Goal: Task Accomplishment & Management: Use online tool/utility

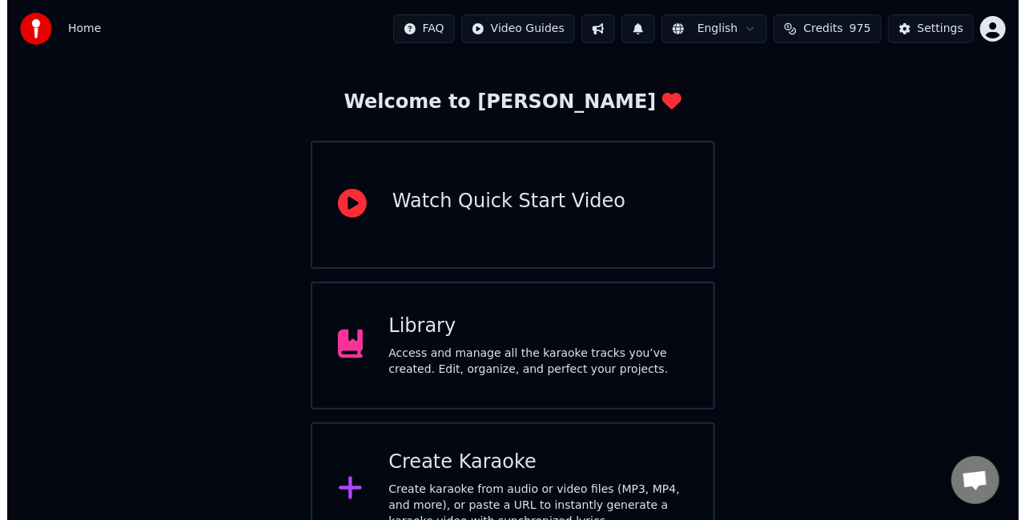
scroll to position [101, 0]
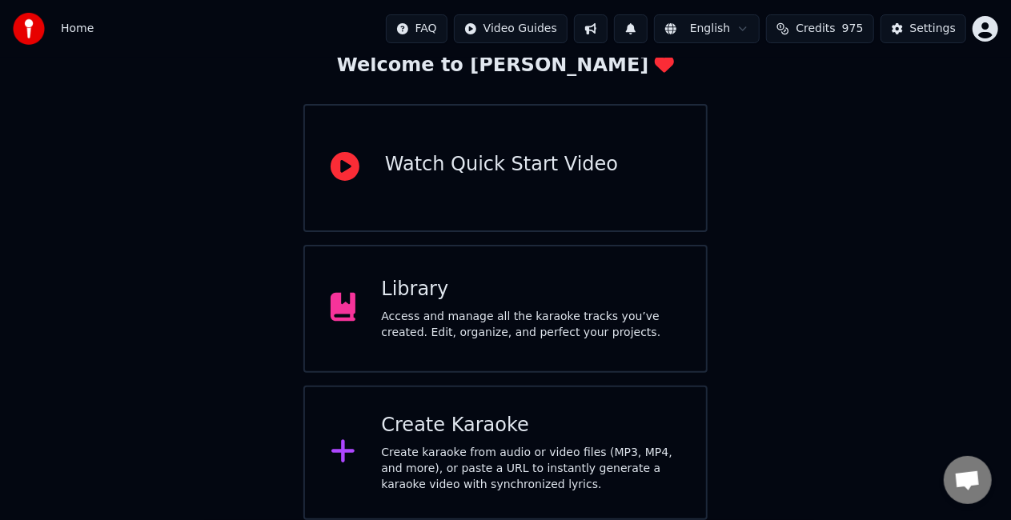
click at [549, 462] on div "Create karaoke from audio or video files (MP3, MP4, and more), or paste a URL t…" at bounding box center [530, 469] width 299 height 48
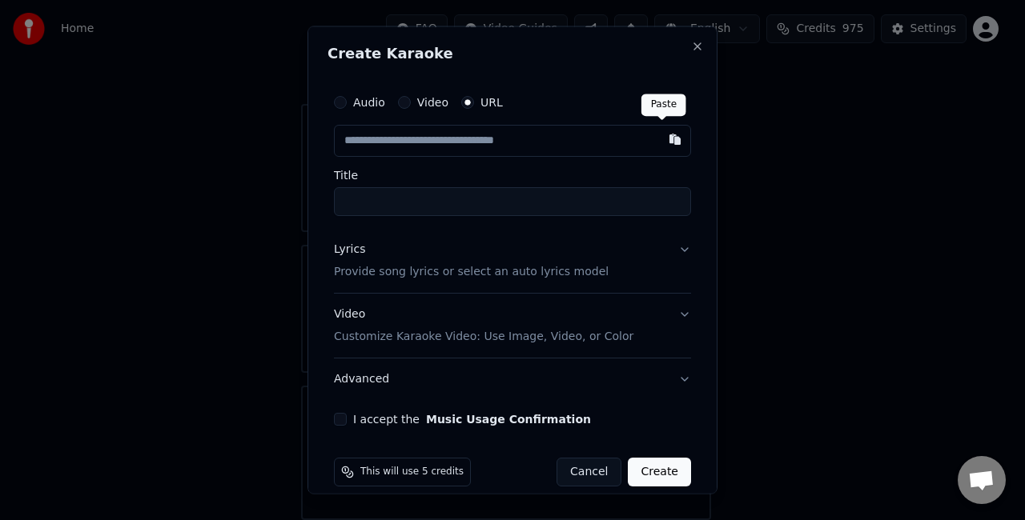
click at [664, 141] on button "button" at bounding box center [675, 139] width 32 height 29
type input "**********"
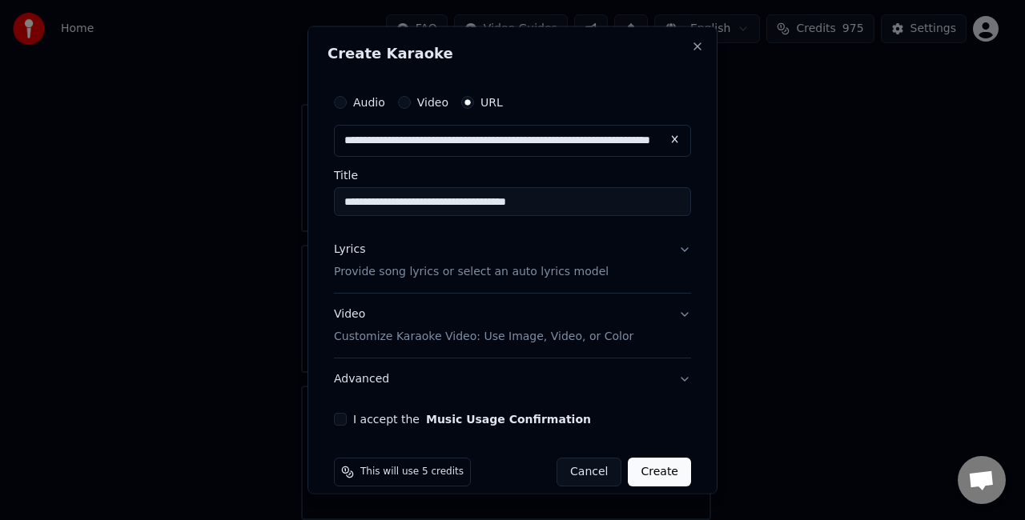
click at [582, 199] on input "**********" at bounding box center [512, 201] width 357 height 29
click at [419, 192] on input "**********" at bounding box center [512, 201] width 357 height 29
click at [626, 202] on input "**********" at bounding box center [512, 201] width 357 height 29
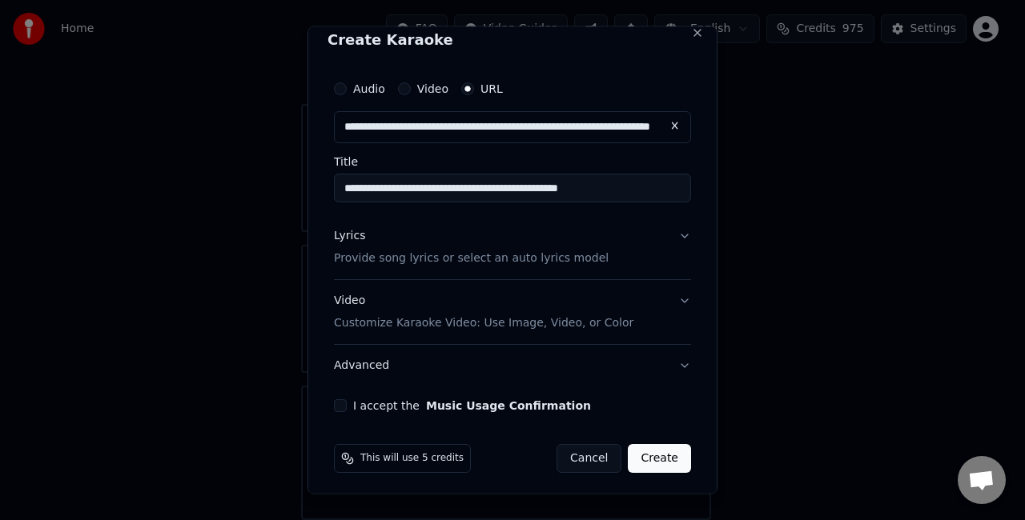
scroll to position [17, 0]
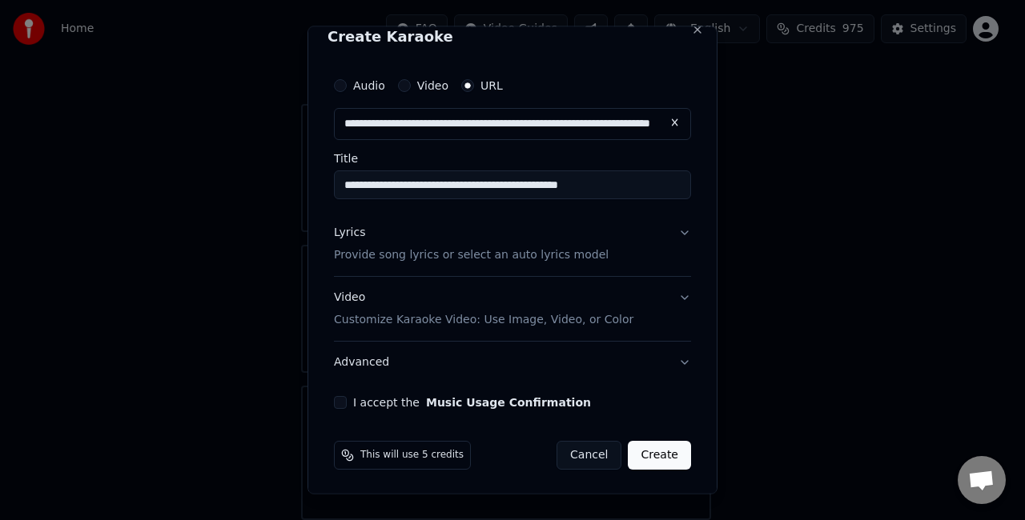
type input "**********"
click at [525, 255] on p "Provide song lyrics or select an auto lyrics model" at bounding box center [471, 255] width 275 height 16
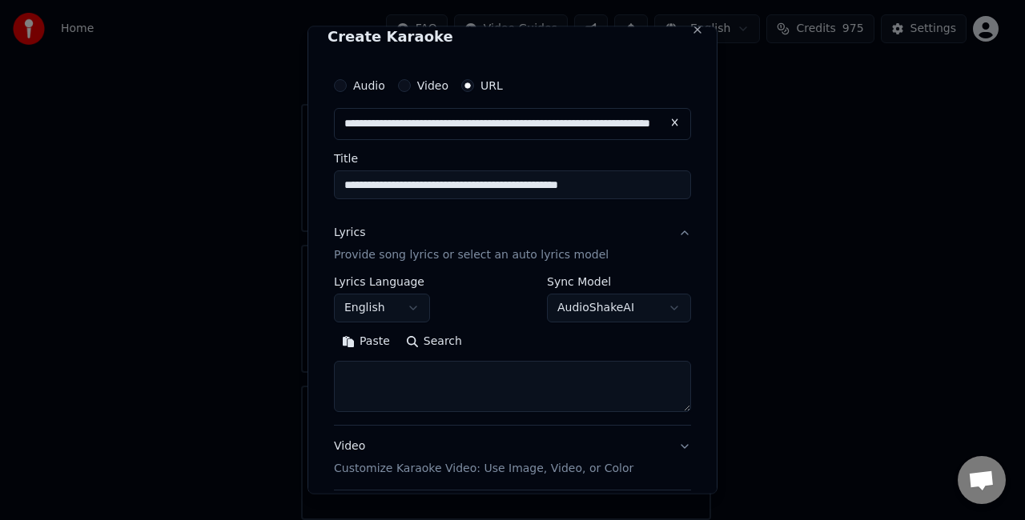
click at [380, 341] on button "Paste" at bounding box center [366, 341] width 64 height 26
click at [342, 404] on textarea at bounding box center [506, 385] width 344 height 51
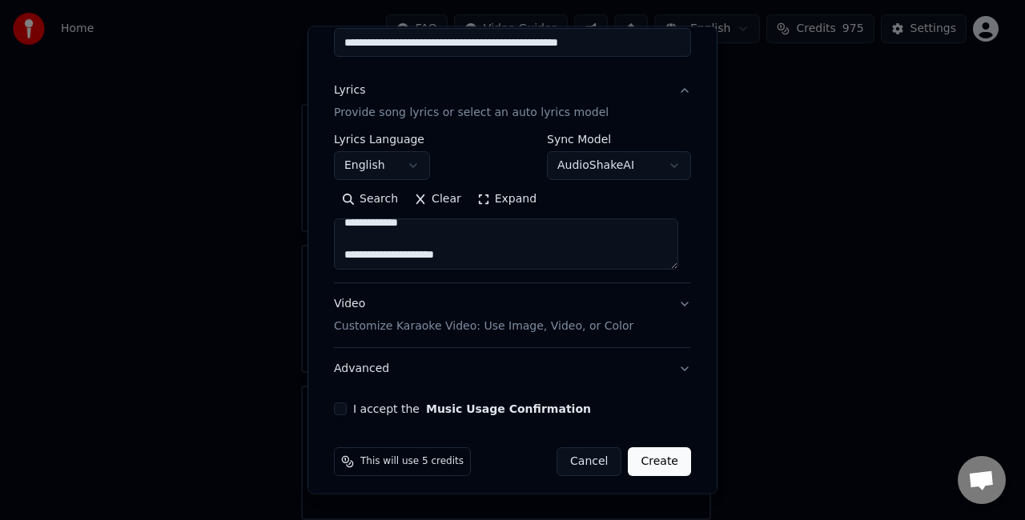
scroll to position [166, 0]
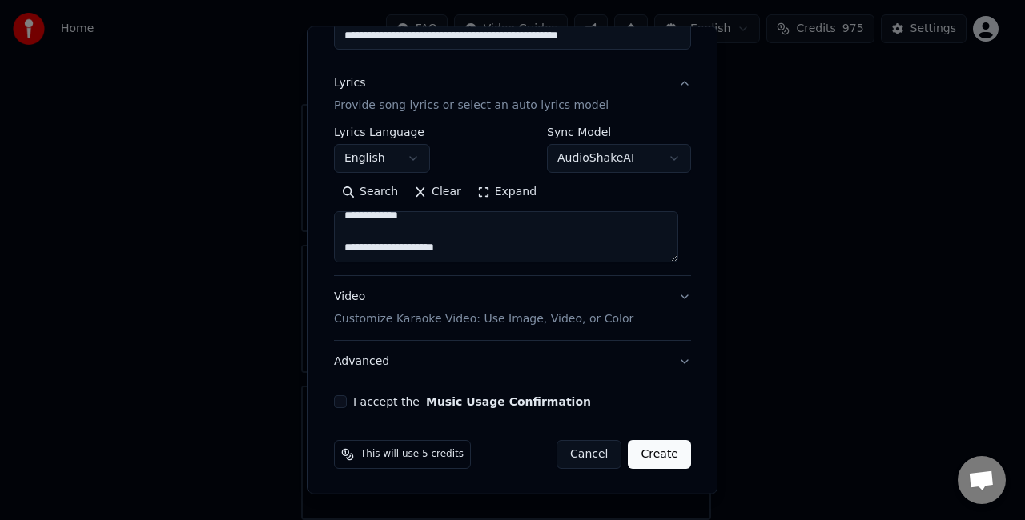
type textarea "**********"
click at [539, 322] on p "Customize Karaoke Video: Use Image, Video, or Color" at bounding box center [483, 319] width 299 height 16
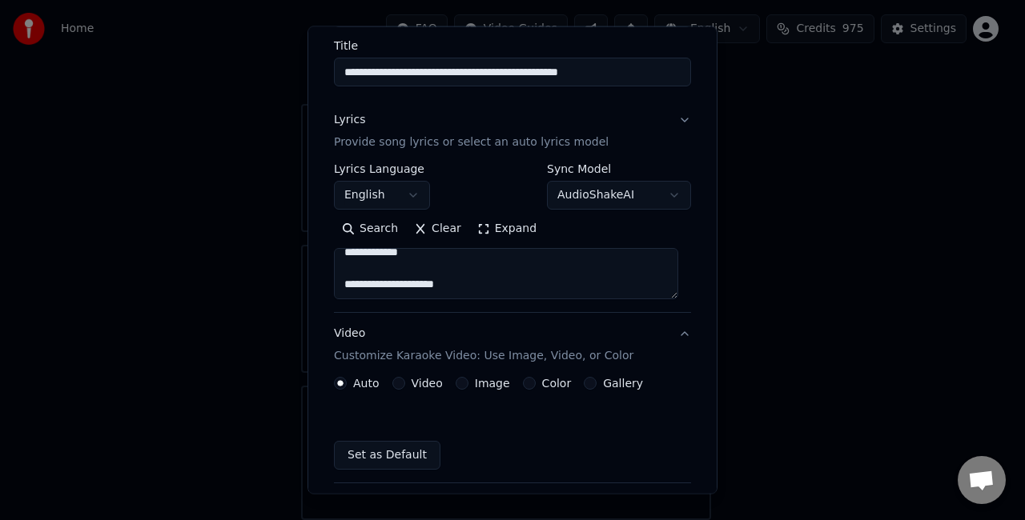
scroll to position [122, 0]
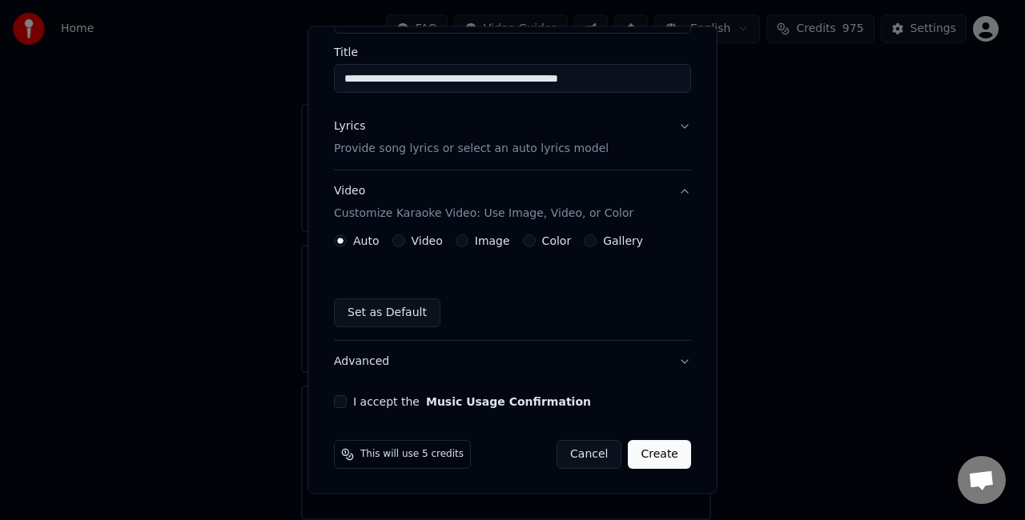
click at [458, 239] on button "Image" at bounding box center [462, 241] width 13 height 13
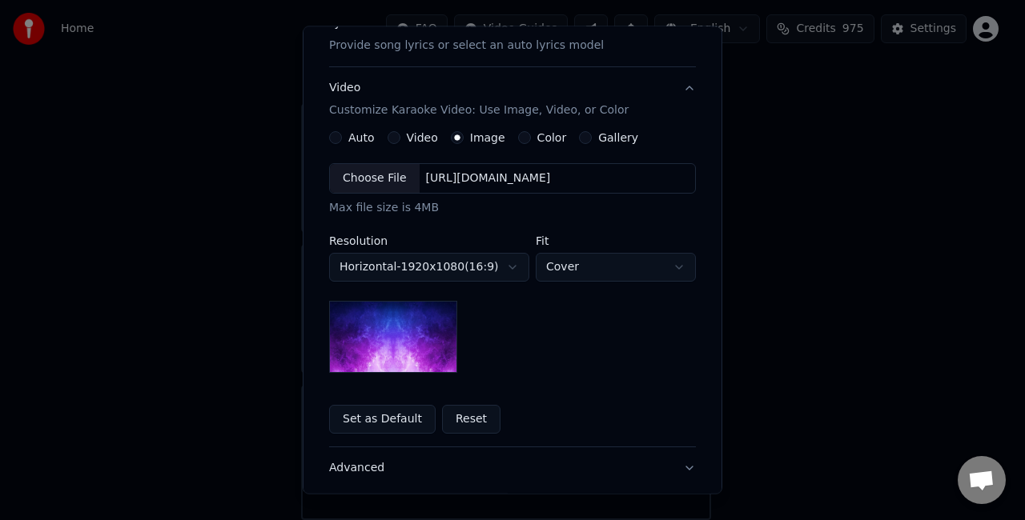
scroll to position [203, 0]
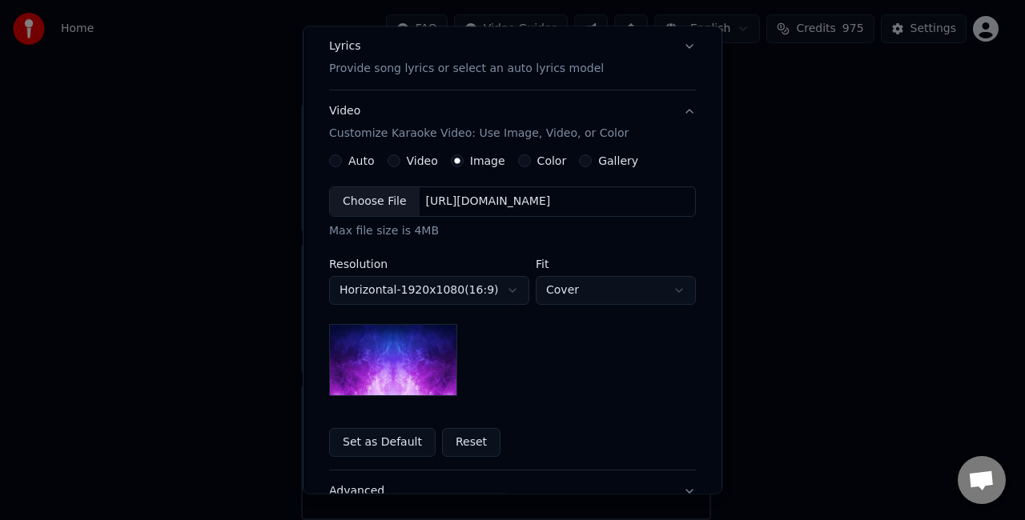
click at [579, 160] on button "Gallery" at bounding box center [585, 161] width 13 height 13
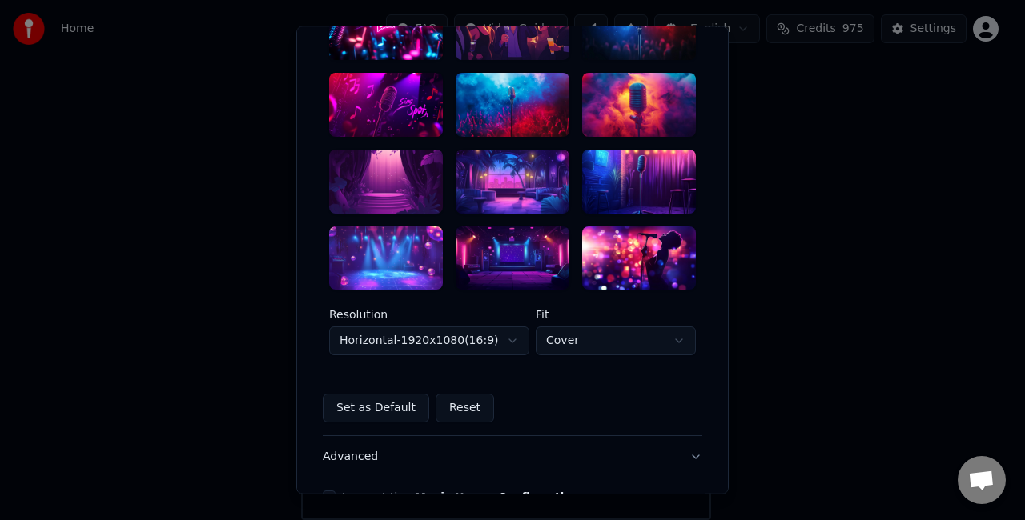
scroll to position [175, 0]
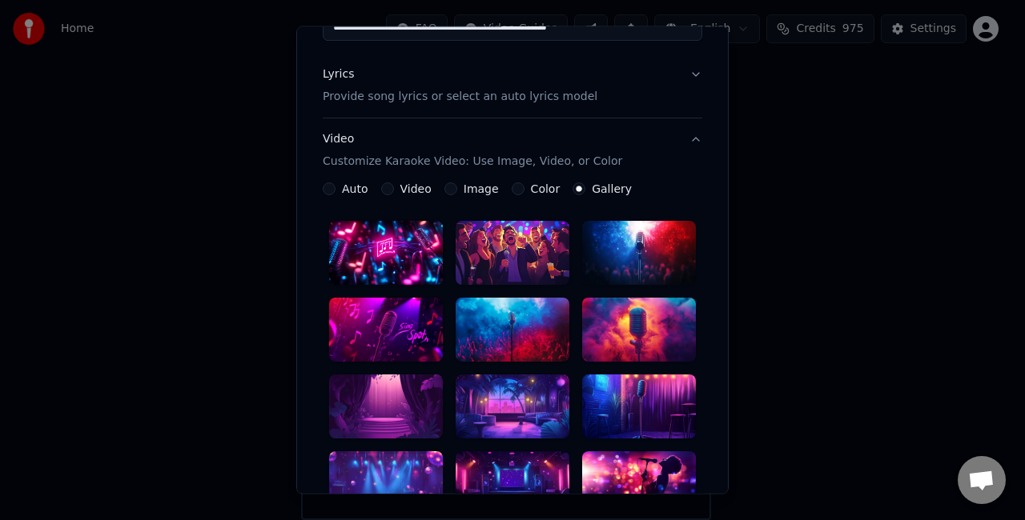
click at [471, 187] on label "Image" at bounding box center [481, 188] width 35 height 11
click at [457, 187] on button "Image" at bounding box center [450, 189] width 13 height 13
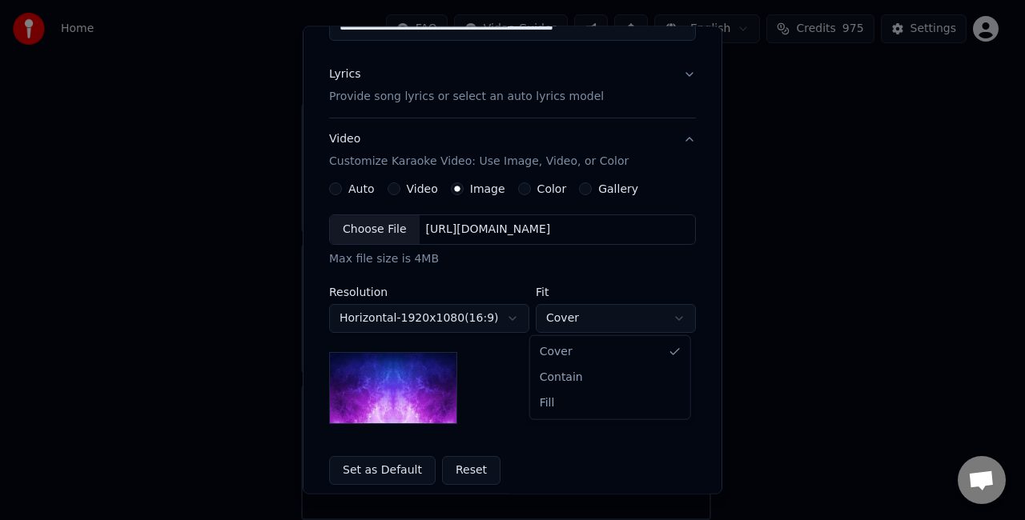
click at [590, 322] on body "**********" at bounding box center [505, 209] width 1011 height 621
click at [503, 318] on body "**********" at bounding box center [505, 209] width 1011 height 621
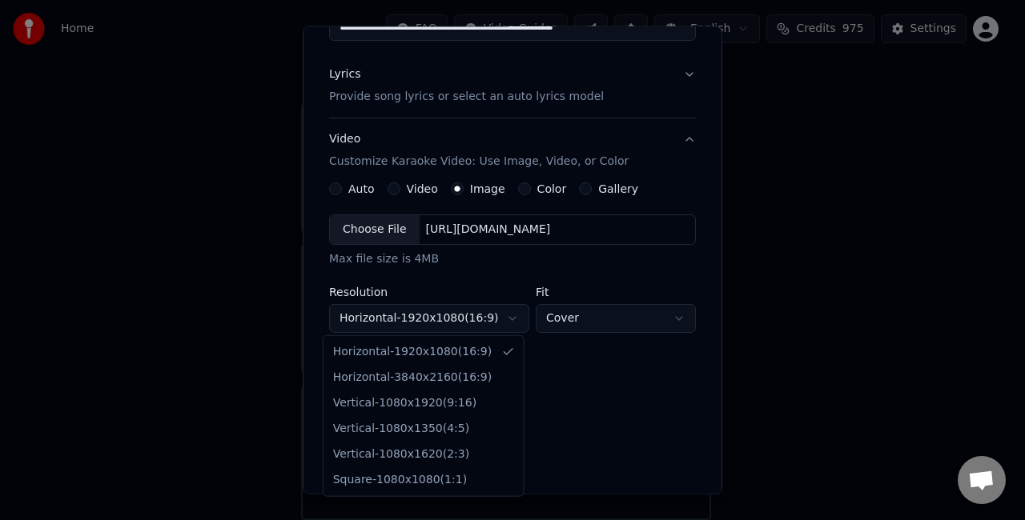
click at [503, 318] on body "**********" at bounding box center [505, 209] width 1011 height 621
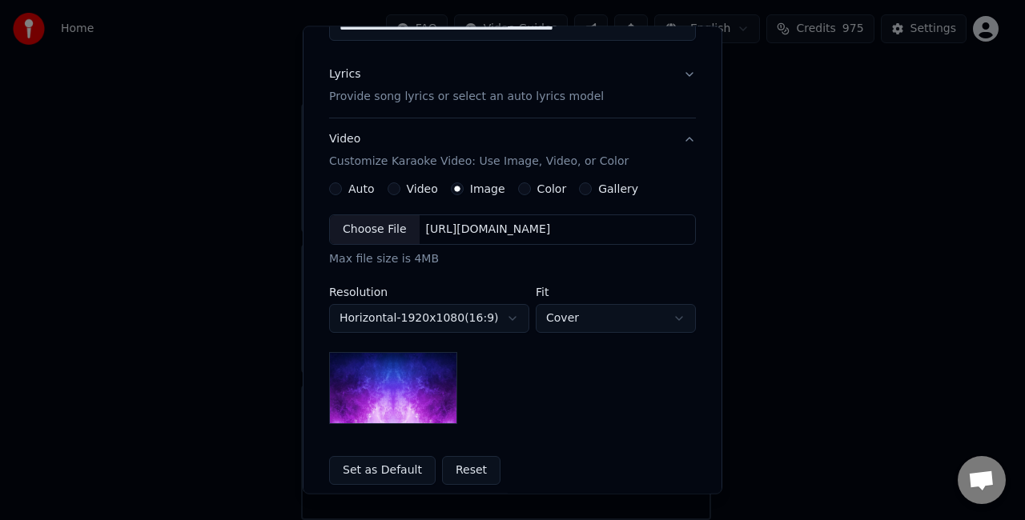
click at [384, 228] on div "Choose File" at bounding box center [375, 229] width 90 height 29
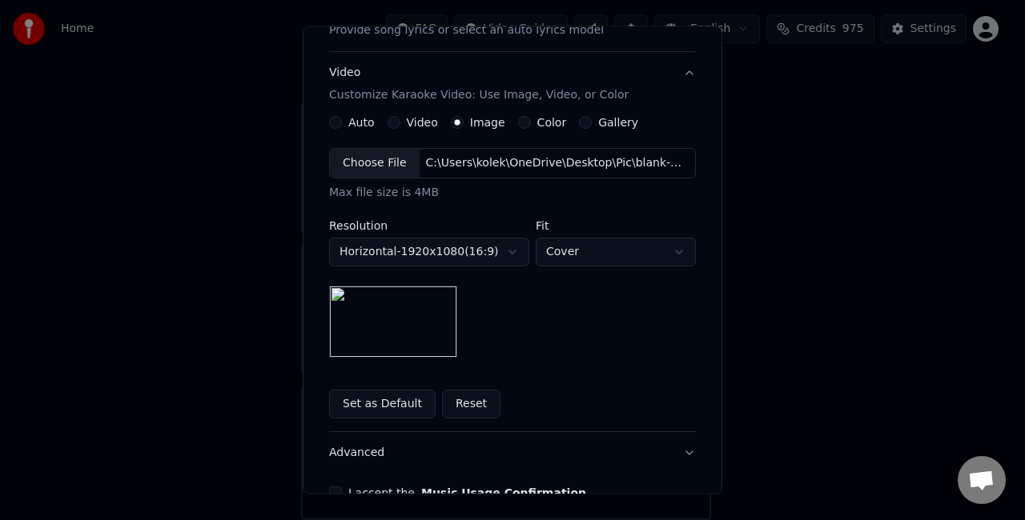
scroll to position [331, 0]
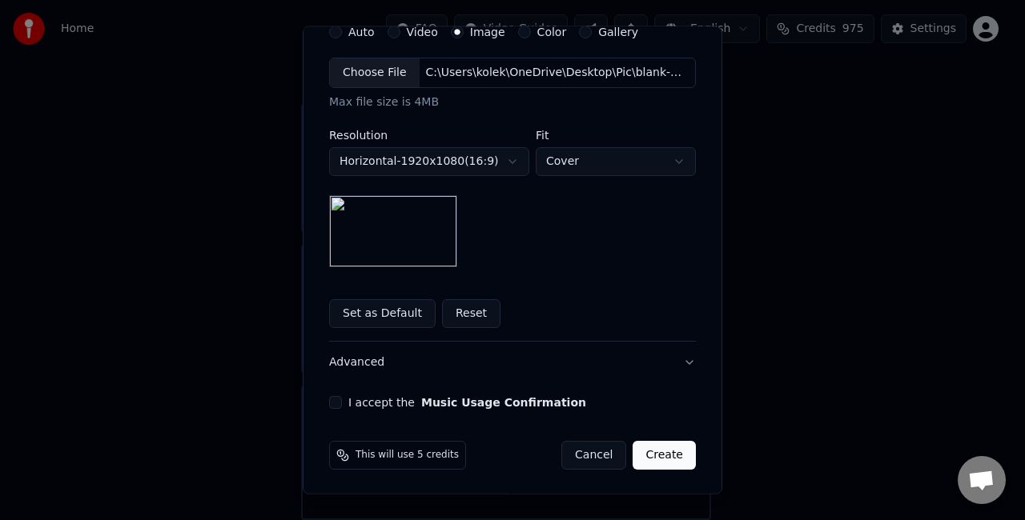
click at [333, 400] on button "I accept the Music Usage Confirmation" at bounding box center [335, 402] width 13 height 13
click at [647, 462] on button "Create" at bounding box center [663, 455] width 63 height 29
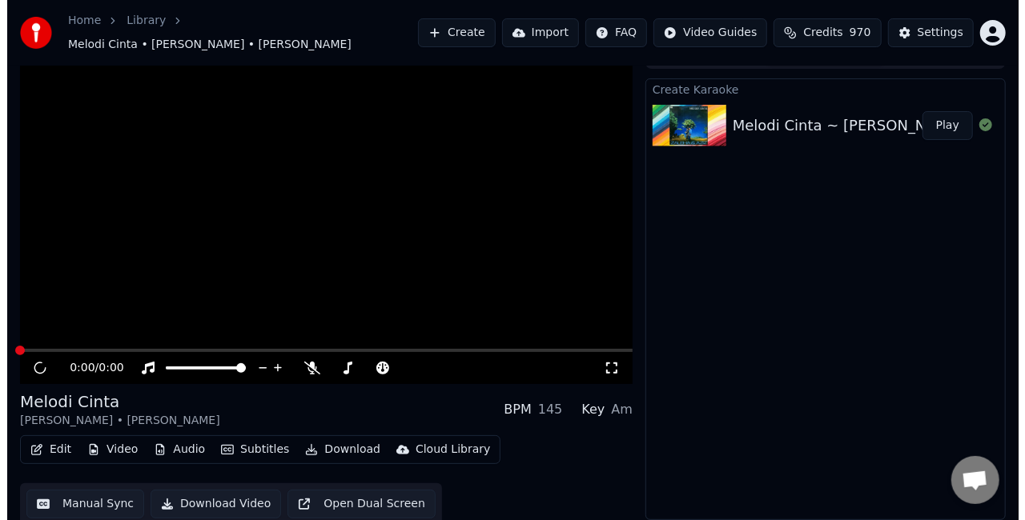
scroll to position [18, 0]
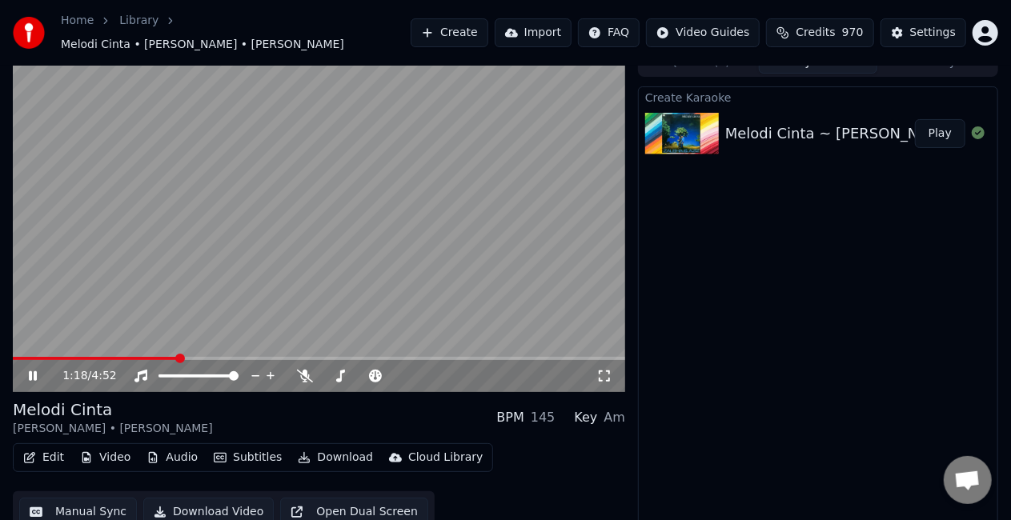
click at [259, 450] on button "Subtitles" at bounding box center [247, 458] width 81 height 22
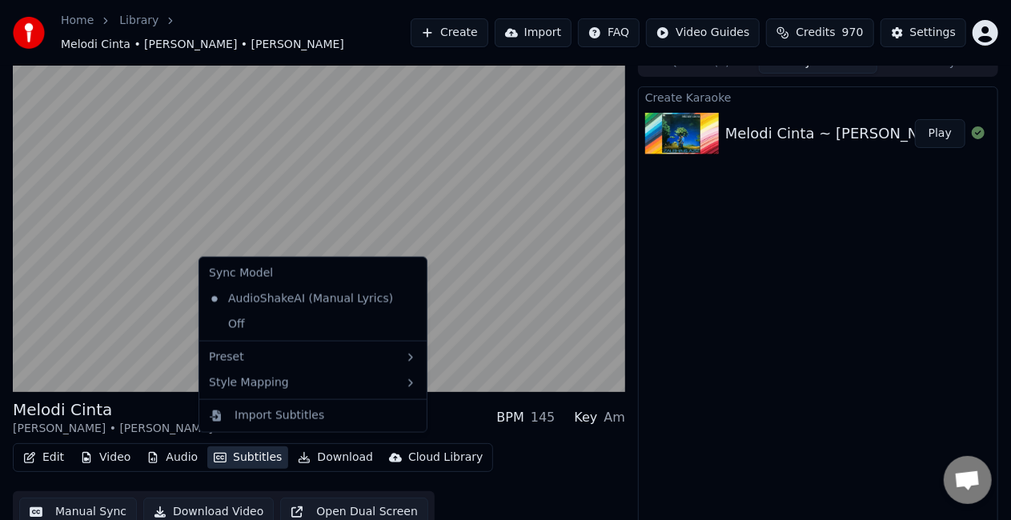
click at [806, 362] on div "Create Karaoke Melodi Cinta ~ [PERSON_NAME] & [PERSON_NAME] 1981 KRK@KNK Play" at bounding box center [818, 307] width 360 height 443
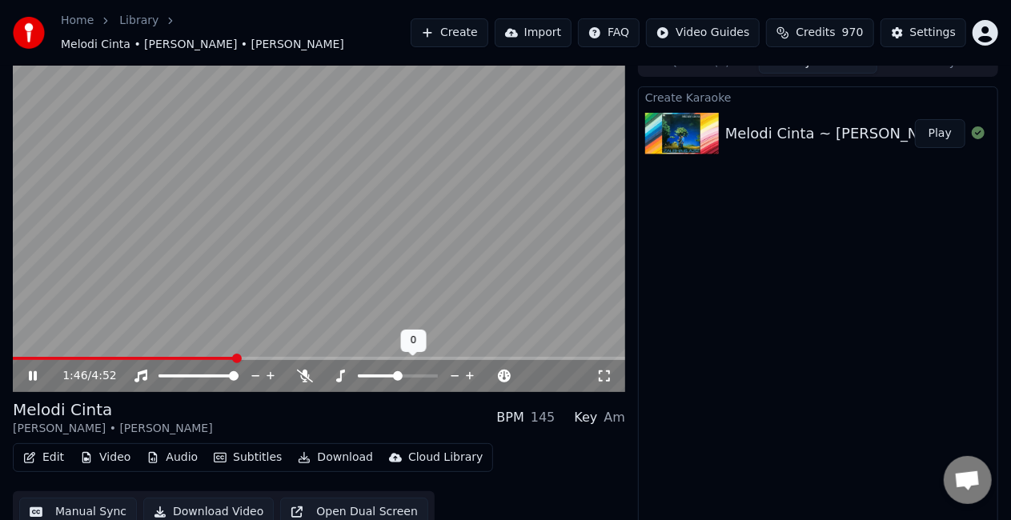
click at [453, 368] on icon at bounding box center [455, 376] width 15 height 16
click at [331, 357] on span at bounding box center [188, 358] width 351 height 3
click at [30, 376] on div "2:51 / 4:52" at bounding box center [319, 376] width 612 height 32
click at [39, 370] on icon at bounding box center [44, 376] width 37 height 13
click at [50, 449] on button "Edit" at bounding box center [44, 458] width 54 height 22
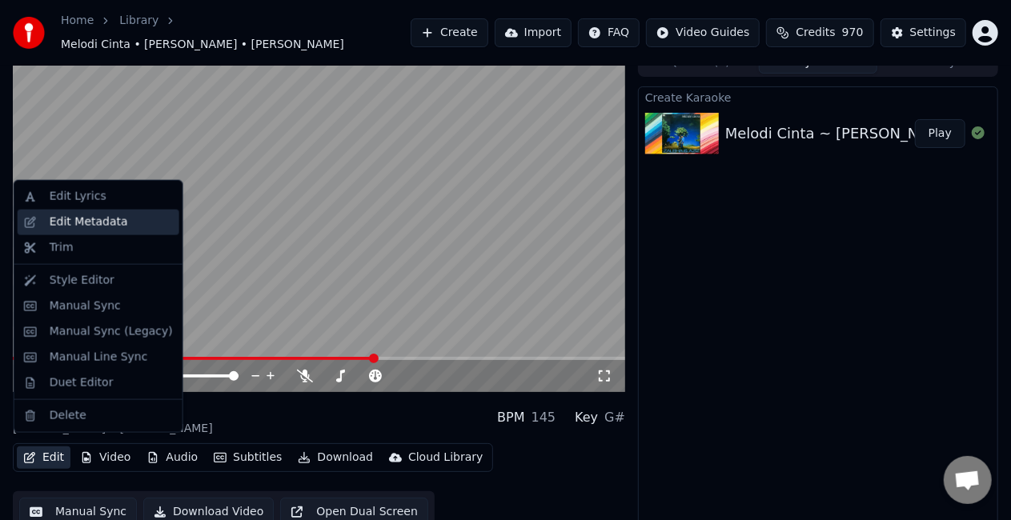
click at [106, 222] on div "Edit Metadata" at bounding box center [89, 223] width 78 height 16
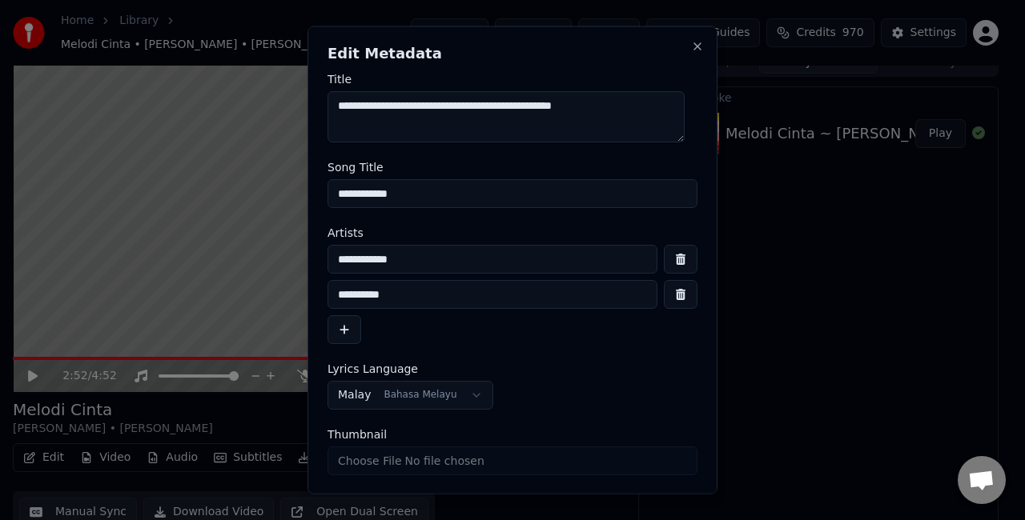
click at [454, 194] on input "**********" at bounding box center [512, 193] width 370 height 29
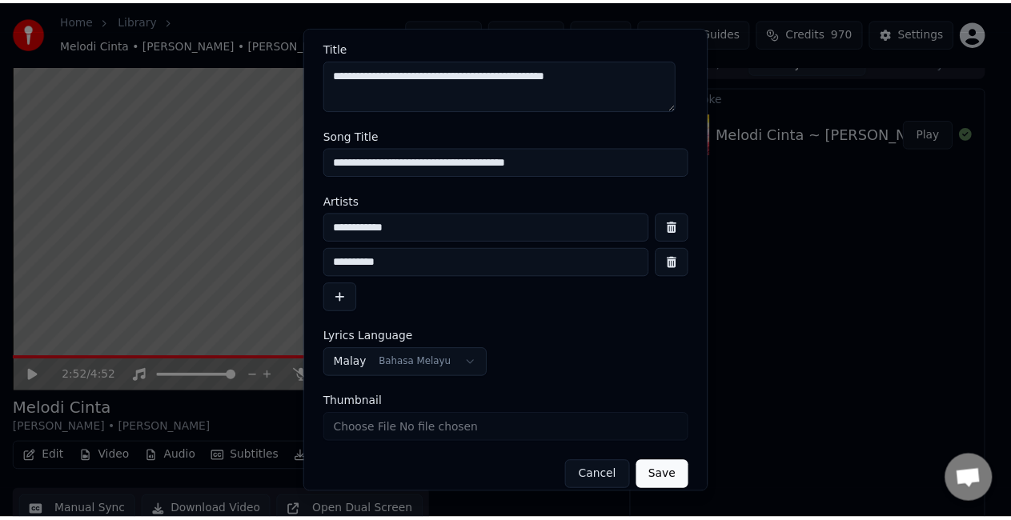
scroll to position [48, 0]
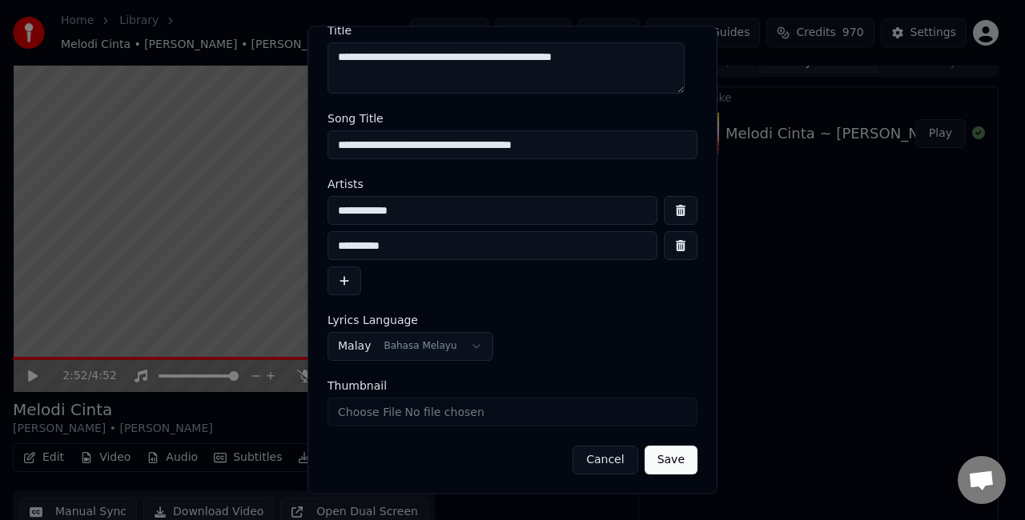
type input "**********"
click at [666, 461] on button "Save" at bounding box center [671, 461] width 53 height 29
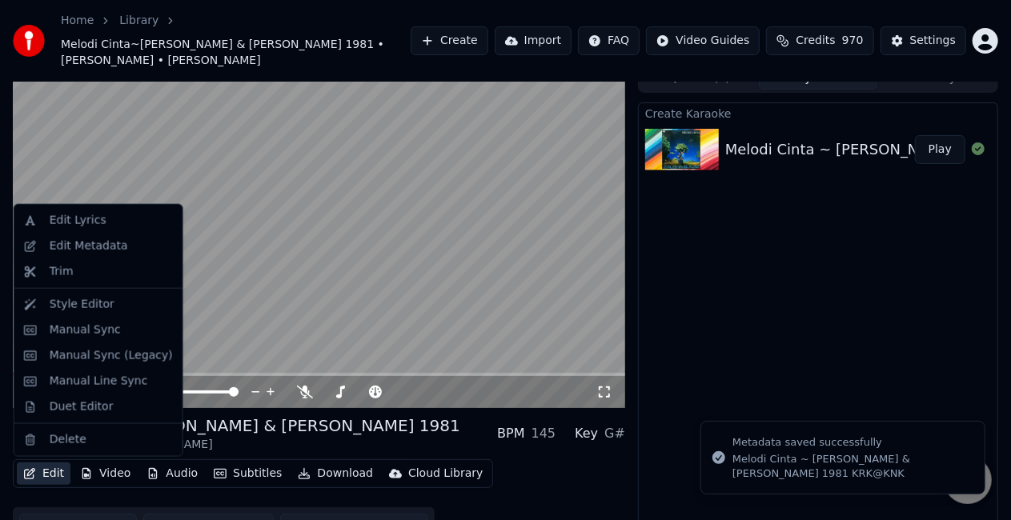
click at [46, 472] on button "Edit" at bounding box center [44, 474] width 54 height 22
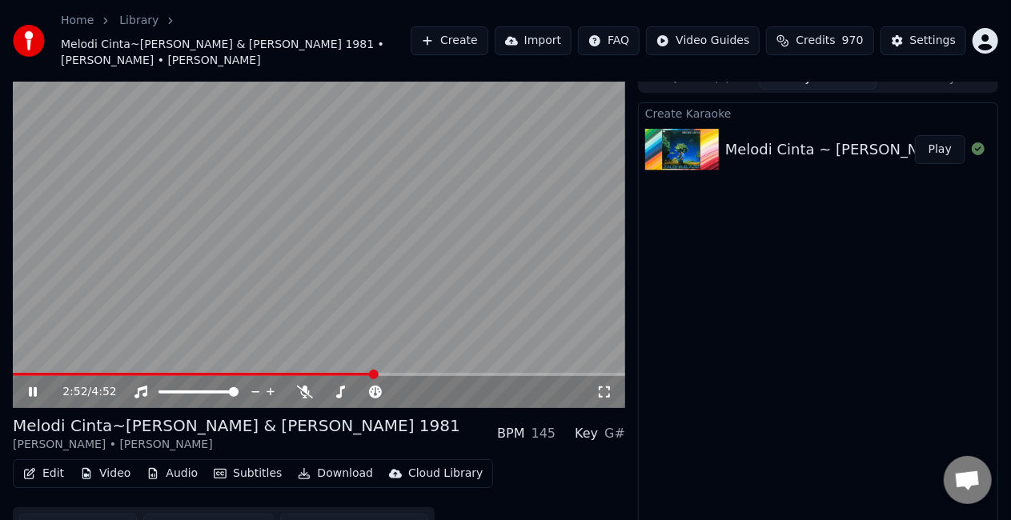
click at [366, 173] on video at bounding box center [319, 236] width 612 height 344
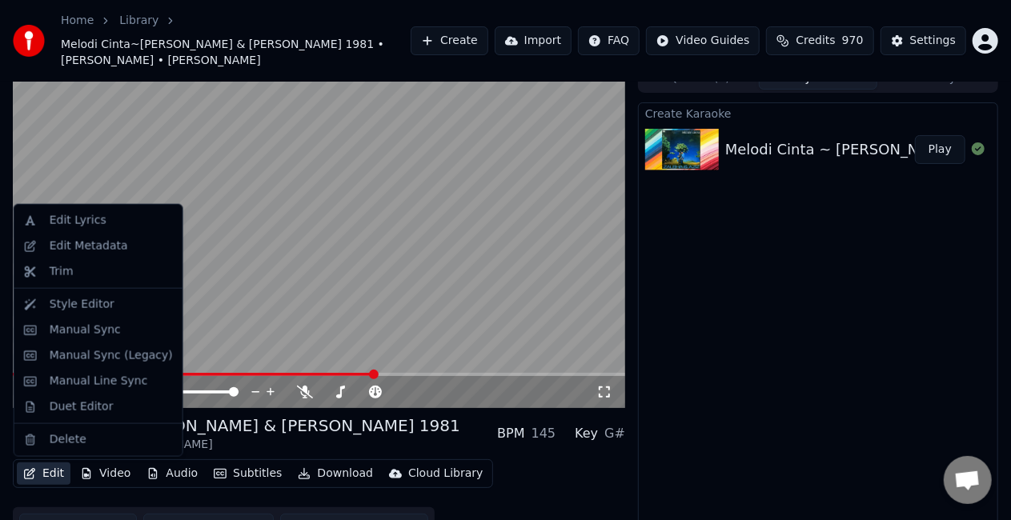
click at [51, 480] on button "Edit" at bounding box center [44, 474] width 54 height 22
click at [126, 386] on div "Manual Line Sync" at bounding box center [99, 382] width 98 height 16
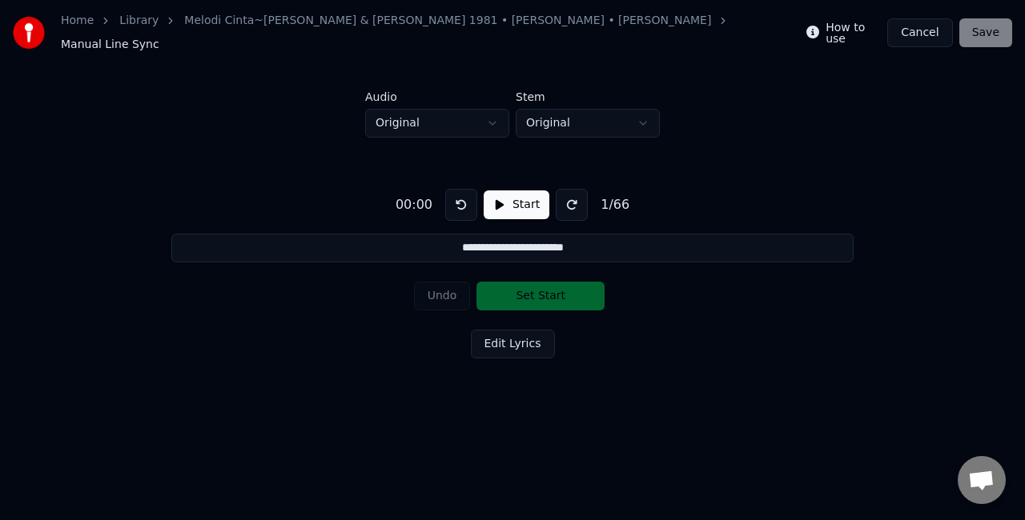
click at [508, 199] on button "Start" at bounding box center [517, 205] width 66 height 29
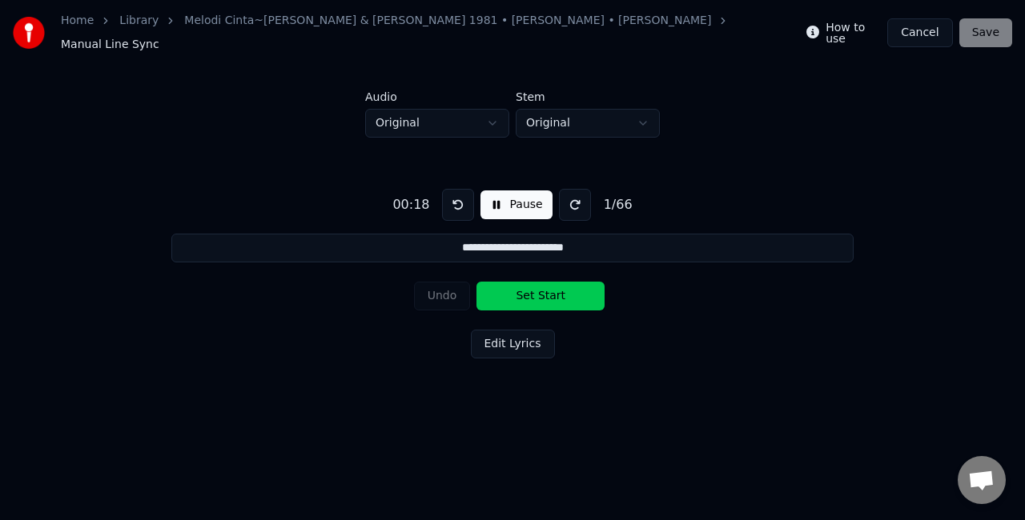
click at [527, 287] on button "Set Start" at bounding box center [540, 296] width 128 height 29
click at [527, 287] on button "Set End" at bounding box center [540, 296] width 128 height 29
click at [527, 287] on button "Set Start" at bounding box center [540, 296] width 128 height 29
click at [527, 287] on button "Set End" at bounding box center [540, 296] width 128 height 29
click at [527, 287] on button "Set Start" at bounding box center [540, 296] width 128 height 29
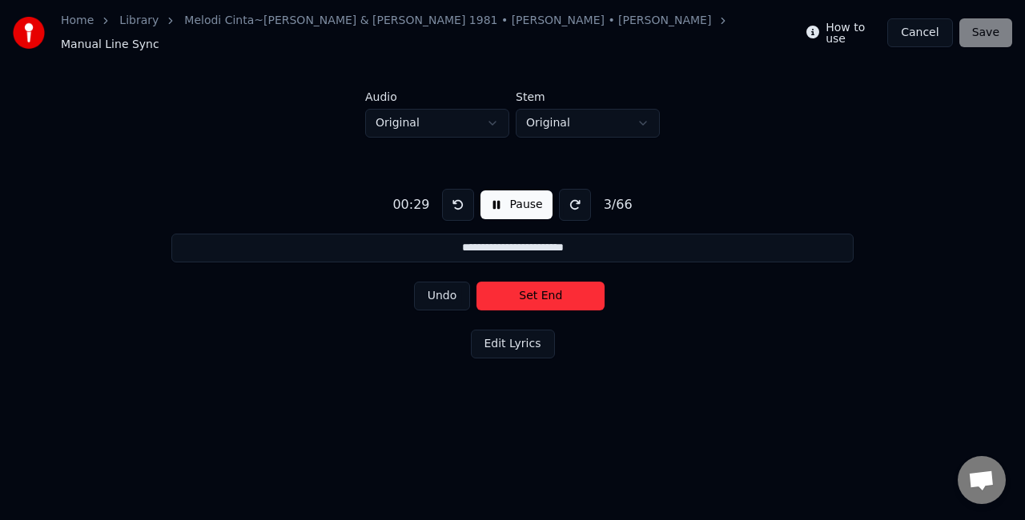
click at [527, 287] on button "Set End" at bounding box center [540, 296] width 128 height 29
click at [527, 287] on button "Set Start" at bounding box center [540, 296] width 128 height 29
click at [527, 287] on button "Set End" at bounding box center [540, 296] width 128 height 29
click at [527, 287] on button "Set Start" at bounding box center [540, 296] width 128 height 29
click at [527, 287] on button "Set End" at bounding box center [540, 296] width 128 height 29
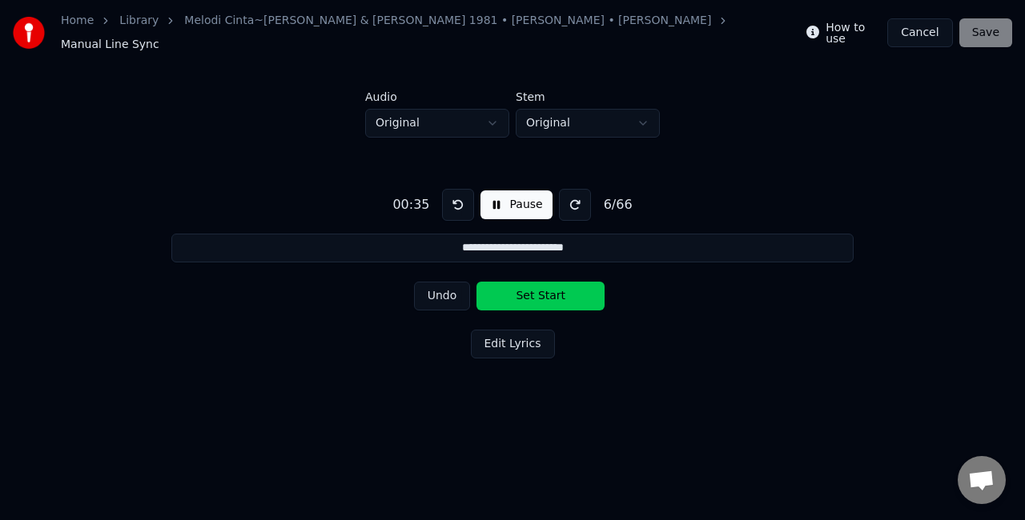
click at [527, 287] on button "Set Start" at bounding box center [540, 296] width 128 height 29
click at [527, 287] on button "Set End" at bounding box center [540, 296] width 128 height 29
click at [527, 287] on button "Set Start" at bounding box center [540, 296] width 128 height 29
click at [527, 287] on button "Set End" at bounding box center [540, 296] width 128 height 29
click at [527, 287] on button "Set Start" at bounding box center [540, 296] width 128 height 29
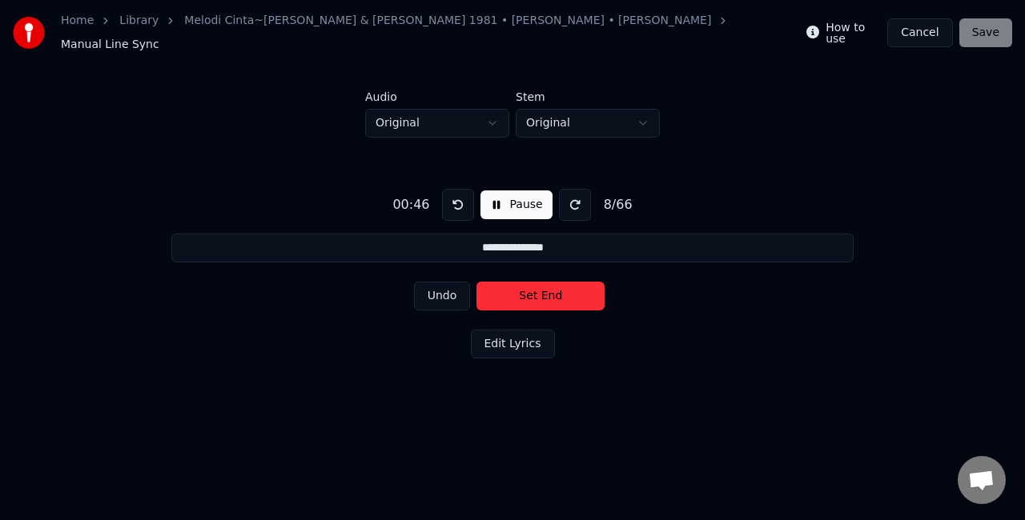
click at [527, 287] on button "Set End" at bounding box center [540, 296] width 128 height 29
click at [527, 287] on button "Set Start" at bounding box center [540, 296] width 128 height 29
click at [527, 287] on button "Set End" at bounding box center [540, 296] width 128 height 29
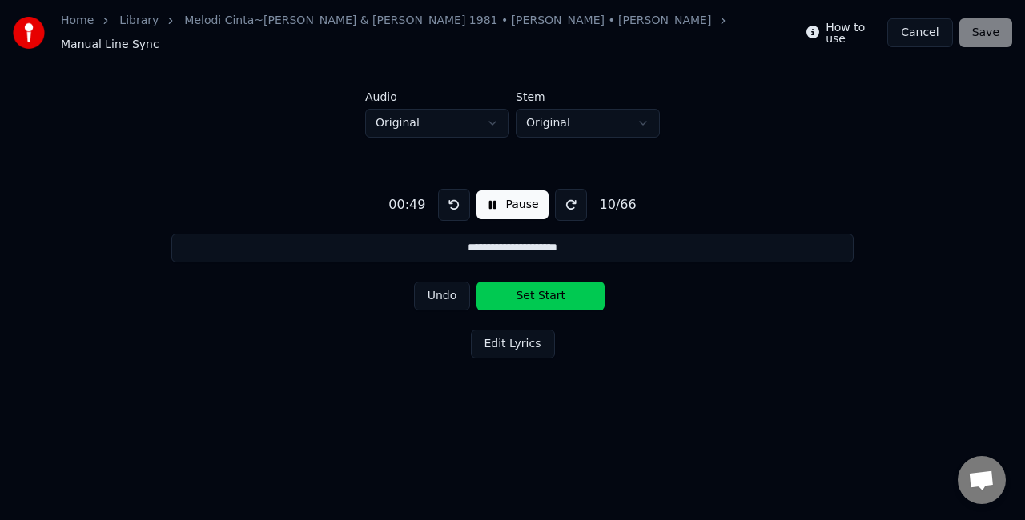
click at [527, 287] on button "Set Start" at bounding box center [540, 296] width 128 height 29
click at [527, 287] on button "Set End" at bounding box center [540, 296] width 128 height 29
click at [527, 287] on button "Set Start" at bounding box center [540, 296] width 128 height 29
click at [527, 287] on button "Set End" at bounding box center [540, 296] width 128 height 29
click at [527, 287] on button "Set Start" at bounding box center [540, 296] width 128 height 29
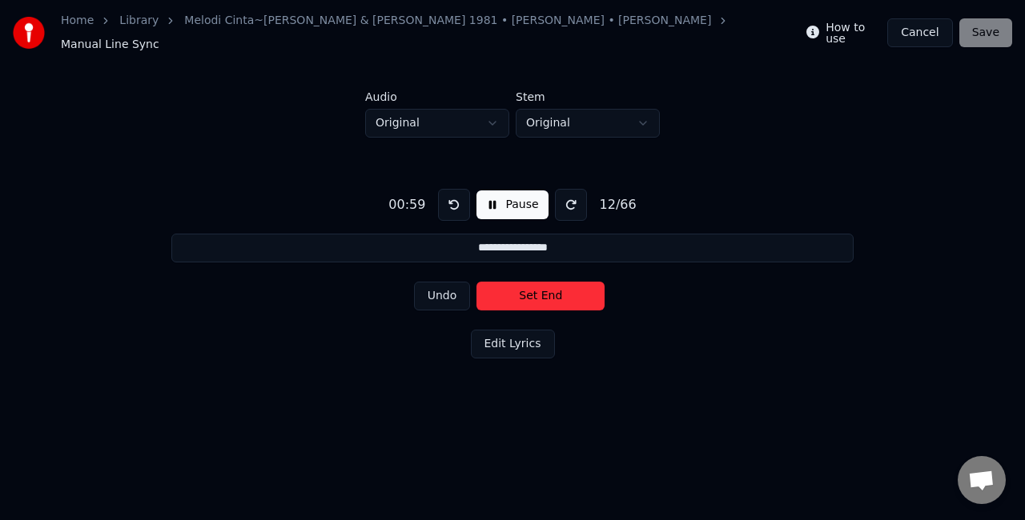
click at [527, 287] on button "Set End" at bounding box center [540, 296] width 128 height 29
click at [527, 287] on button "Set Start" at bounding box center [540, 296] width 128 height 29
click at [527, 287] on button "Set End" at bounding box center [540, 296] width 128 height 29
click at [527, 287] on button "Set Start" at bounding box center [540, 296] width 128 height 29
click at [527, 287] on button "Set End" at bounding box center [540, 296] width 128 height 29
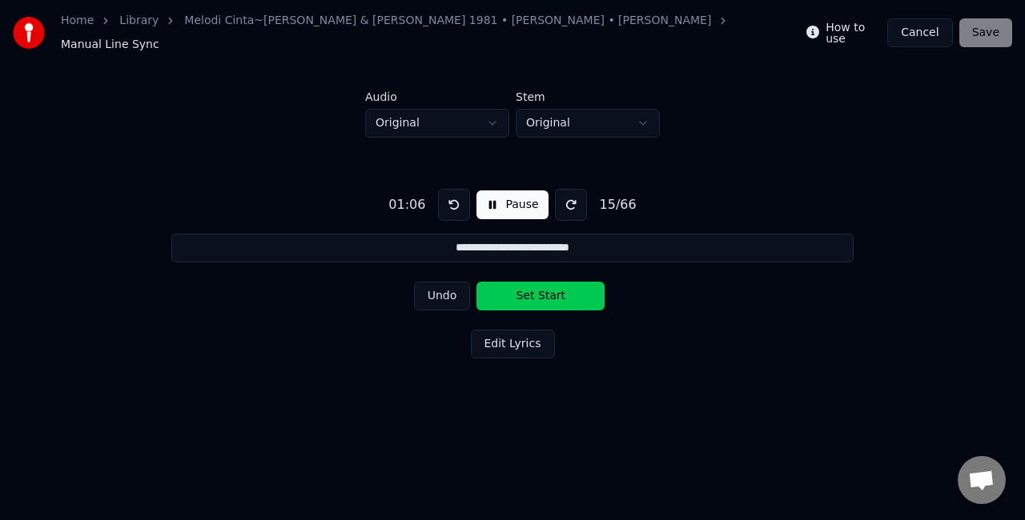
click at [527, 287] on button "Set Start" at bounding box center [540, 296] width 128 height 29
click at [527, 287] on button "Set End" at bounding box center [540, 296] width 128 height 29
click at [527, 287] on button "Set Start" at bounding box center [540, 296] width 128 height 29
click at [527, 287] on button "Set End" at bounding box center [540, 296] width 128 height 29
click at [527, 287] on button "Set Start" at bounding box center [540, 296] width 128 height 29
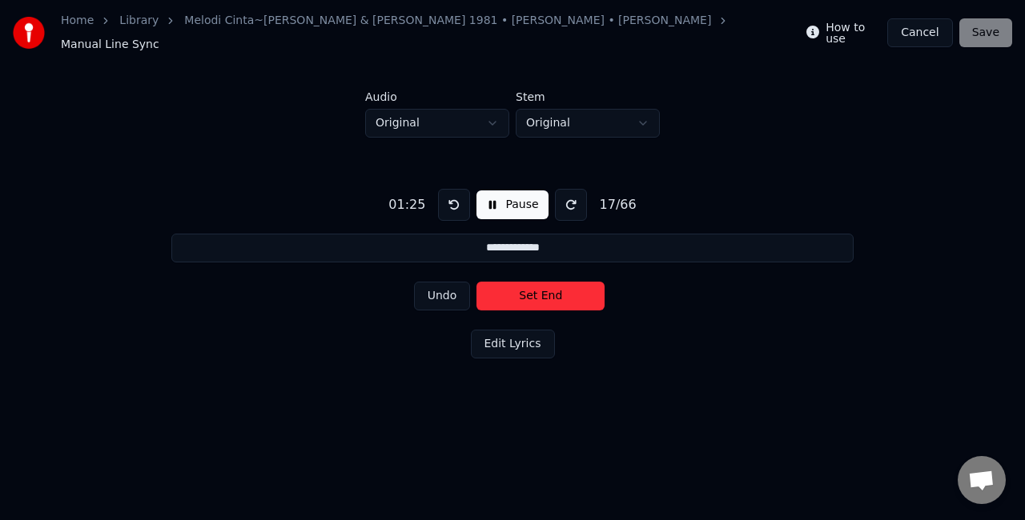
click at [525, 290] on button "Set End" at bounding box center [540, 296] width 128 height 29
click at [525, 290] on button "Set Start" at bounding box center [540, 296] width 128 height 29
click at [525, 290] on button "Set End" at bounding box center [540, 296] width 128 height 29
click at [525, 290] on button "Set Start" at bounding box center [540, 296] width 128 height 29
click at [525, 290] on button "Set End" at bounding box center [540, 296] width 128 height 29
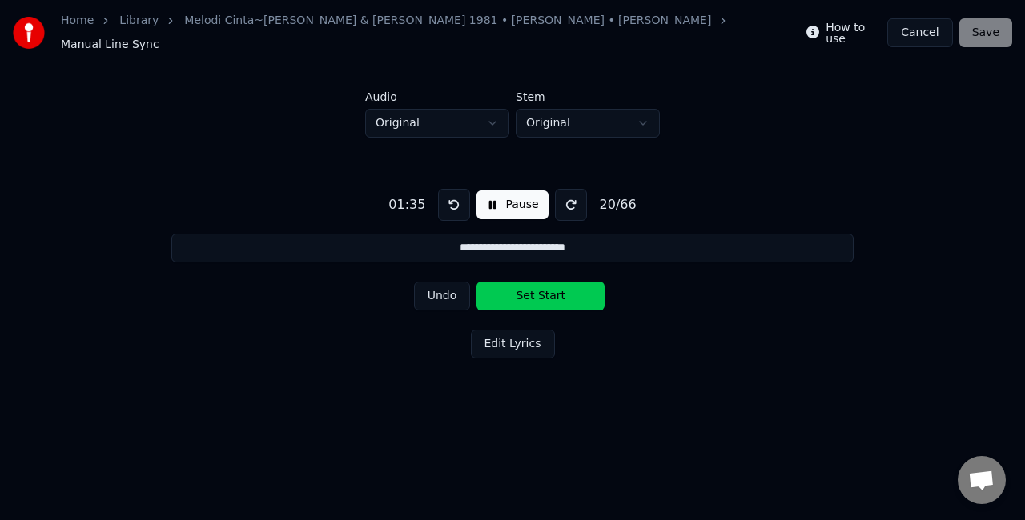
click at [525, 290] on button "Set Start" at bounding box center [540, 296] width 128 height 29
click at [525, 290] on button "Set End" at bounding box center [540, 296] width 128 height 29
click at [525, 290] on button "Set Start" at bounding box center [540, 296] width 128 height 29
click at [525, 290] on button "Set End" at bounding box center [540, 296] width 128 height 29
click at [525, 290] on button "Set Start" at bounding box center [540, 296] width 128 height 29
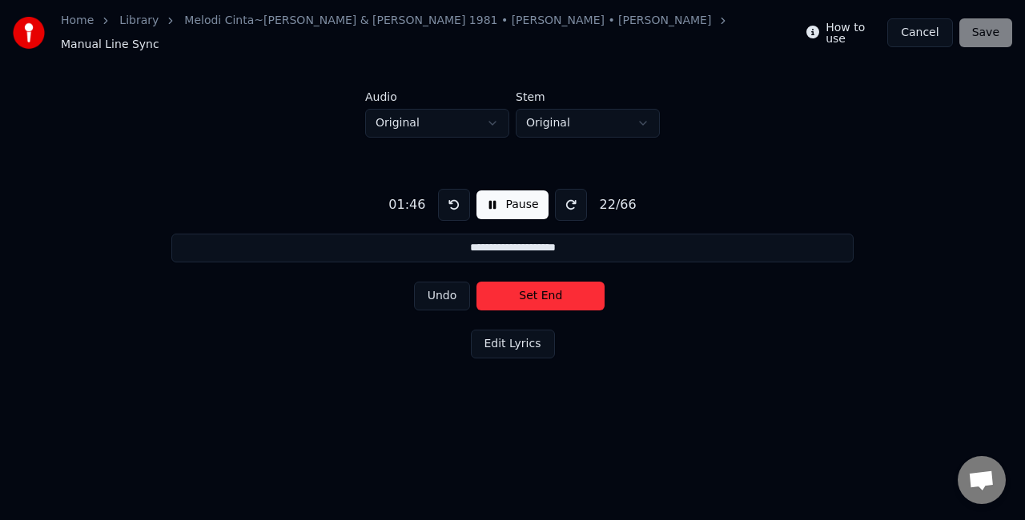
click at [525, 290] on button "Set End" at bounding box center [540, 296] width 128 height 29
click at [525, 290] on button "Set Start" at bounding box center [540, 296] width 128 height 29
click at [525, 290] on button "Set End" at bounding box center [540, 296] width 128 height 29
click at [525, 290] on button "Set Start" at bounding box center [540, 296] width 128 height 29
click at [525, 290] on button "Set End" at bounding box center [540, 296] width 128 height 29
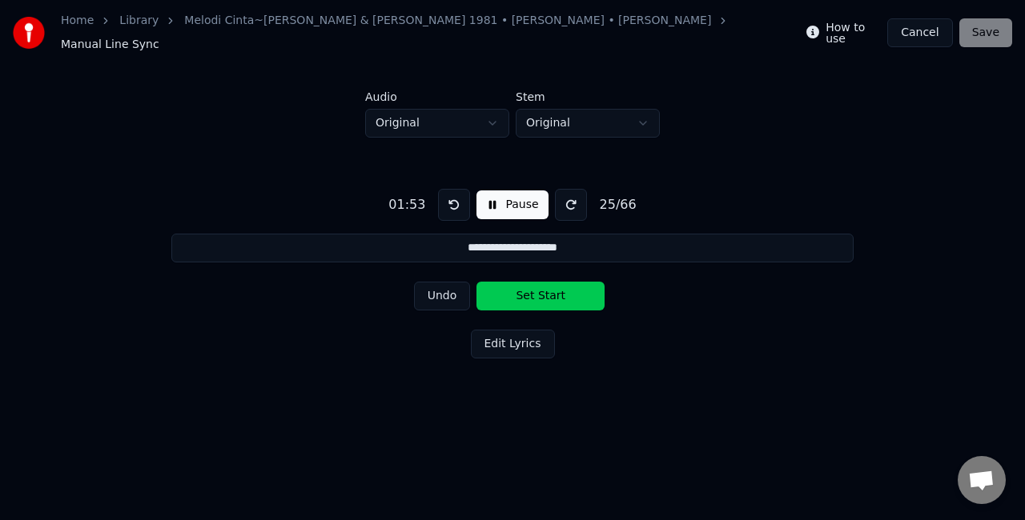
click at [525, 290] on button "Set Start" at bounding box center [540, 296] width 128 height 29
click at [525, 290] on button "Set End" at bounding box center [540, 296] width 128 height 29
click at [525, 290] on button "Set Start" at bounding box center [540, 296] width 128 height 29
click at [525, 290] on button "Set End" at bounding box center [540, 296] width 128 height 29
click at [525, 290] on button "Set Start" at bounding box center [540, 296] width 128 height 29
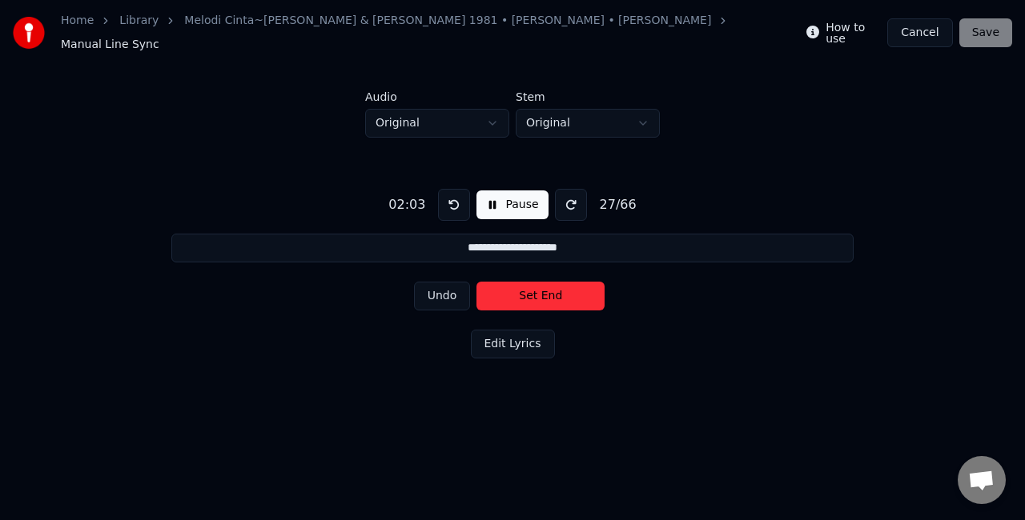
click at [525, 290] on button "Set End" at bounding box center [540, 296] width 128 height 29
click at [525, 290] on button "Set Start" at bounding box center [540, 296] width 128 height 29
click at [525, 290] on button "Set End" at bounding box center [540, 296] width 128 height 29
click at [525, 290] on button "Set Start" at bounding box center [540, 296] width 128 height 29
click at [525, 290] on button "Set End" at bounding box center [540, 296] width 128 height 29
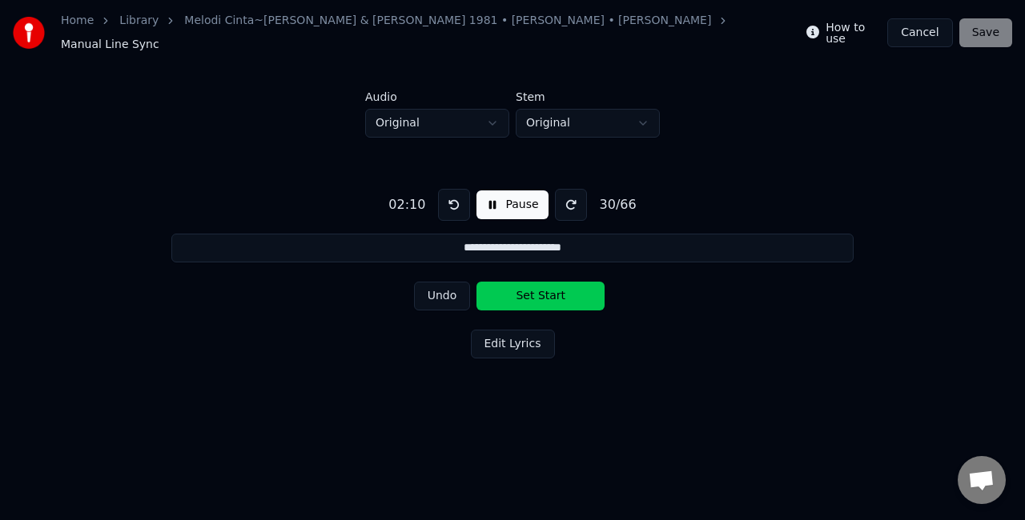
click at [525, 290] on button "Set Start" at bounding box center [540, 296] width 128 height 29
click at [525, 290] on button "Set End" at bounding box center [540, 296] width 128 height 29
click at [525, 290] on button "Set Start" at bounding box center [540, 296] width 128 height 29
click at [525, 290] on button "Set End" at bounding box center [540, 296] width 128 height 29
click at [525, 290] on button "Set Start" at bounding box center [540, 296] width 128 height 29
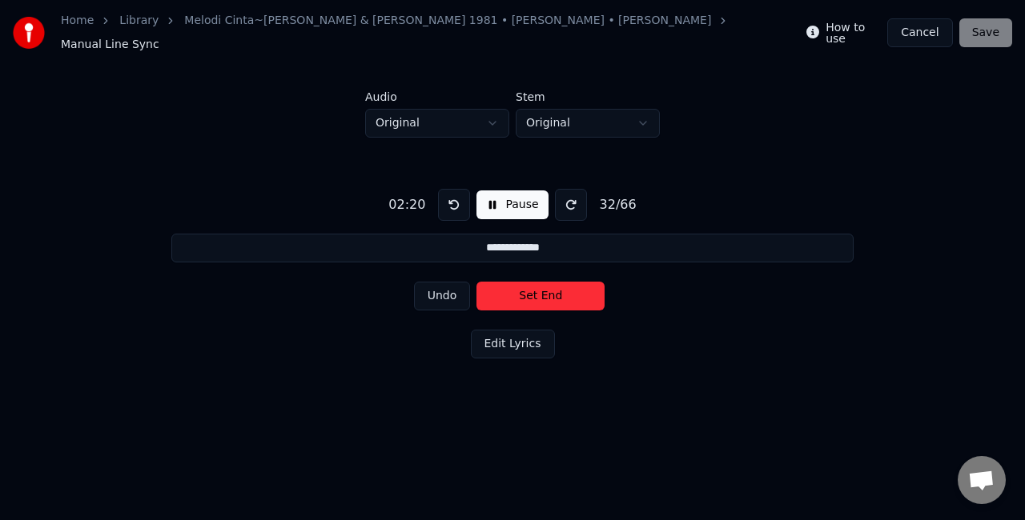
click at [525, 290] on button "Set End" at bounding box center [540, 296] width 128 height 29
click at [525, 290] on button "Set Start" at bounding box center [540, 296] width 128 height 29
click at [525, 290] on button "Set End" at bounding box center [540, 296] width 128 height 29
click at [525, 290] on button "Set Start" at bounding box center [540, 296] width 128 height 29
click at [525, 290] on button "Set End" at bounding box center [540, 296] width 128 height 29
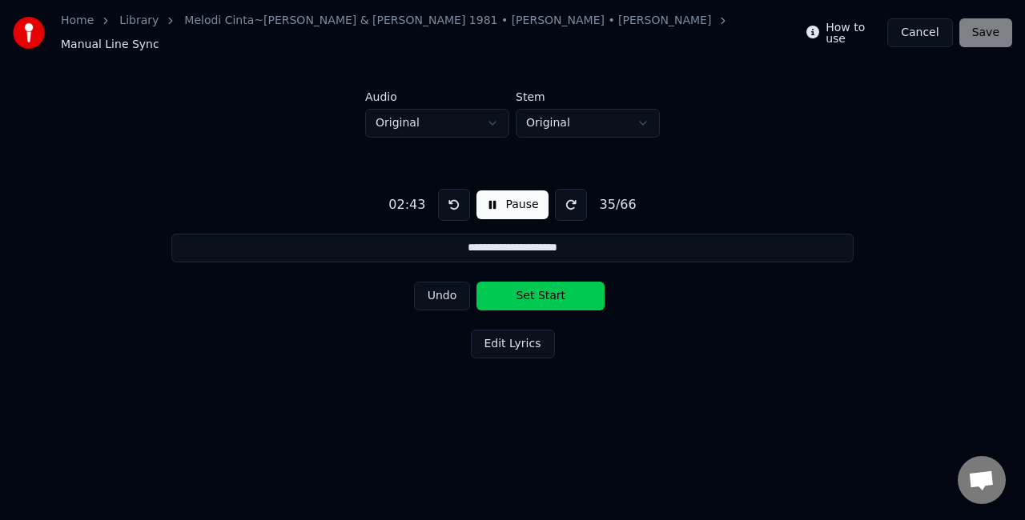
click at [525, 290] on button "Set Start" at bounding box center [540, 296] width 128 height 29
click at [525, 290] on button "Set End" at bounding box center [540, 296] width 128 height 29
click at [525, 290] on button "Set Start" at bounding box center [540, 296] width 128 height 29
click at [525, 290] on button "Set End" at bounding box center [540, 296] width 128 height 29
click at [525, 290] on button "Set Start" at bounding box center [540, 296] width 128 height 29
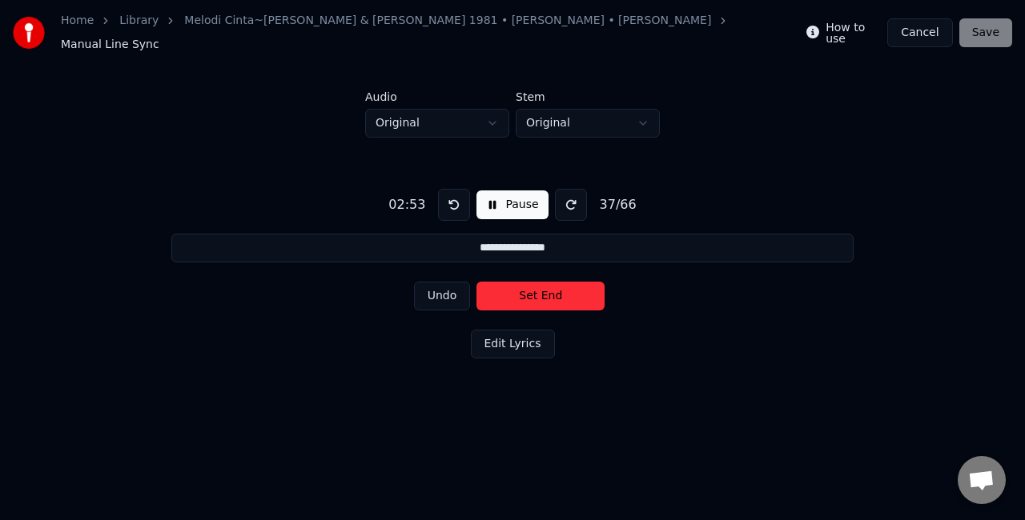
click at [525, 290] on button "Set End" at bounding box center [540, 296] width 128 height 29
click at [525, 290] on button "Set Start" at bounding box center [540, 296] width 128 height 29
click at [525, 290] on button "Set End" at bounding box center [540, 296] width 128 height 29
click at [525, 290] on button "Set Start" at bounding box center [540, 296] width 128 height 29
click at [525, 290] on button "Set End" at bounding box center [540, 296] width 128 height 29
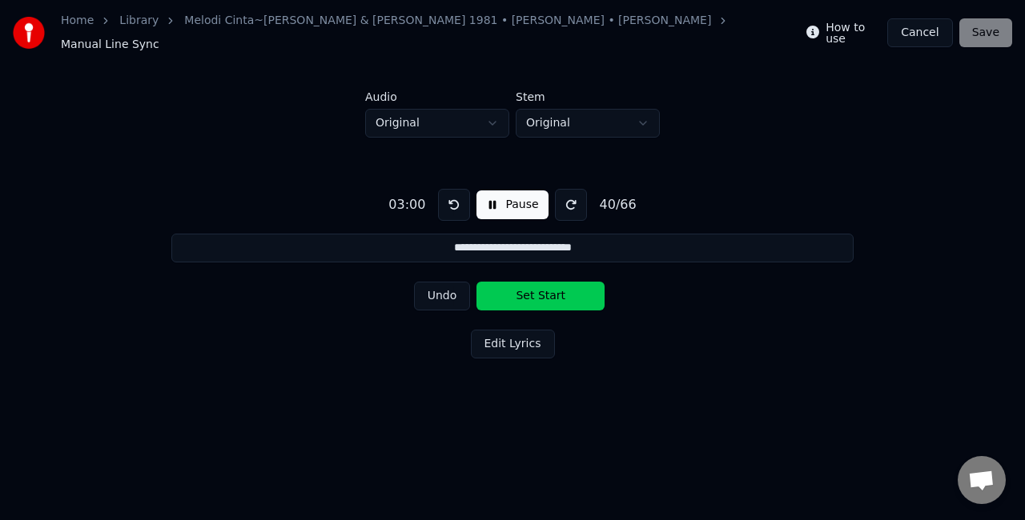
click at [525, 290] on button "Set Start" at bounding box center [540, 296] width 128 height 29
click at [527, 289] on button "Set End" at bounding box center [540, 296] width 128 height 29
click at [527, 289] on button "Set Start" at bounding box center [540, 296] width 128 height 29
click at [527, 289] on button "Set End" at bounding box center [540, 296] width 128 height 29
click at [527, 289] on button "Set Start" at bounding box center [540, 296] width 128 height 29
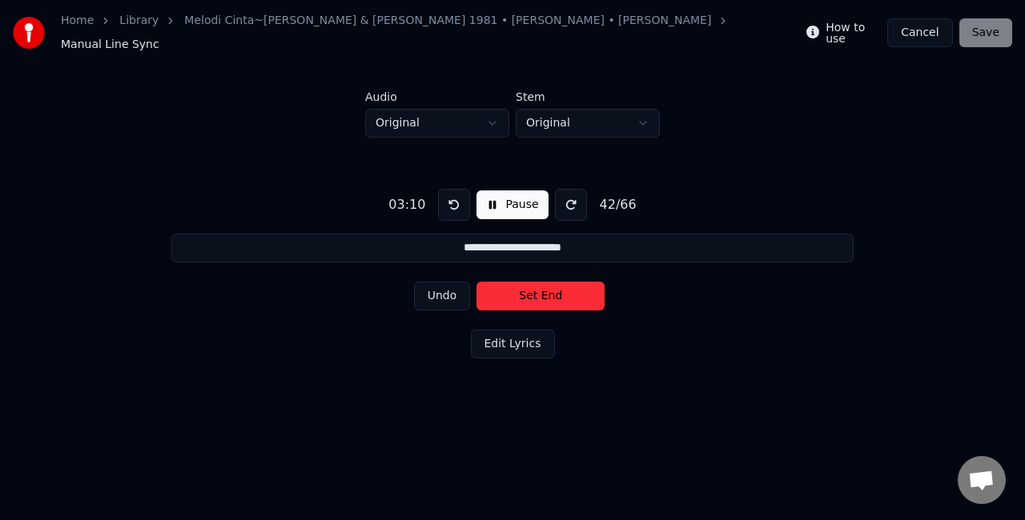
click at [527, 289] on button "Set End" at bounding box center [540, 296] width 128 height 29
click at [527, 289] on button "Set Start" at bounding box center [540, 296] width 128 height 29
click at [527, 289] on button "Set End" at bounding box center [540, 296] width 128 height 29
click at [527, 289] on button "Set Start" at bounding box center [540, 296] width 128 height 29
click at [527, 289] on button "Set End" at bounding box center [540, 296] width 128 height 29
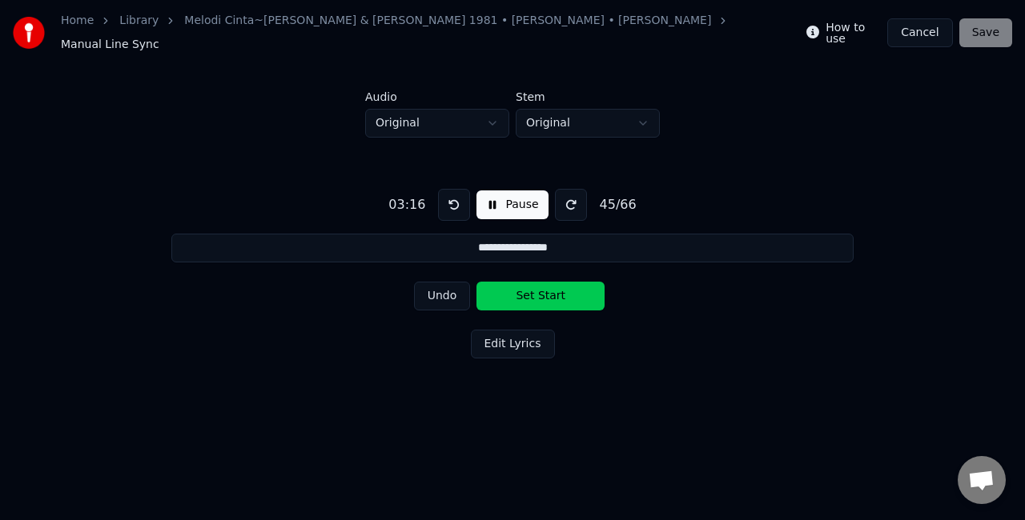
click at [527, 289] on button "Set Start" at bounding box center [540, 296] width 128 height 29
click at [527, 289] on button "Set End" at bounding box center [540, 296] width 128 height 29
click at [527, 289] on button "Set Start" at bounding box center [540, 296] width 128 height 29
click at [527, 289] on button "Set End" at bounding box center [540, 296] width 128 height 29
click at [527, 289] on button "Set Start" at bounding box center [540, 296] width 128 height 29
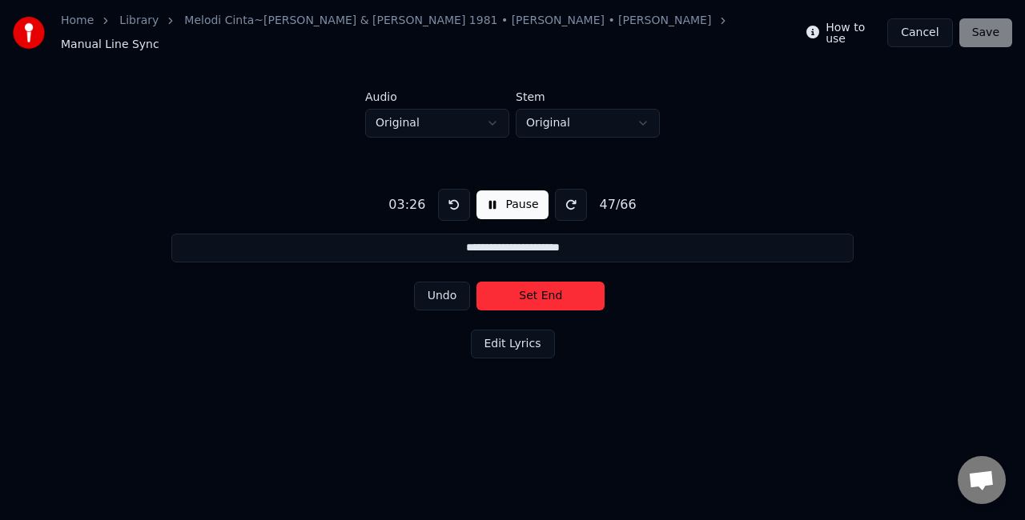
click at [527, 289] on button "Set End" at bounding box center [540, 296] width 128 height 29
click at [527, 289] on button "Set Start" at bounding box center [540, 296] width 128 height 29
click at [527, 289] on button "Set End" at bounding box center [540, 296] width 128 height 29
click at [527, 289] on button "Set Start" at bounding box center [540, 296] width 128 height 29
click at [527, 289] on button "Set End" at bounding box center [540, 296] width 128 height 29
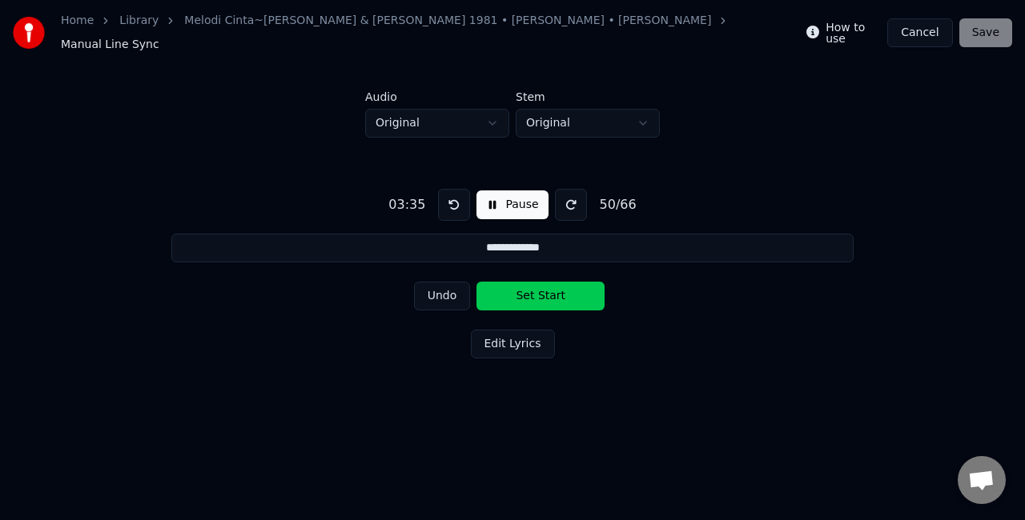
click at [527, 289] on button "Set Start" at bounding box center [540, 296] width 128 height 29
click at [528, 288] on button "Set End" at bounding box center [540, 296] width 128 height 29
click at [528, 288] on button "Set Start" at bounding box center [540, 296] width 128 height 29
click at [528, 288] on button "Set End" at bounding box center [540, 296] width 128 height 29
click at [528, 288] on button "Set Start" at bounding box center [540, 296] width 128 height 29
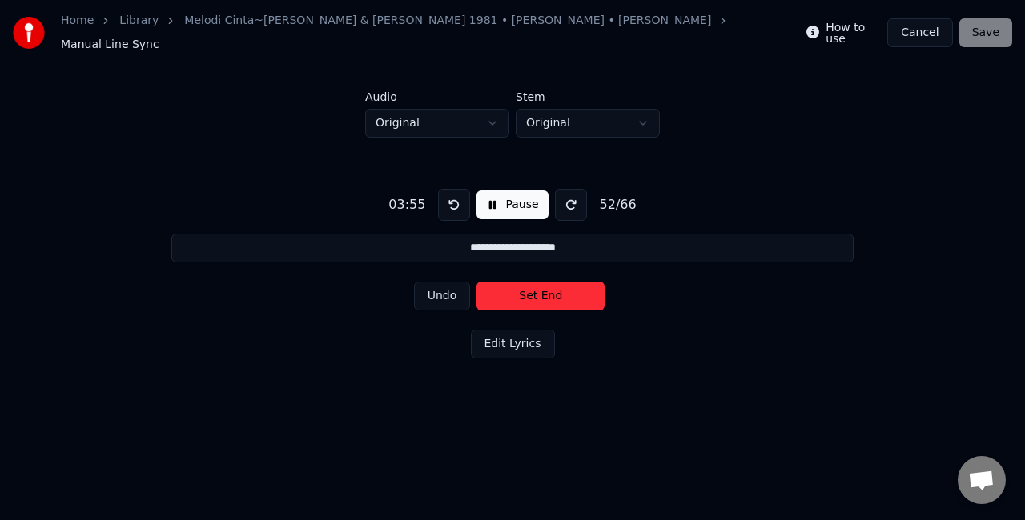
click at [528, 288] on button "Set End" at bounding box center [540, 296] width 128 height 29
click at [528, 288] on button "Set Start" at bounding box center [540, 296] width 128 height 29
click at [528, 288] on button "Set End" at bounding box center [540, 296] width 128 height 29
click at [528, 288] on button "Set Start" at bounding box center [540, 296] width 128 height 29
click at [528, 288] on button "Set End" at bounding box center [540, 296] width 128 height 29
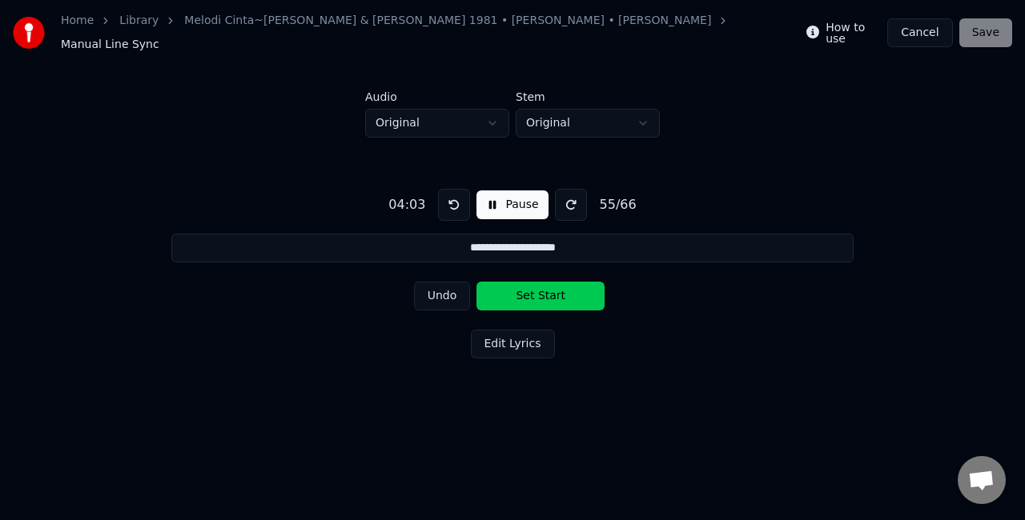
click at [528, 288] on button "Set Start" at bounding box center [540, 296] width 128 height 29
click at [528, 288] on button "Set End" at bounding box center [540, 296] width 128 height 29
click at [528, 288] on button "Set Start" at bounding box center [540, 296] width 128 height 29
click at [528, 288] on button "Set End" at bounding box center [540, 296] width 128 height 29
click at [528, 288] on button "Set Start" at bounding box center [540, 296] width 128 height 29
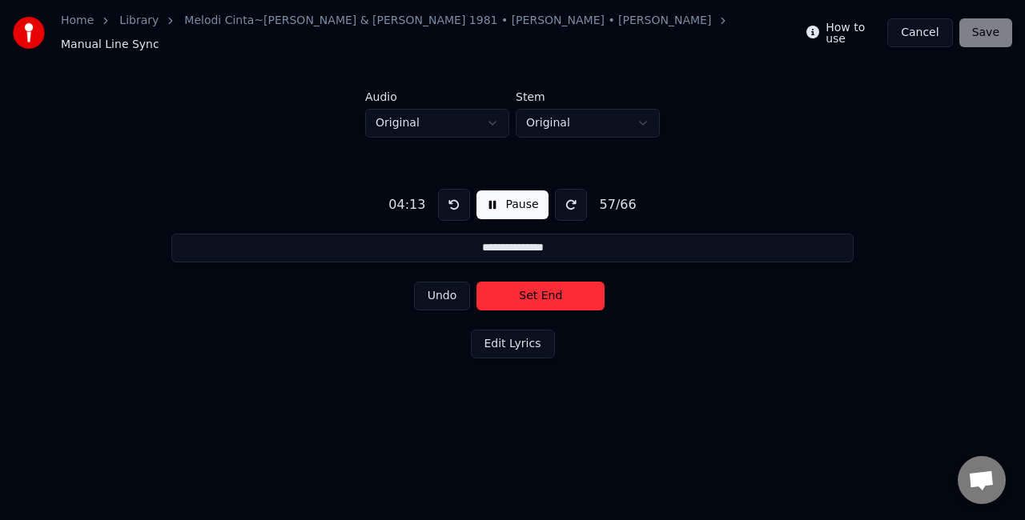
click at [528, 288] on button "Set End" at bounding box center [540, 296] width 128 height 29
click at [528, 288] on button "Set Start" at bounding box center [540, 296] width 128 height 29
click at [528, 288] on button "Set End" at bounding box center [540, 296] width 128 height 29
click at [528, 288] on button "Set Start" at bounding box center [540, 296] width 128 height 29
click at [528, 288] on button "Set End" at bounding box center [540, 296] width 128 height 29
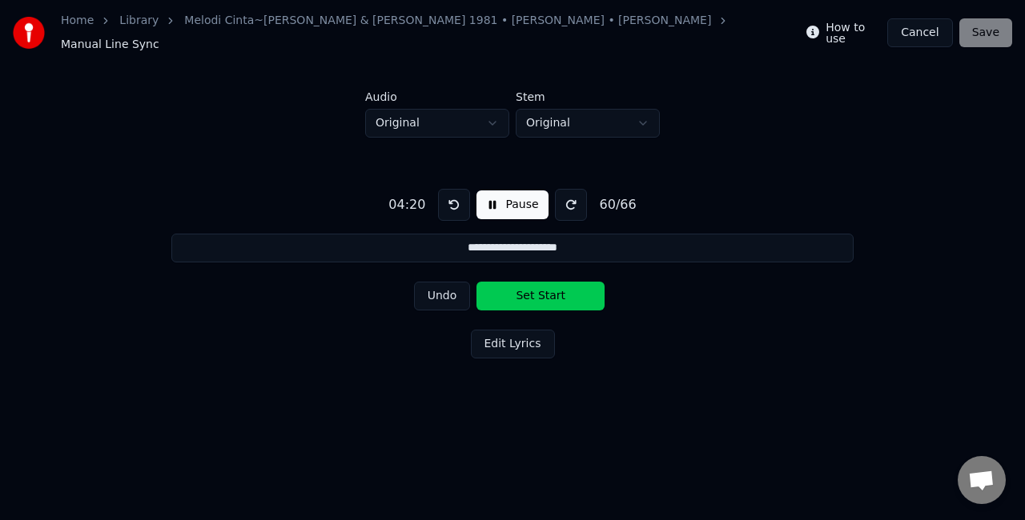
click at [528, 288] on button "Set Start" at bounding box center [540, 296] width 128 height 29
click at [528, 288] on button "Set End" at bounding box center [540, 296] width 128 height 29
click at [528, 288] on button "Set Start" at bounding box center [540, 296] width 128 height 29
click at [528, 288] on button "Set End" at bounding box center [540, 296] width 128 height 29
click at [528, 288] on button "Set Start" at bounding box center [540, 296] width 128 height 29
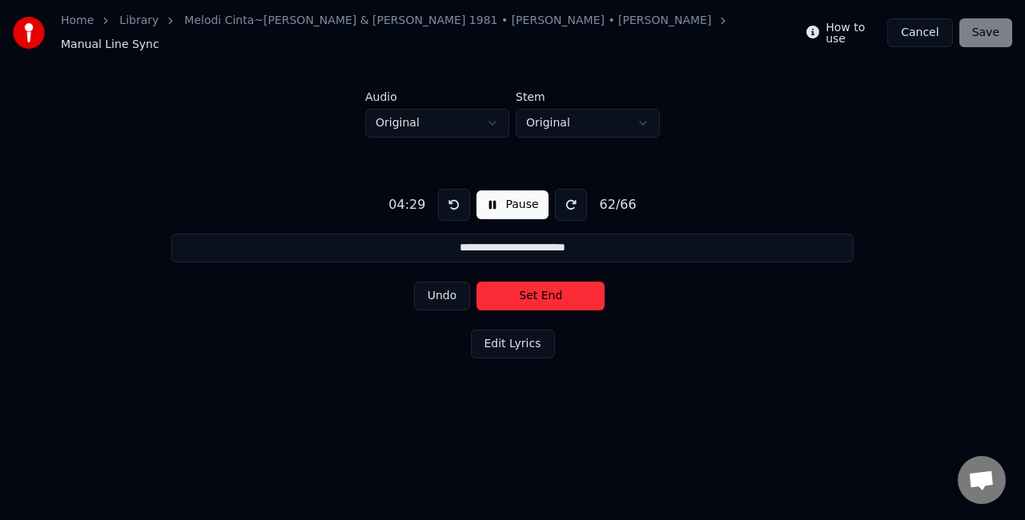
click at [528, 288] on button "Set End" at bounding box center [540, 296] width 128 height 29
click at [528, 288] on button "Set Start" at bounding box center [540, 296] width 128 height 29
click at [528, 288] on button "Set End" at bounding box center [540, 296] width 128 height 29
click at [528, 288] on button "Set Start" at bounding box center [540, 296] width 128 height 29
click at [528, 288] on button "Set End" at bounding box center [540, 296] width 128 height 29
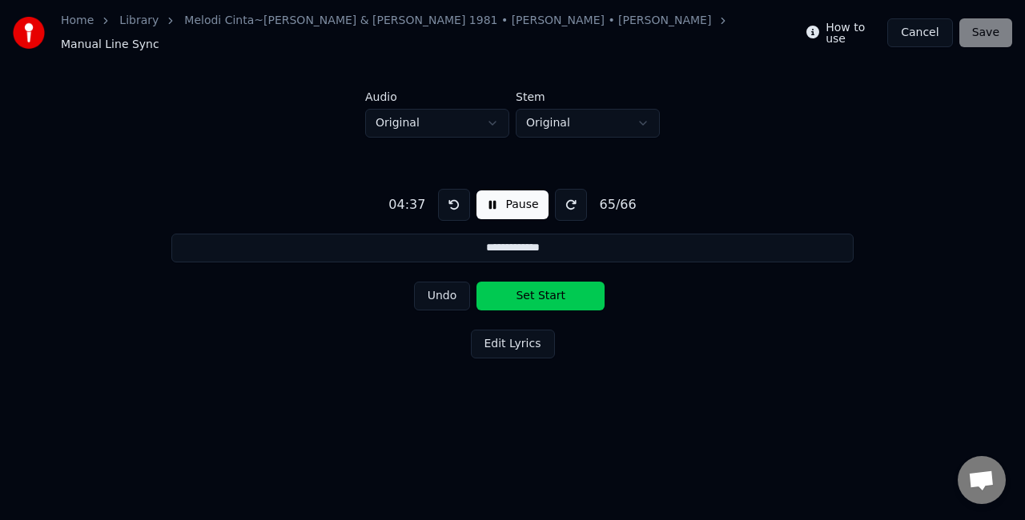
click at [528, 288] on button "Set Start" at bounding box center [540, 296] width 128 height 29
click at [528, 288] on button "Set End" at bounding box center [540, 296] width 128 height 29
type input "**********"
click at [528, 288] on button "Set Start" at bounding box center [540, 296] width 128 height 29
click at [528, 288] on button "Set End" at bounding box center [540, 296] width 128 height 29
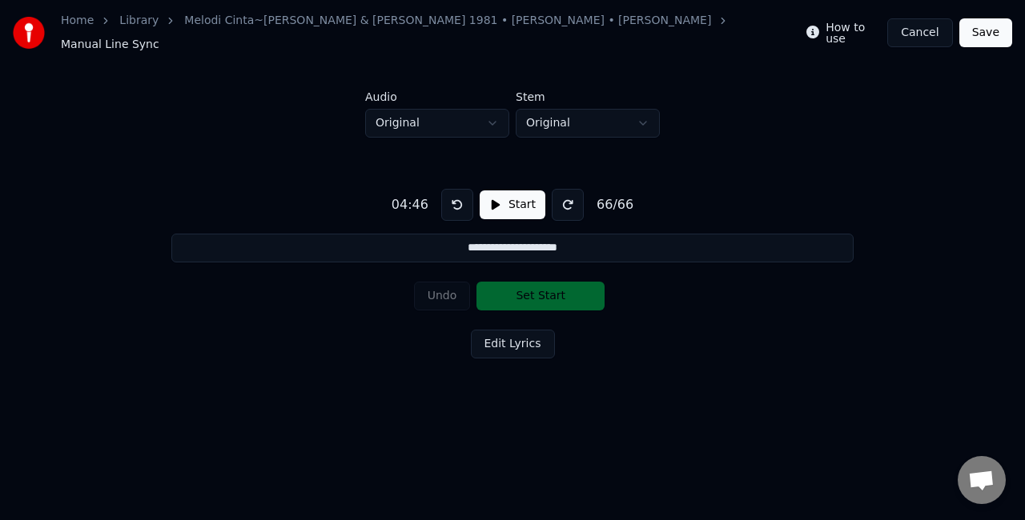
click at [978, 30] on button "Save" at bounding box center [985, 32] width 53 height 29
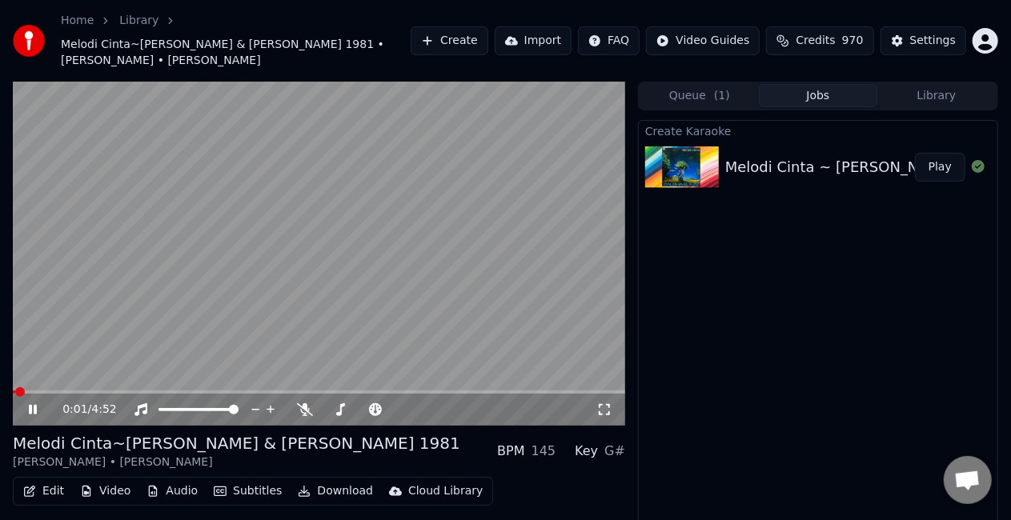
click at [37, 412] on icon at bounding box center [44, 410] width 37 height 13
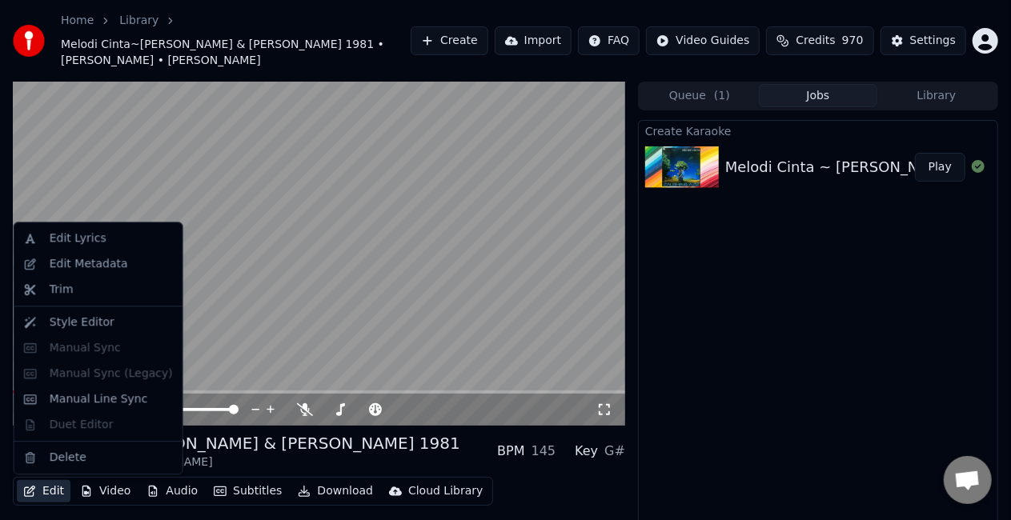
click at [43, 490] on button "Edit" at bounding box center [44, 491] width 54 height 22
click at [85, 428] on div "Edit Lyrics Edit Metadata Trim Style Editor Manual Sync Manual Sync (Legacy) Ma…" at bounding box center [99, 348] width 170 height 253
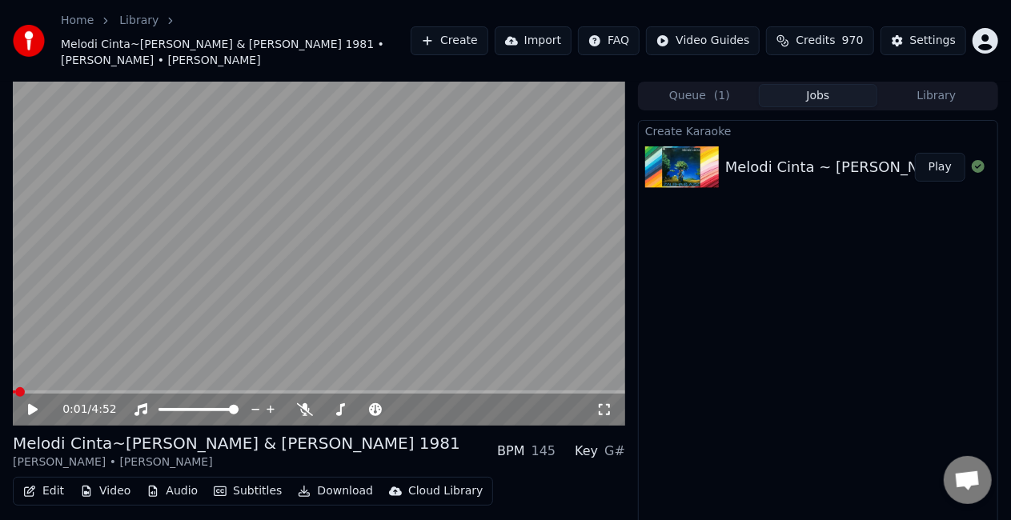
click at [828, 353] on div "Create Karaoke Melodi Cinta ~ [PERSON_NAME] & [PERSON_NAME] 1981 KRK@KNK Play" at bounding box center [818, 341] width 360 height 443
click at [37, 410] on icon at bounding box center [33, 409] width 10 height 11
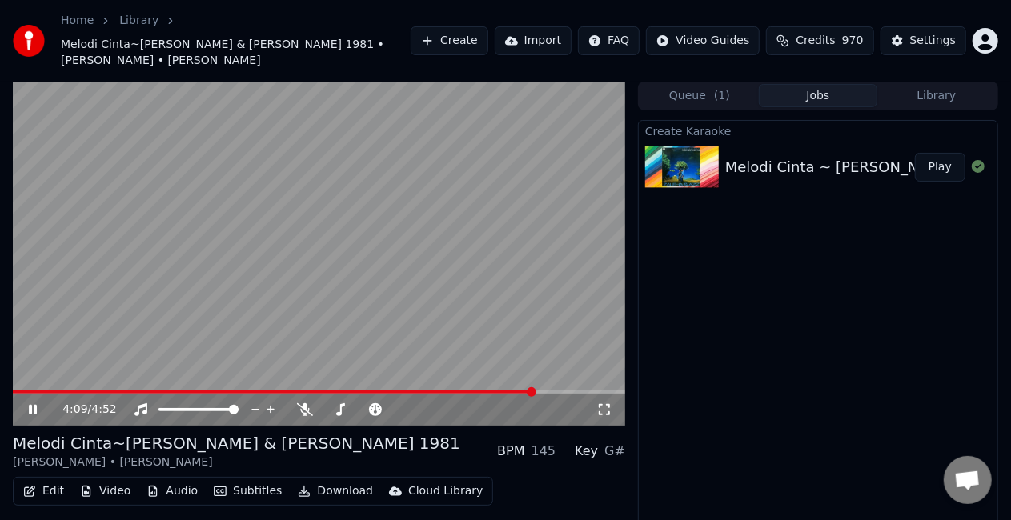
click at [535, 392] on span at bounding box center [274, 392] width 522 height 3
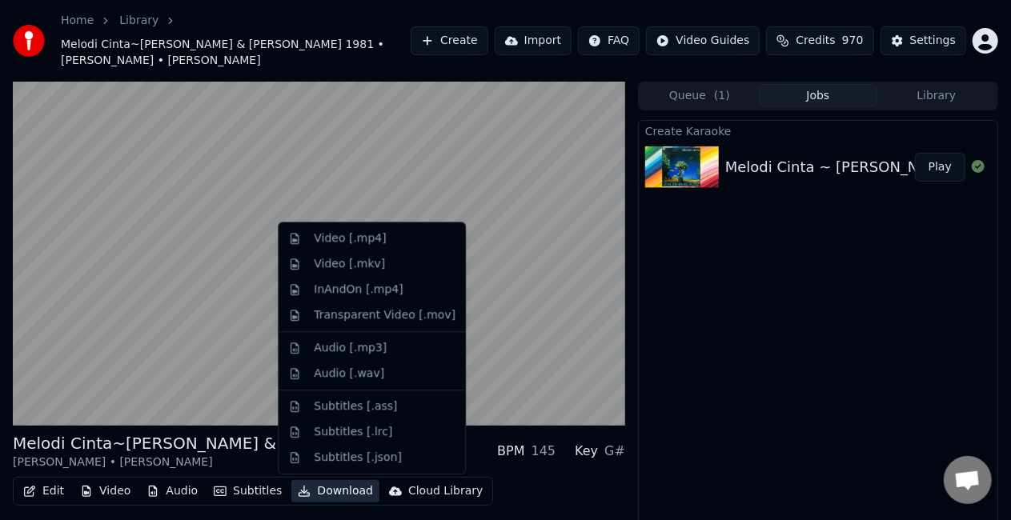
click at [338, 492] on button "Download" at bounding box center [335, 491] width 88 height 22
click at [347, 239] on div "Video [.mp4]" at bounding box center [350, 239] width 72 height 16
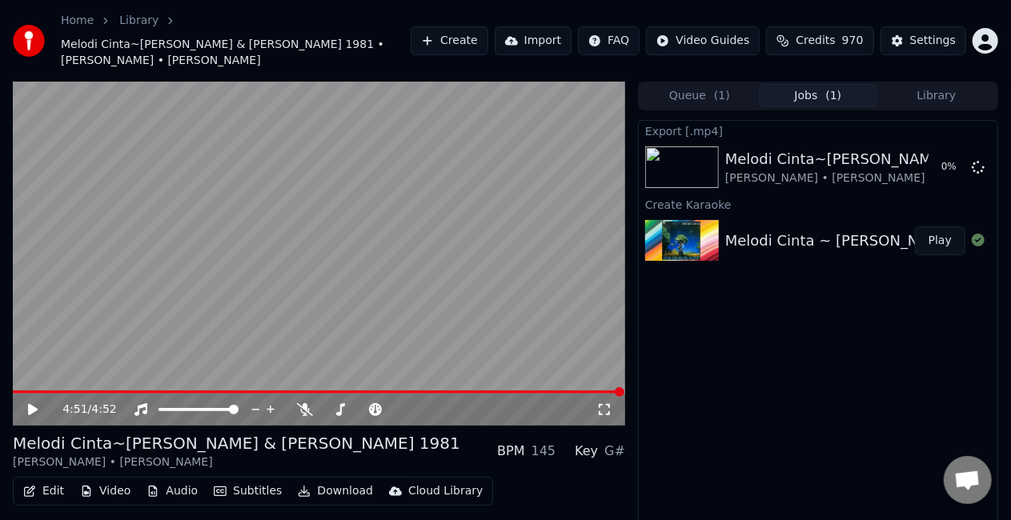
click at [978, 404] on div "Export [.mp4] Melodi Cinta~[PERSON_NAME] & [PERSON_NAME] 1981 [PERSON_NAME] • […" at bounding box center [818, 341] width 360 height 443
click at [918, 357] on div "Export [.mp4] Melodi Cinta~[PERSON_NAME] & [PERSON_NAME] 1981 [PERSON_NAME] • […" at bounding box center [818, 341] width 360 height 443
click at [940, 161] on button "Show" at bounding box center [937, 167] width 58 height 29
click at [46, 490] on button "Edit" at bounding box center [44, 491] width 54 height 22
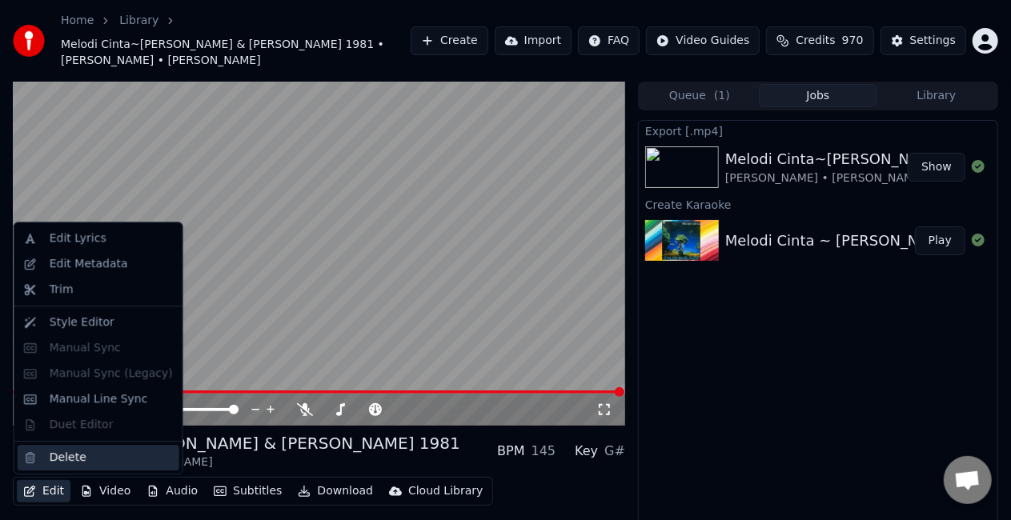
click at [61, 459] on div "Delete" at bounding box center [68, 458] width 37 height 16
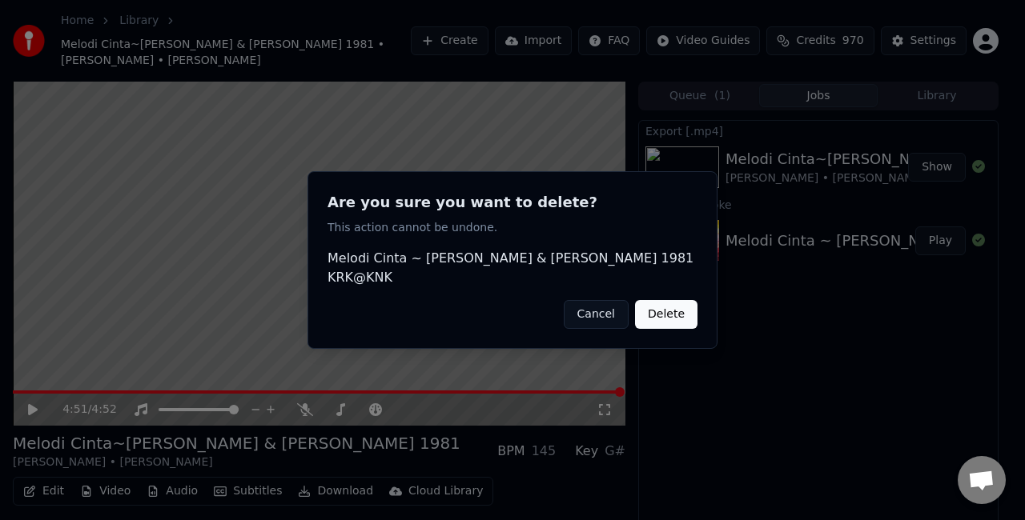
click at [653, 307] on button "Delete" at bounding box center [666, 314] width 62 height 29
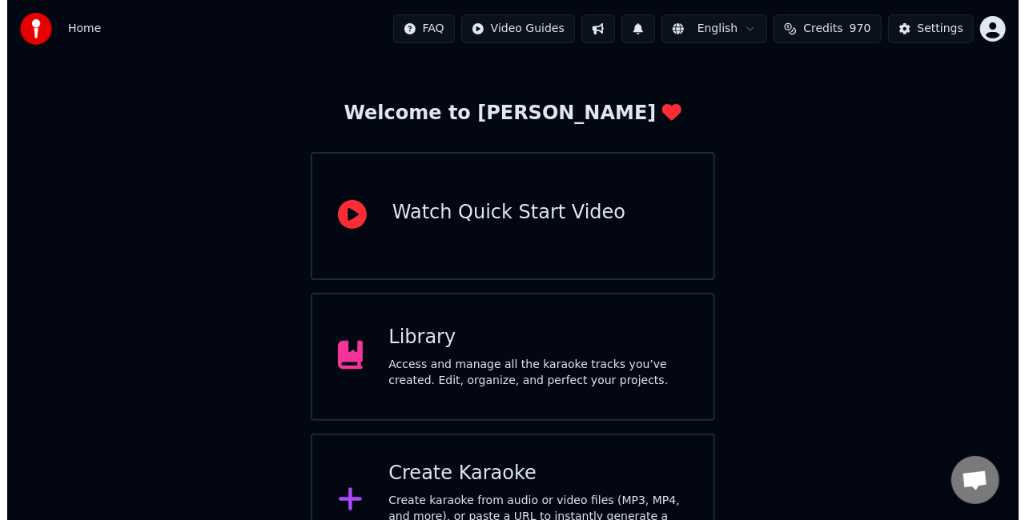
scroll to position [101, 0]
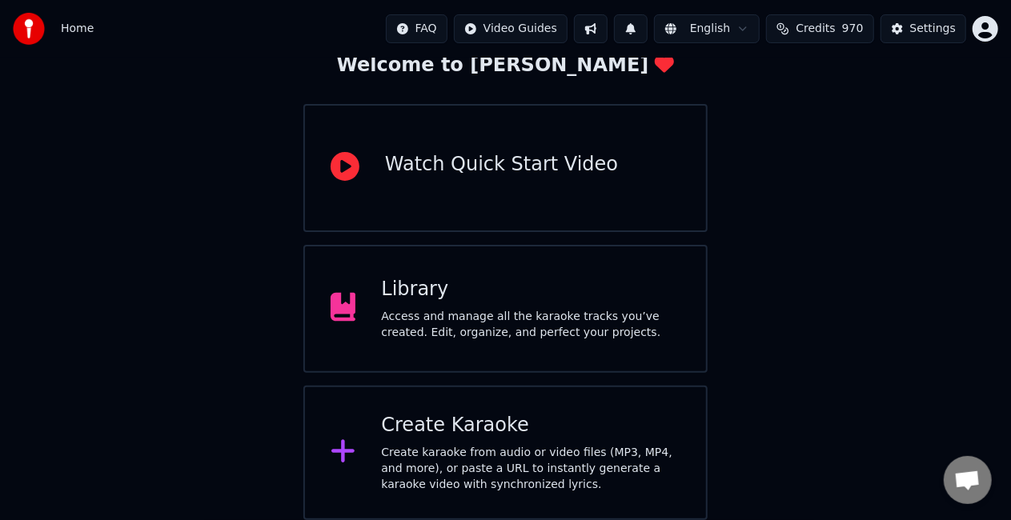
click at [546, 472] on div "Create karaoke from audio or video files (MP3, MP4, and more), or paste a URL t…" at bounding box center [530, 469] width 299 height 48
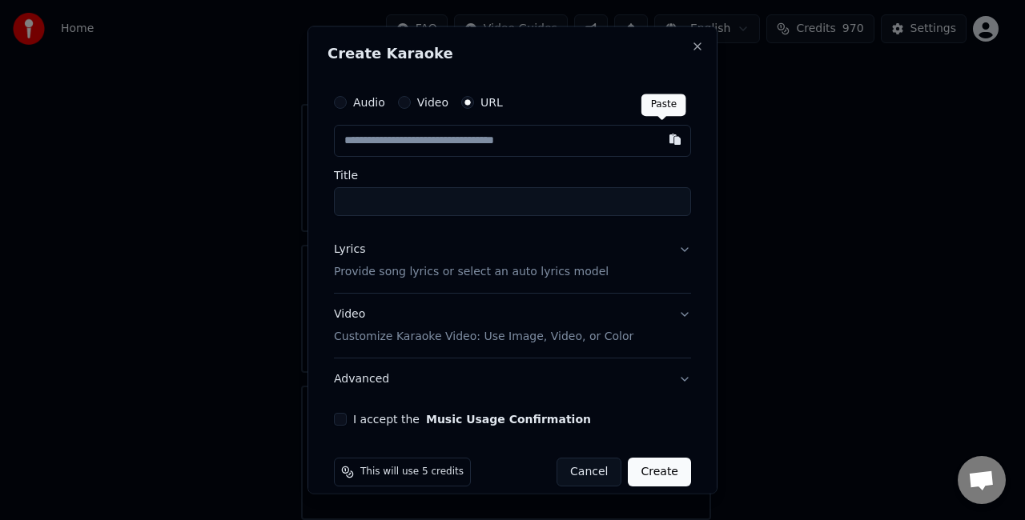
click at [660, 141] on button "button" at bounding box center [675, 139] width 32 height 29
type input "**********"
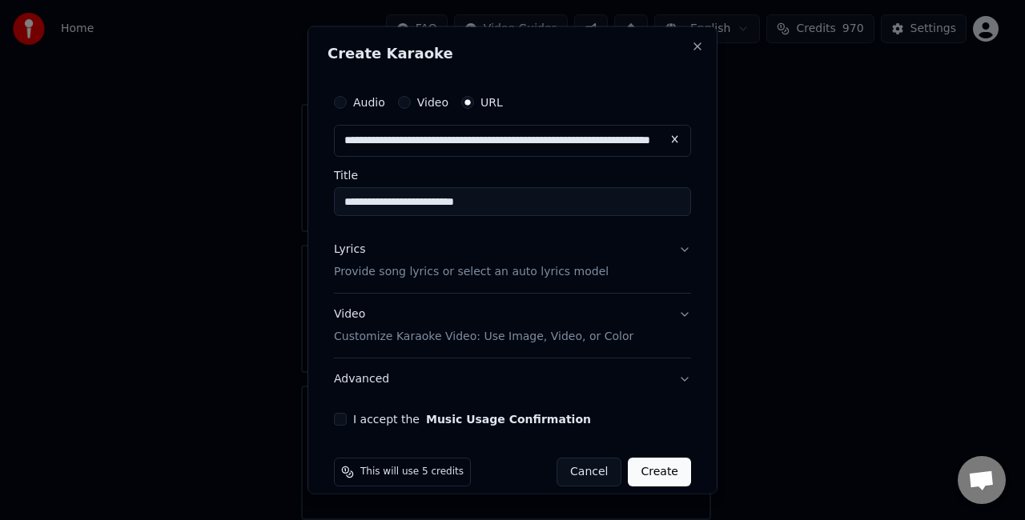
click at [578, 208] on input "**********" at bounding box center [512, 201] width 357 height 29
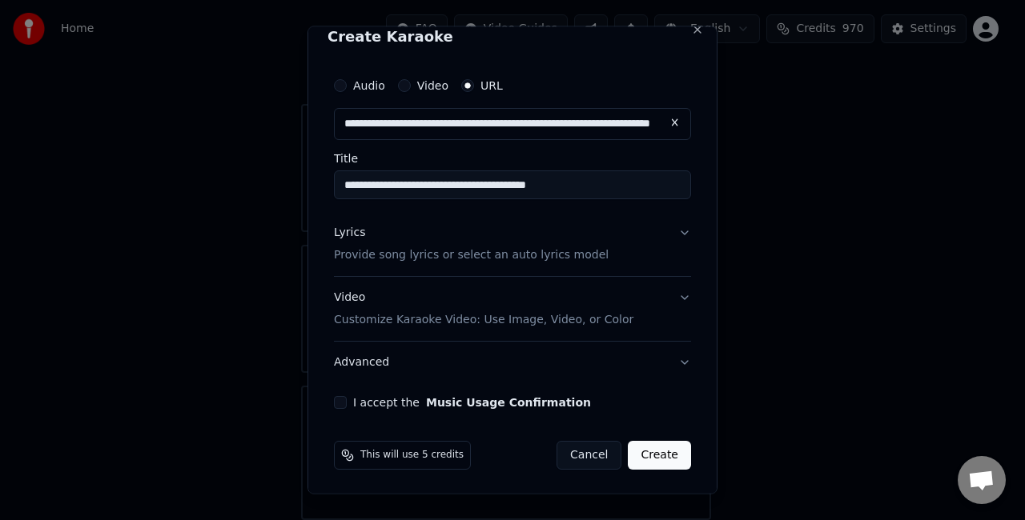
type input "**********"
click at [451, 256] on p "Provide song lyrics or select an auto lyrics model" at bounding box center [471, 255] width 275 height 16
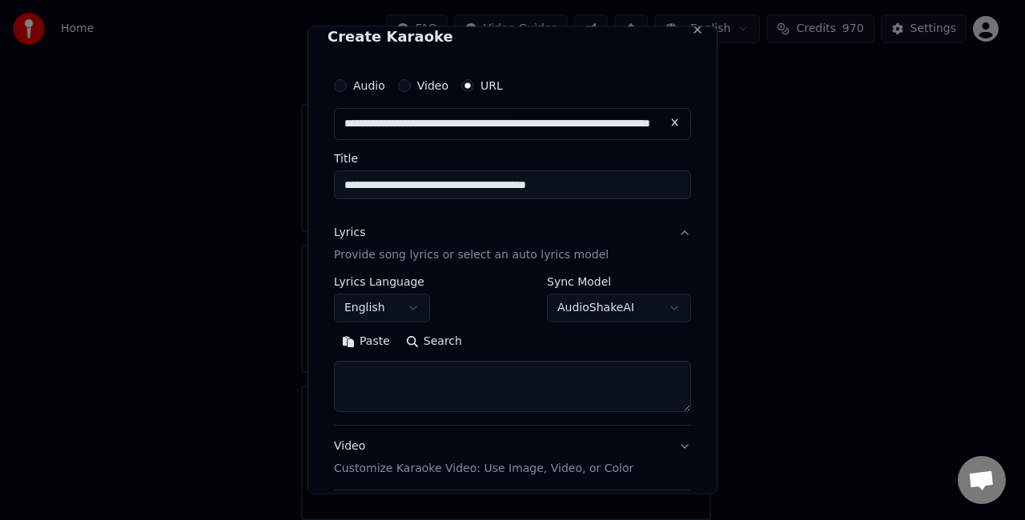
click at [369, 340] on button "Paste" at bounding box center [366, 341] width 64 height 26
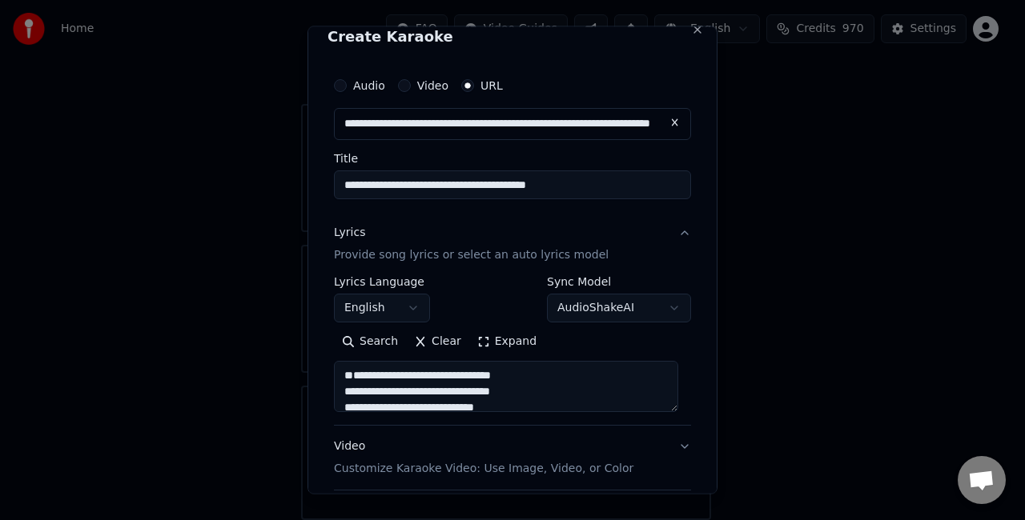
click at [355, 405] on textarea at bounding box center [506, 385] width 344 height 51
type textarea "**********"
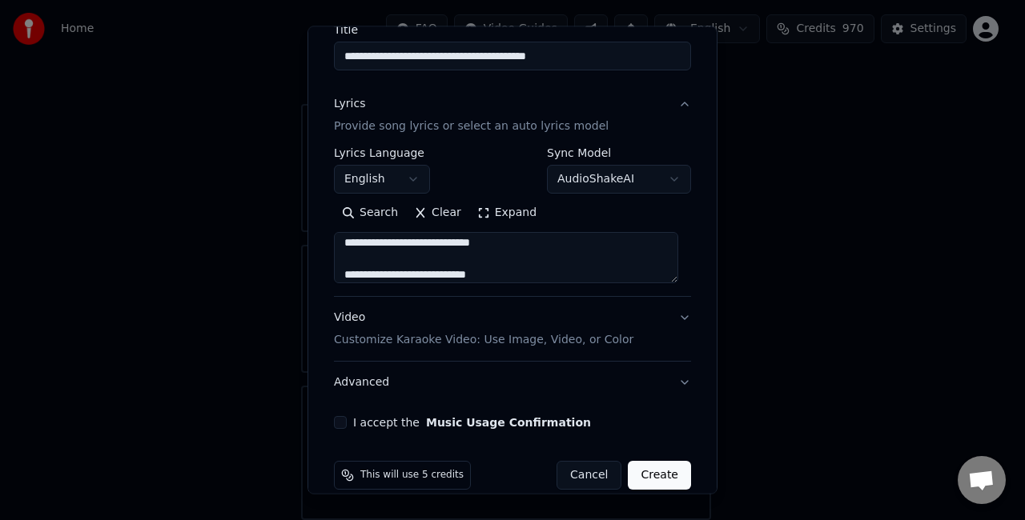
scroll to position [166, 0]
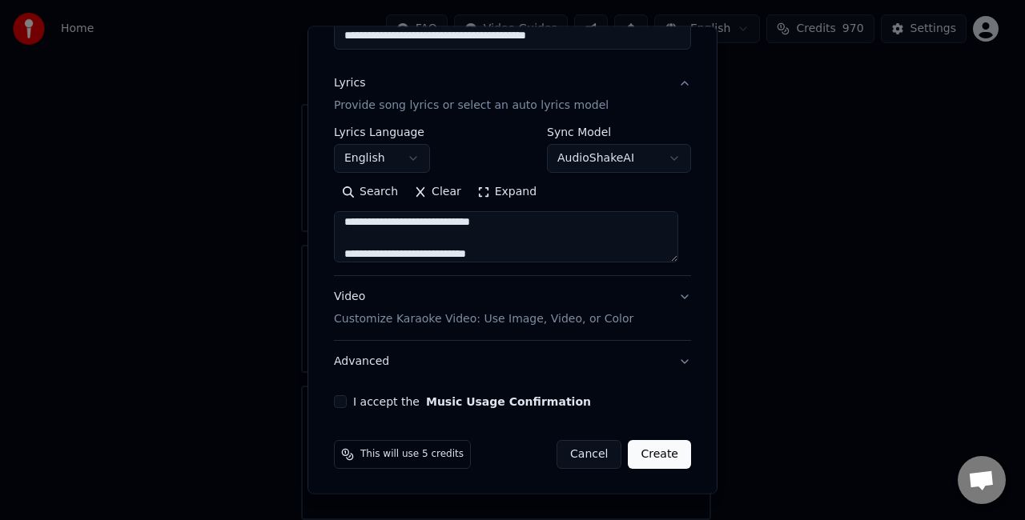
click at [570, 323] on p "Customize Karaoke Video: Use Image, Video, or Color" at bounding box center [483, 319] width 299 height 16
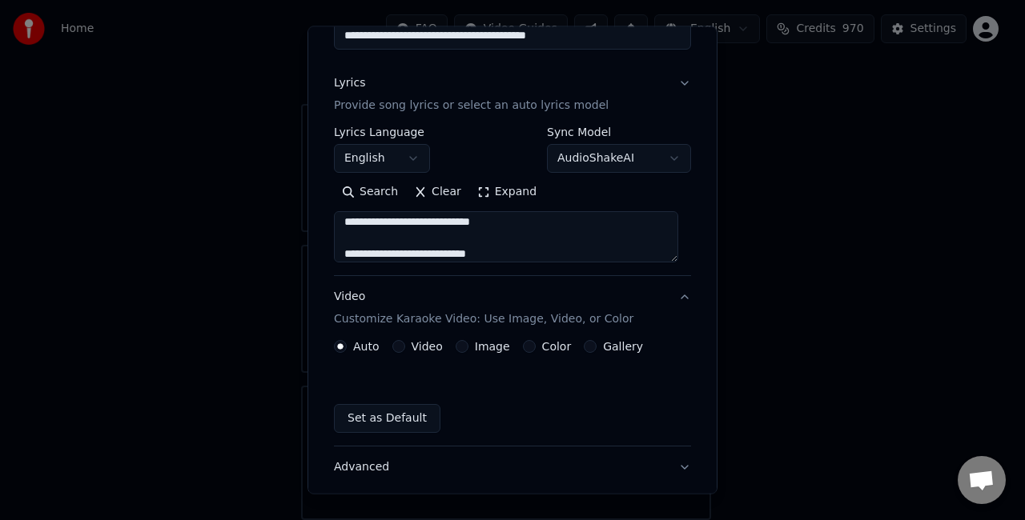
scroll to position [122, 0]
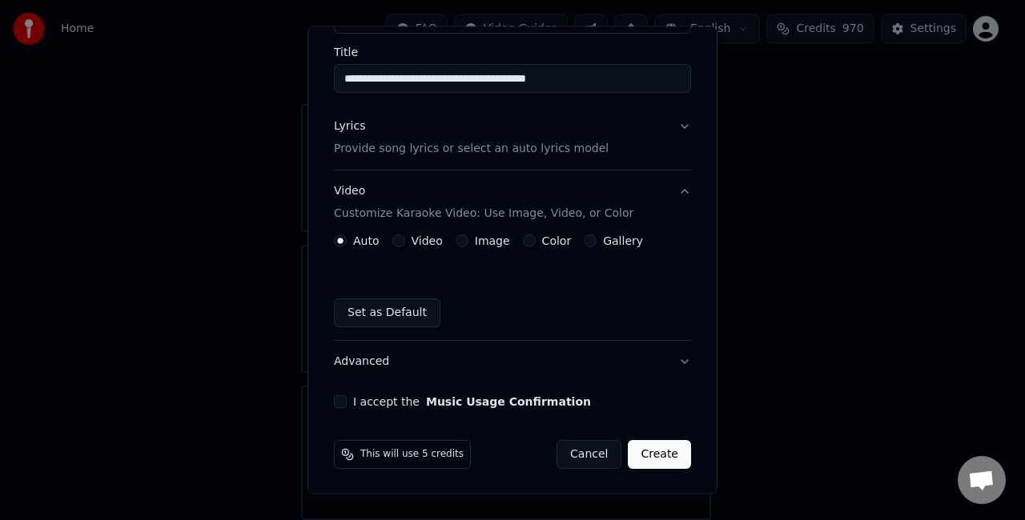
click at [468, 239] on div "Image" at bounding box center [483, 241] width 54 height 13
click at [476, 239] on label "Image" at bounding box center [492, 240] width 35 height 11
click at [468, 239] on button "Image" at bounding box center [462, 241] width 13 height 13
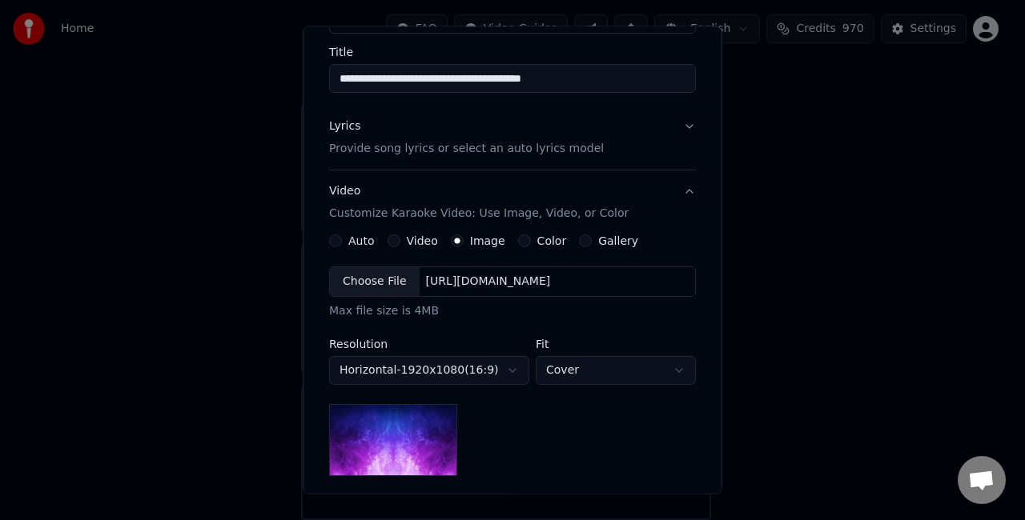
click at [384, 277] on div "Choose File" at bounding box center [375, 281] width 90 height 29
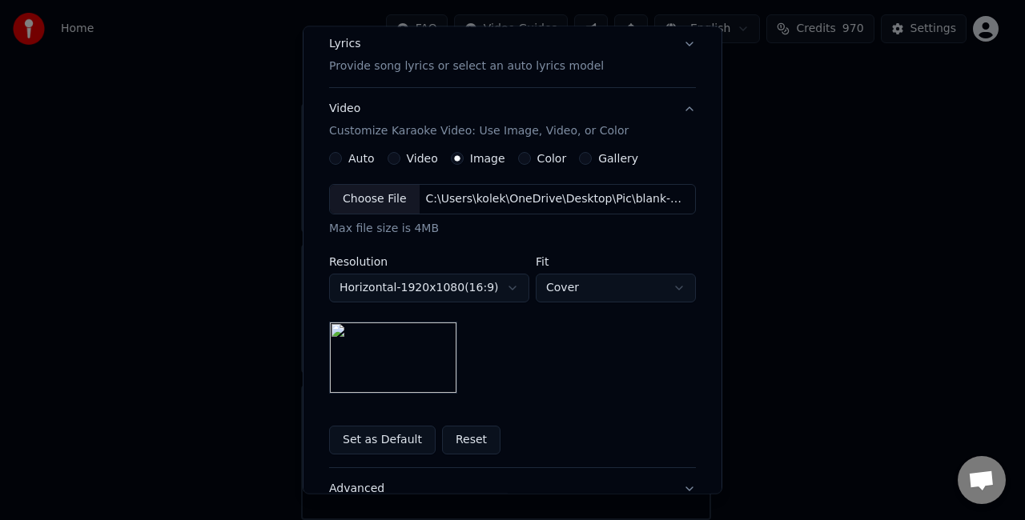
scroll to position [283, 0]
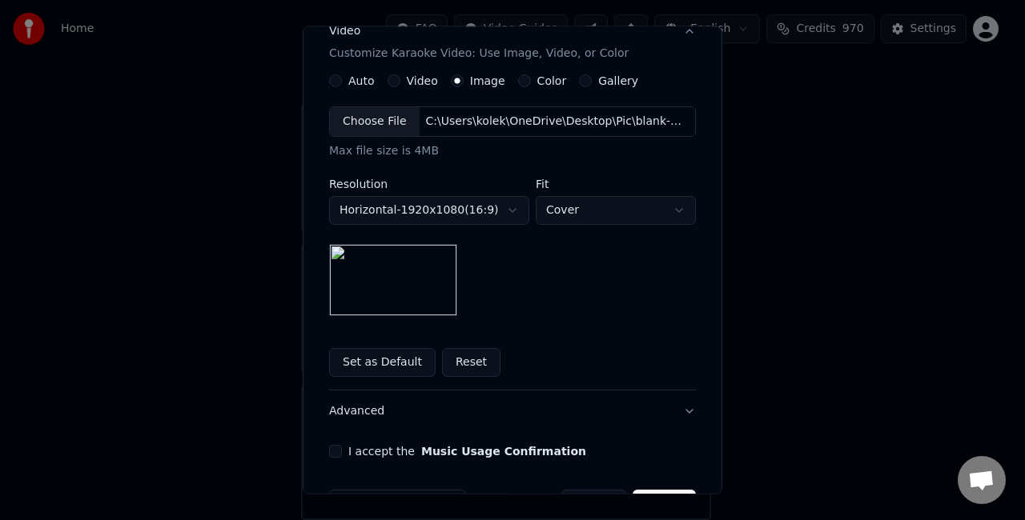
click at [329, 454] on button "I accept the Music Usage Confirmation" at bounding box center [335, 451] width 13 height 13
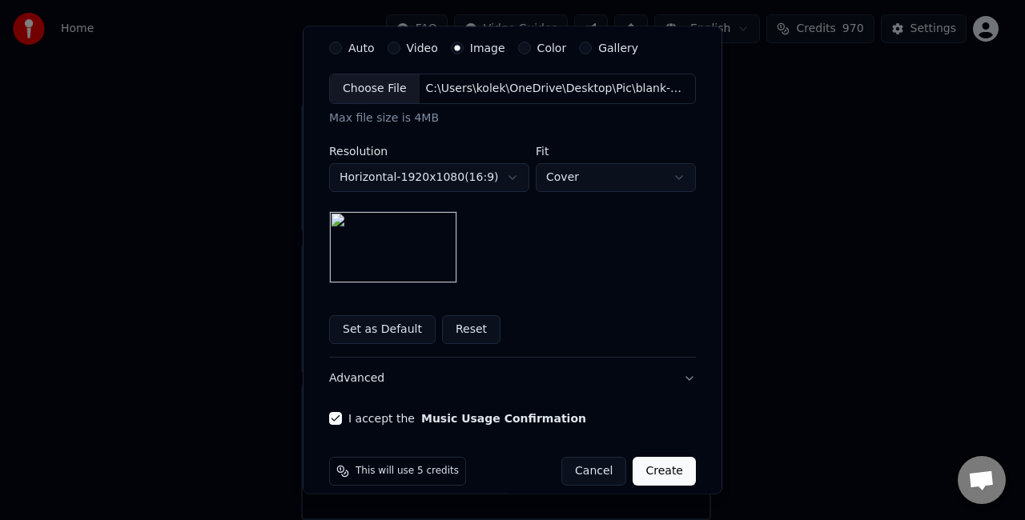
scroll to position [331, 0]
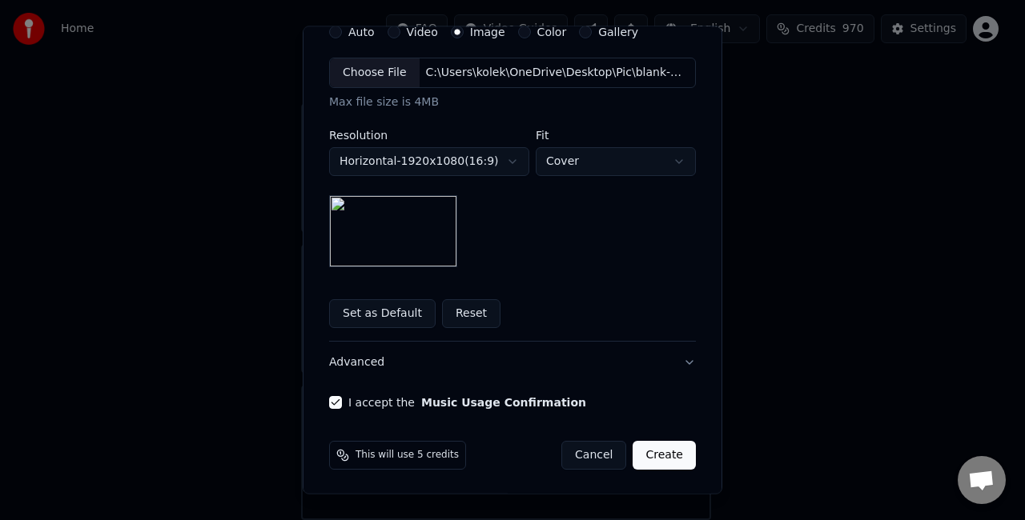
click at [663, 450] on button "Create" at bounding box center [663, 455] width 63 height 29
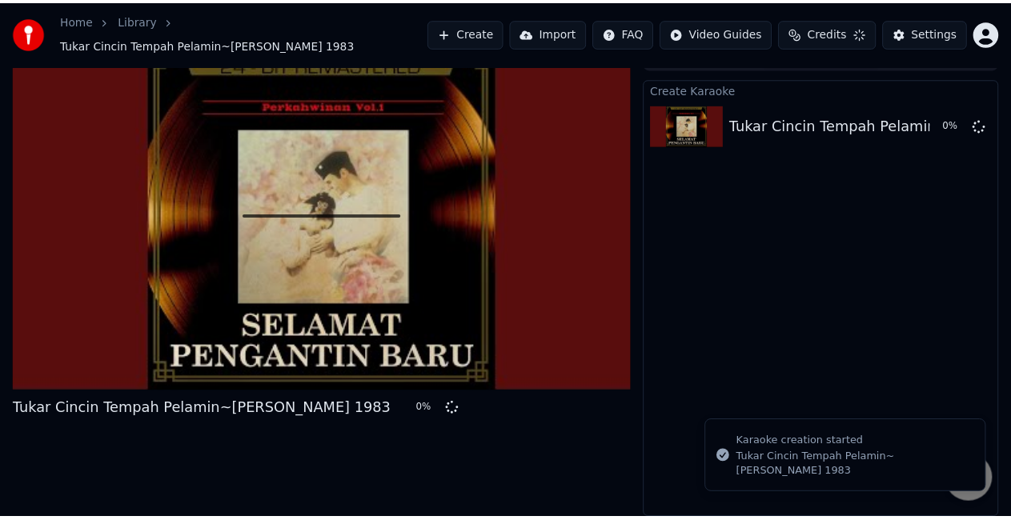
scroll to position [18, 0]
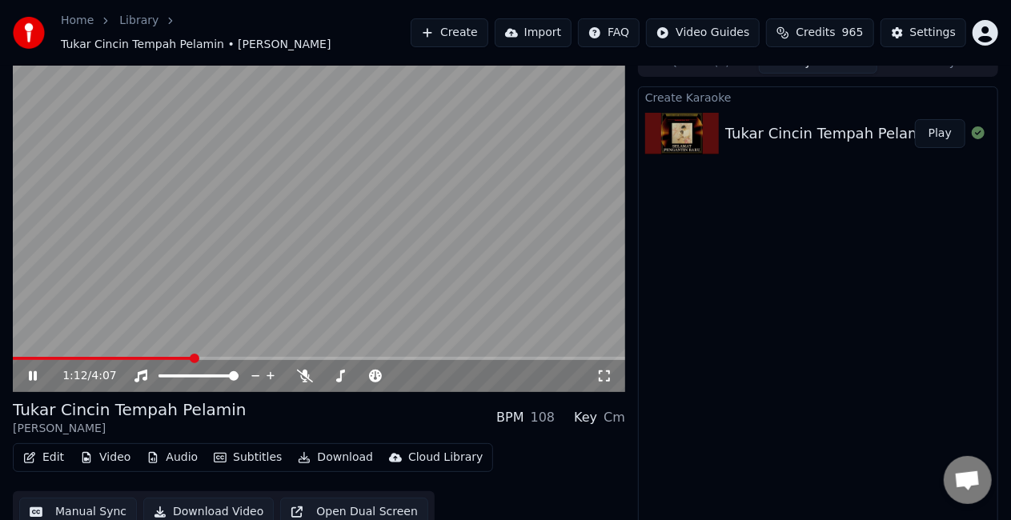
click at [175, 447] on button "Audio" at bounding box center [172, 458] width 64 height 22
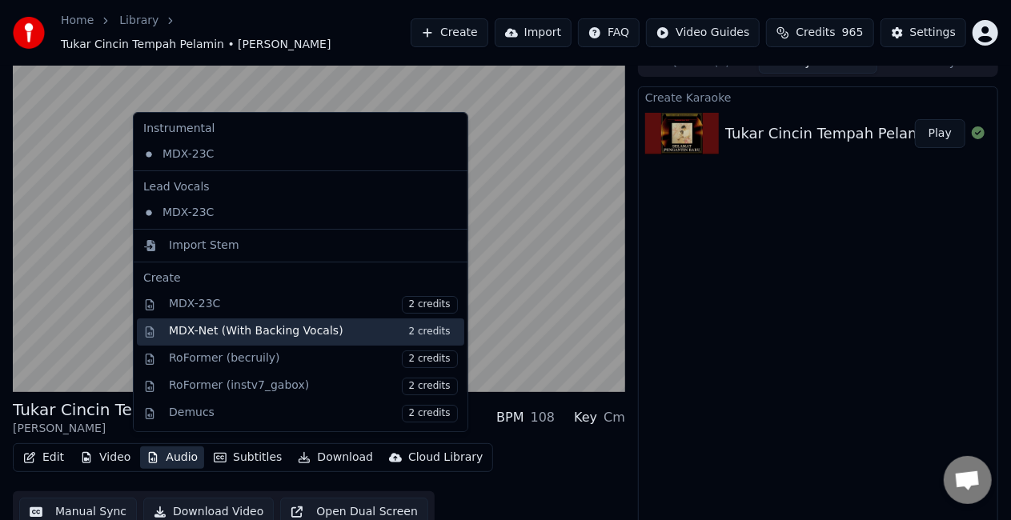
click at [263, 331] on div "MDX-Net (With Backing Vocals) 2 credits" at bounding box center [313, 332] width 289 height 18
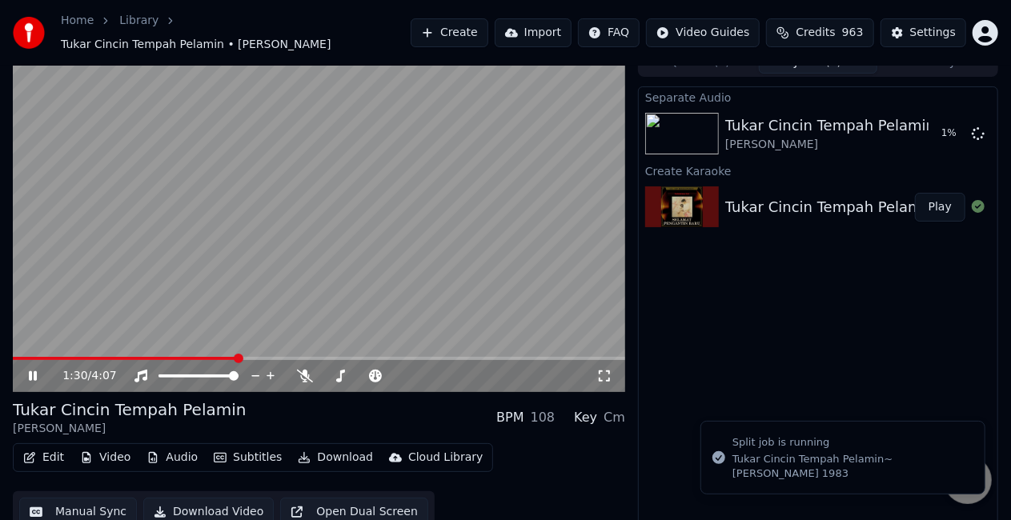
click at [325, 238] on video at bounding box center [319, 220] width 612 height 344
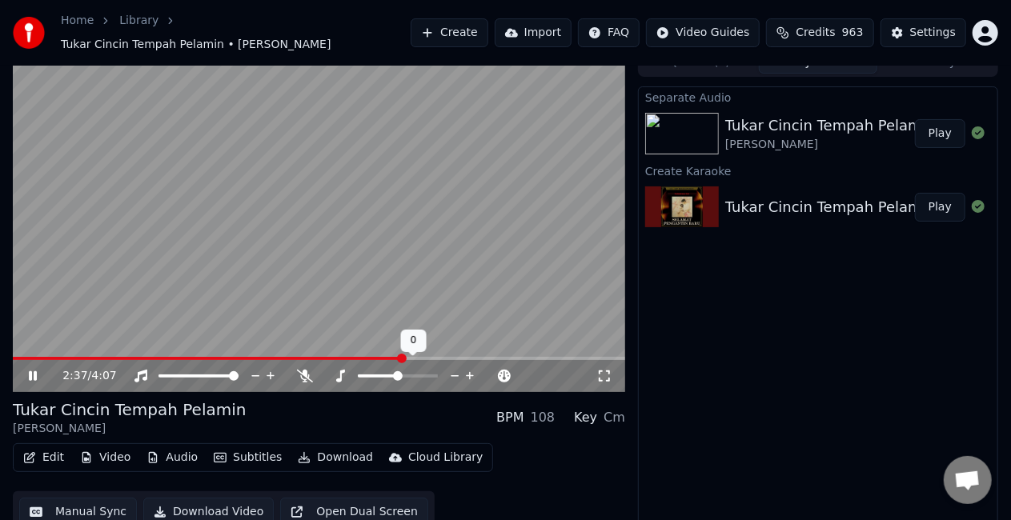
click at [468, 368] on icon at bounding box center [470, 376] width 15 height 16
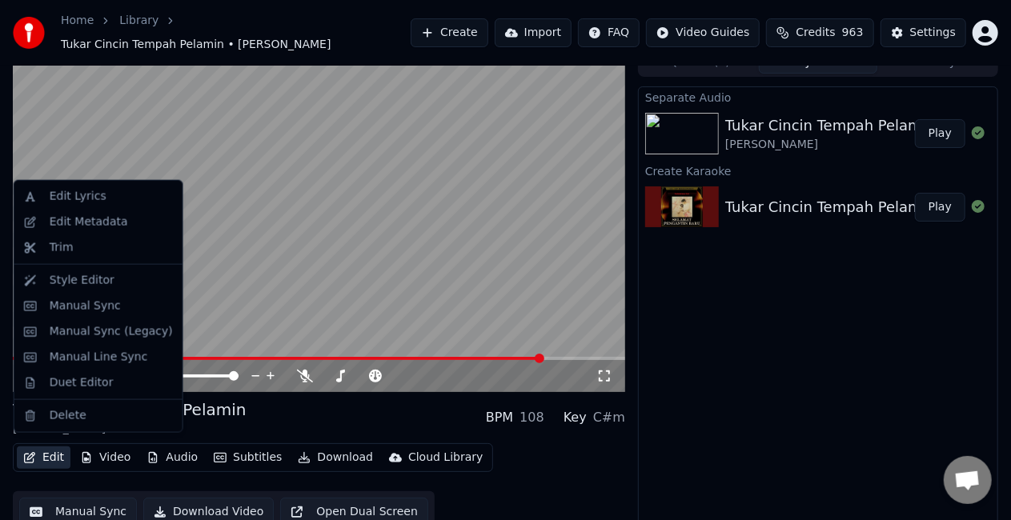
click at [43, 447] on button "Edit" at bounding box center [44, 458] width 54 height 22
click at [95, 222] on div "Edit Metadata" at bounding box center [89, 223] width 78 height 16
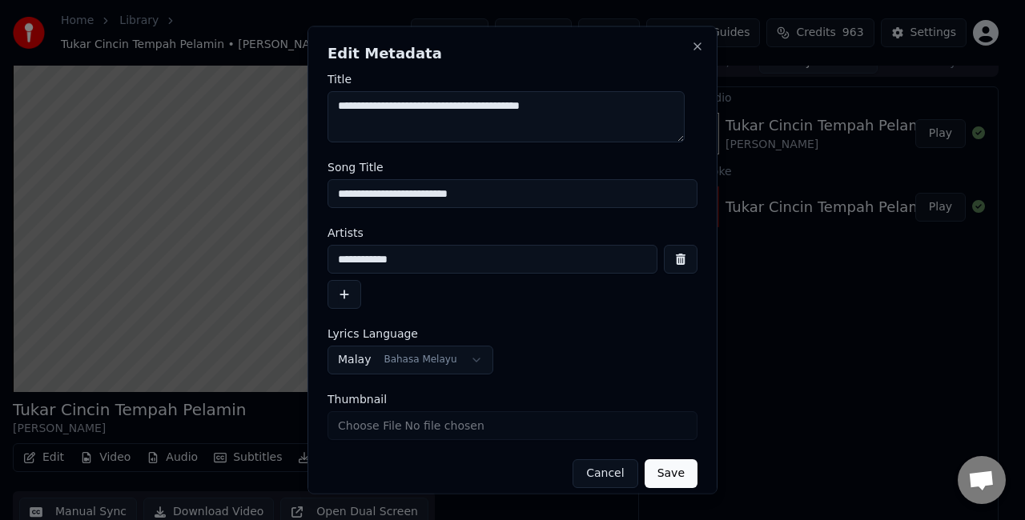
click at [530, 191] on input "**********" at bounding box center [512, 193] width 370 height 29
type input "**********"
click at [668, 479] on button "Save" at bounding box center [671, 474] width 53 height 29
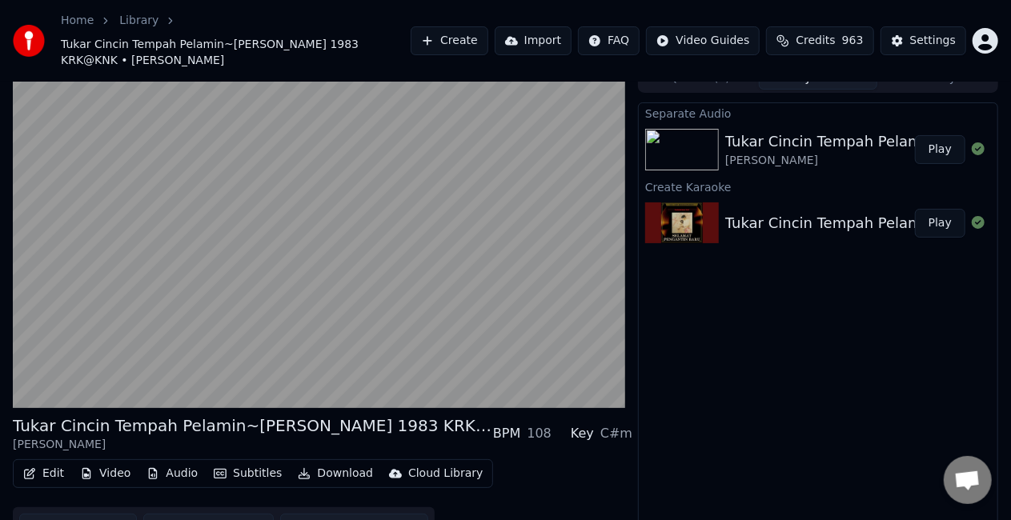
click at [934, 151] on button "Play" at bounding box center [940, 149] width 50 height 29
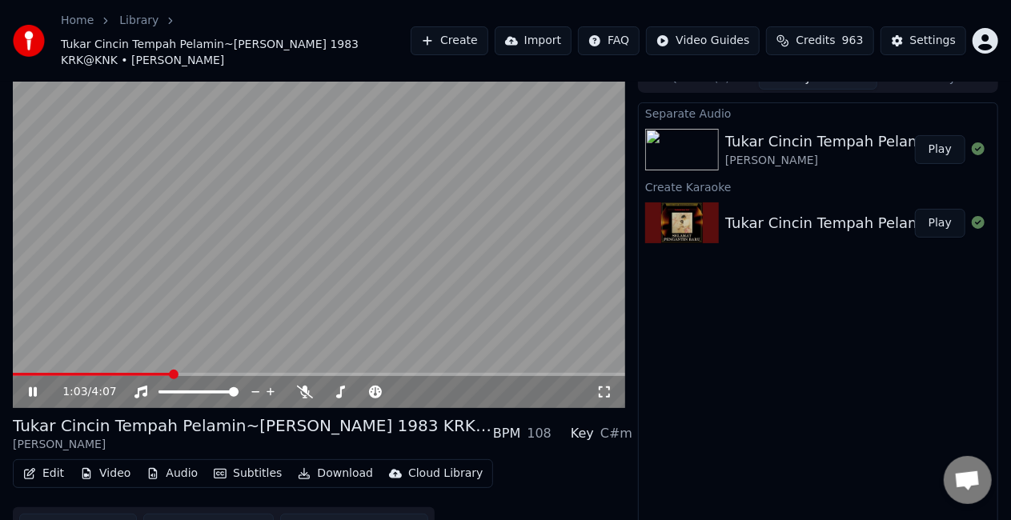
click at [277, 197] on video at bounding box center [319, 236] width 612 height 344
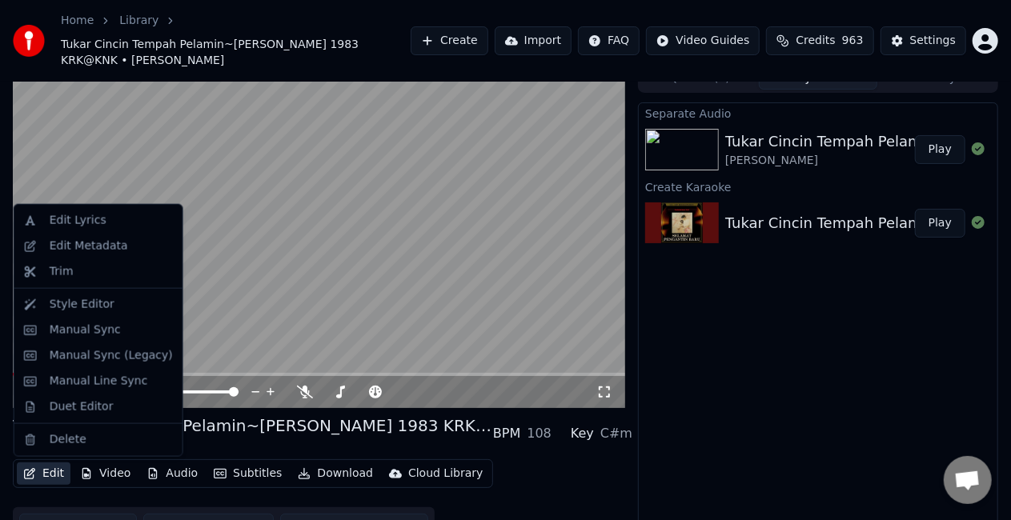
click at [38, 476] on button "Edit" at bounding box center [44, 474] width 54 height 22
click at [133, 381] on div "Manual Line Sync" at bounding box center [99, 382] width 98 height 16
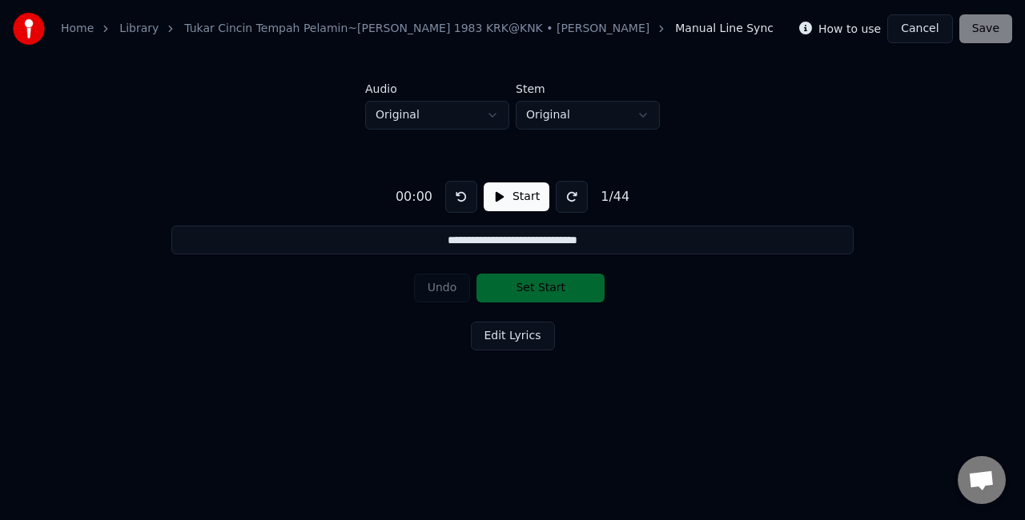
click at [521, 201] on button "Start" at bounding box center [517, 197] width 66 height 29
click at [522, 290] on button "Set Start" at bounding box center [540, 288] width 128 height 29
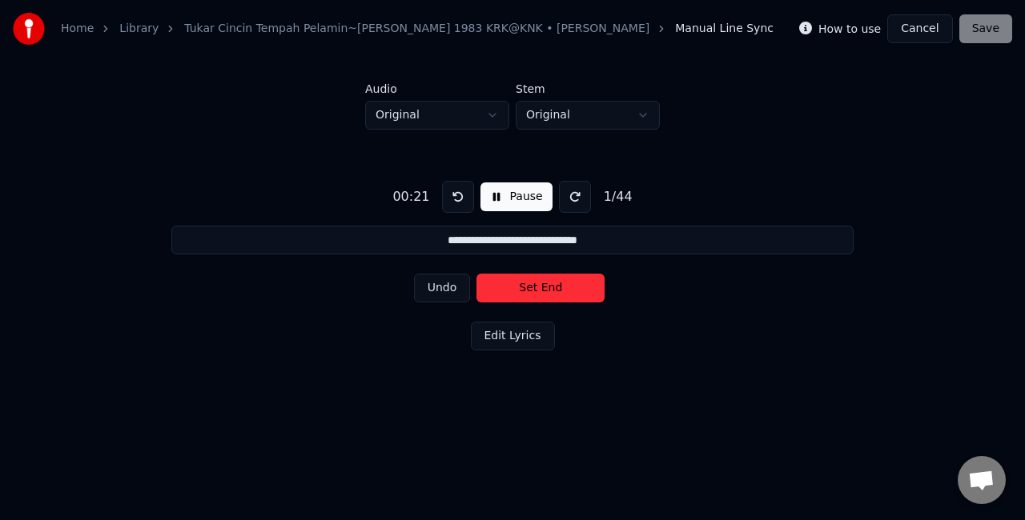
click at [525, 290] on button "Set End" at bounding box center [540, 288] width 128 height 29
click at [525, 290] on button "Set Start" at bounding box center [540, 288] width 128 height 29
click at [525, 290] on button "Set End" at bounding box center [540, 288] width 128 height 29
click at [525, 290] on button "Set Start" at bounding box center [540, 288] width 128 height 29
click at [525, 290] on button "Set End" at bounding box center [540, 288] width 128 height 29
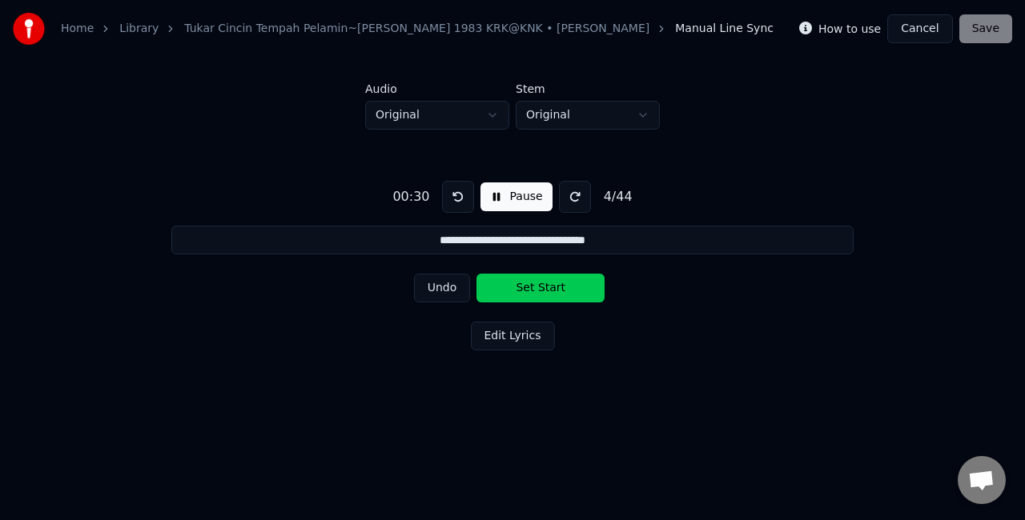
click at [525, 290] on button "Set Start" at bounding box center [540, 288] width 128 height 29
click at [525, 290] on button "Set End" at bounding box center [540, 288] width 128 height 29
click at [525, 290] on button "Set Start" at bounding box center [540, 288] width 128 height 29
click at [525, 290] on button "Set End" at bounding box center [540, 288] width 128 height 29
click at [525, 290] on button "Set Start" at bounding box center [540, 288] width 128 height 29
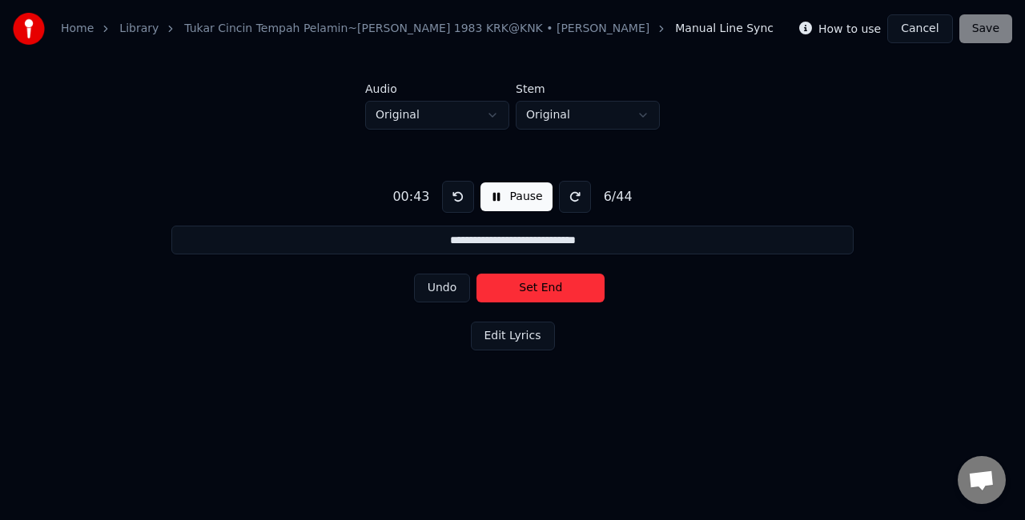
click at [525, 290] on button "Set End" at bounding box center [540, 288] width 128 height 29
click at [525, 290] on button "Set Start" at bounding box center [540, 288] width 128 height 29
click at [534, 287] on button "Set End" at bounding box center [540, 288] width 128 height 29
click at [534, 287] on button "Set Start" at bounding box center [540, 288] width 128 height 29
click at [534, 287] on button "Set End" at bounding box center [540, 288] width 128 height 29
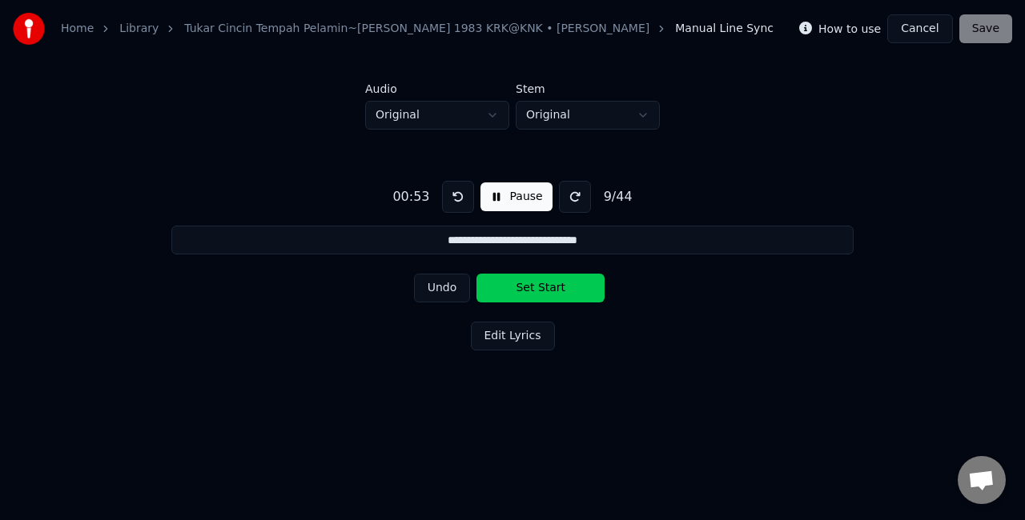
click at [534, 287] on button "Set Start" at bounding box center [540, 288] width 128 height 29
click at [534, 287] on button "Set End" at bounding box center [540, 288] width 128 height 29
click at [534, 287] on button "Set Start" at bounding box center [540, 288] width 128 height 29
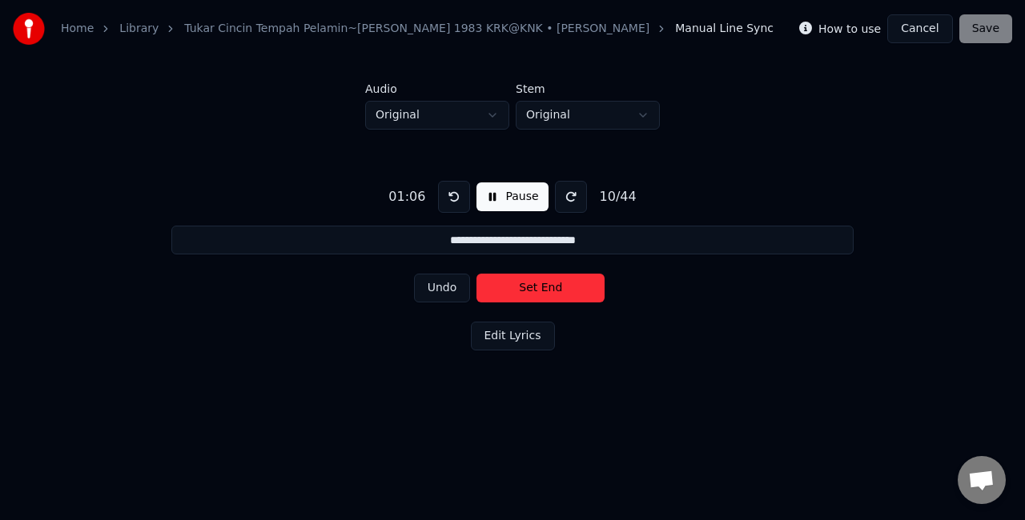
click at [534, 287] on button "Set End" at bounding box center [540, 288] width 128 height 29
click at [534, 287] on button "Set Start" at bounding box center [540, 288] width 128 height 29
click at [534, 287] on button "Set End" at bounding box center [540, 288] width 128 height 29
click at [534, 287] on button "Set Start" at bounding box center [540, 288] width 128 height 29
click at [534, 287] on button "Set End" at bounding box center [540, 288] width 128 height 29
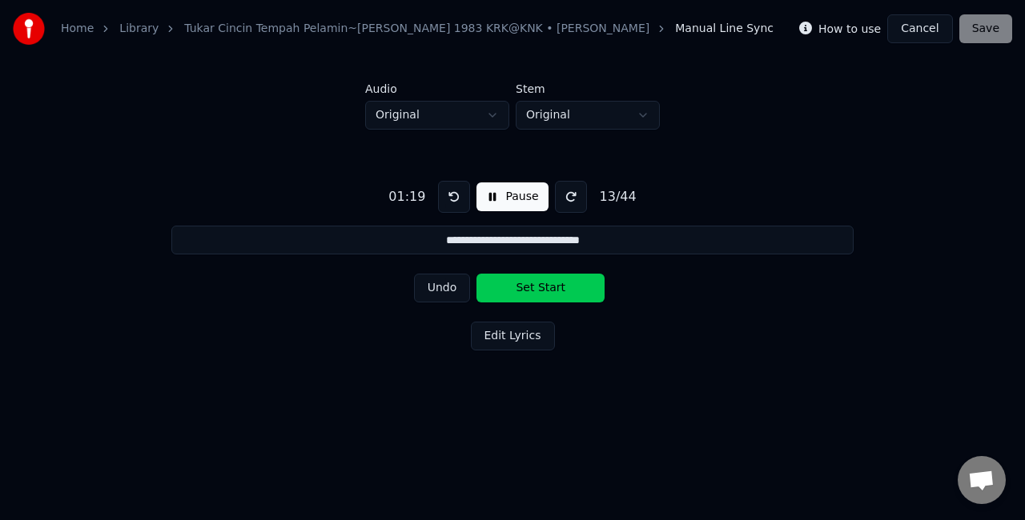
click at [534, 287] on button "Set Start" at bounding box center [540, 288] width 128 height 29
click at [534, 287] on button "Set End" at bounding box center [540, 288] width 128 height 29
click at [534, 287] on button "Set Start" at bounding box center [540, 288] width 128 height 29
click at [534, 287] on button "Set End" at bounding box center [540, 288] width 128 height 29
click at [534, 287] on button "Set Start" at bounding box center [540, 288] width 128 height 29
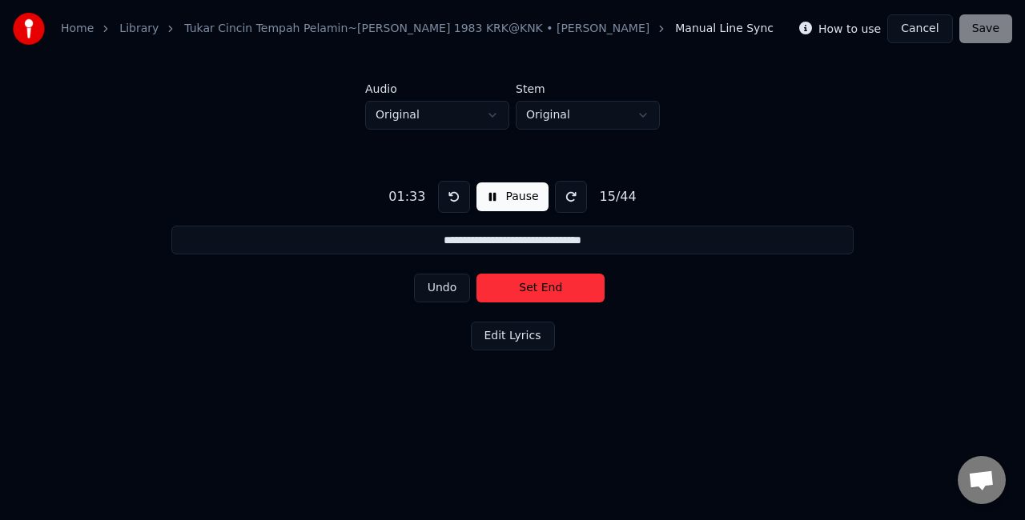
click at [532, 283] on button "Set End" at bounding box center [540, 288] width 128 height 29
click at [532, 283] on button "Set Start" at bounding box center [540, 288] width 128 height 29
click at [532, 283] on button "Set End" at bounding box center [540, 288] width 128 height 29
click at [532, 283] on button "Set Start" at bounding box center [540, 288] width 128 height 29
click at [532, 283] on button "Set End" at bounding box center [540, 288] width 128 height 29
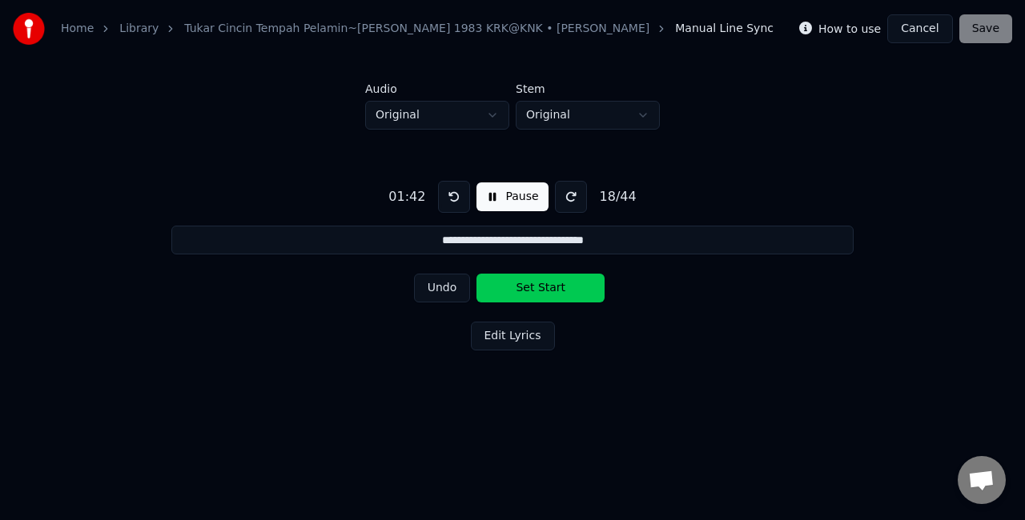
click at [532, 283] on button "Set Start" at bounding box center [540, 288] width 128 height 29
click at [532, 283] on button "Set End" at bounding box center [540, 288] width 128 height 29
click at [532, 283] on button "Set Start" at bounding box center [540, 288] width 128 height 29
click at [532, 283] on button "Set End" at bounding box center [540, 288] width 128 height 29
click at [532, 283] on button "Set Start" at bounding box center [540, 288] width 128 height 29
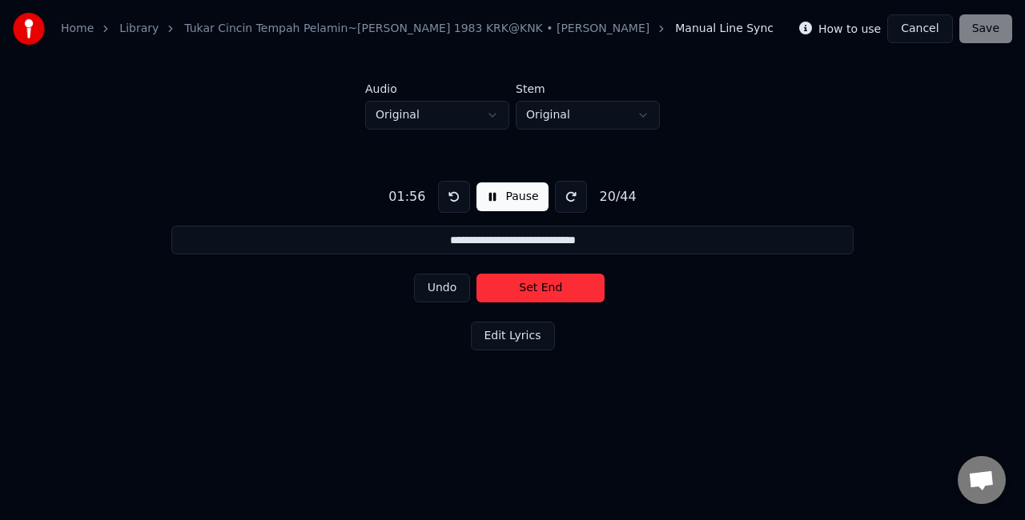
click at [538, 283] on button "Set End" at bounding box center [540, 288] width 128 height 29
click at [538, 283] on button "Set Start" at bounding box center [540, 288] width 128 height 29
click at [532, 285] on button "Set End" at bounding box center [540, 288] width 128 height 29
click at [532, 285] on button "Set Start" at bounding box center [540, 288] width 128 height 29
click at [532, 285] on button "Set End" at bounding box center [540, 288] width 128 height 29
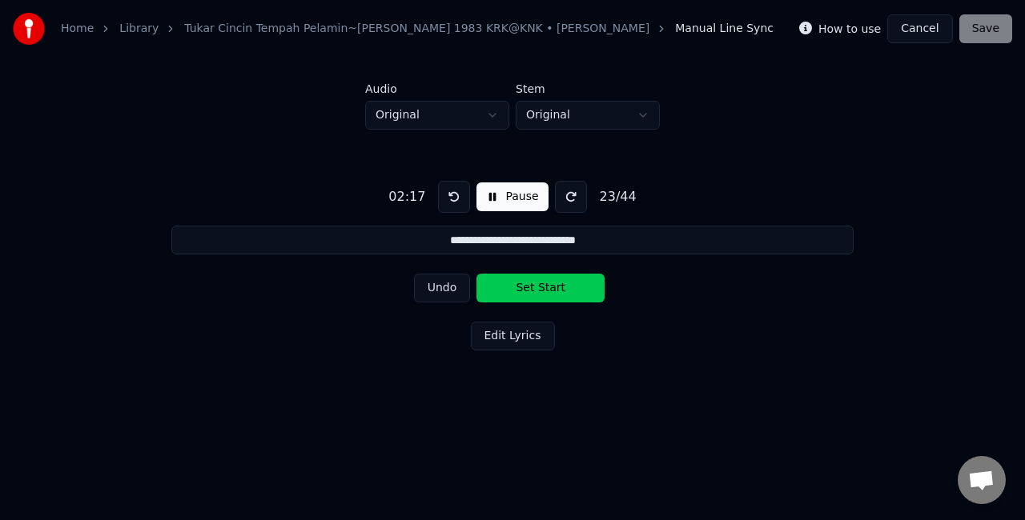
click at [532, 285] on button "Set Start" at bounding box center [540, 288] width 128 height 29
click at [532, 285] on button "Set End" at bounding box center [540, 288] width 128 height 29
click at [532, 285] on button "Set Start" at bounding box center [540, 288] width 128 height 29
click at [532, 285] on button "Set End" at bounding box center [540, 288] width 128 height 29
click at [532, 285] on button "Set Start" at bounding box center [540, 288] width 128 height 29
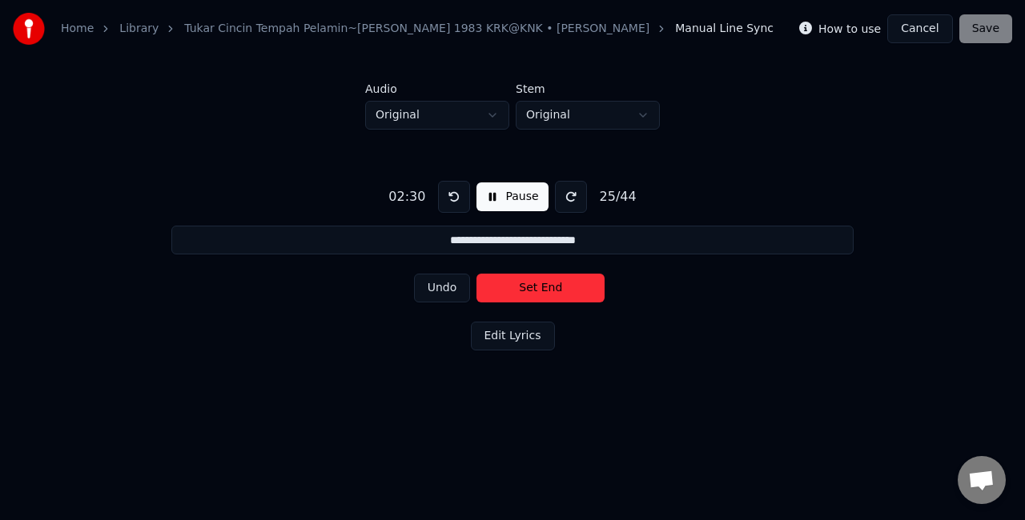
click at [532, 285] on button "Set End" at bounding box center [540, 288] width 128 height 29
click at [532, 285] on button "Set Start" at bounding box center [540, 288] width 128 height 29
click at [536, 285] on button "Set End" at bounding box center [540, 288] width 128 height 29
click at [536, 285] on button "Set Start" at bounding box center [540, 288] width 128 height 29
click at [536, 285] on button "Set End" at bounding box center [540, 288] width 128 height 29
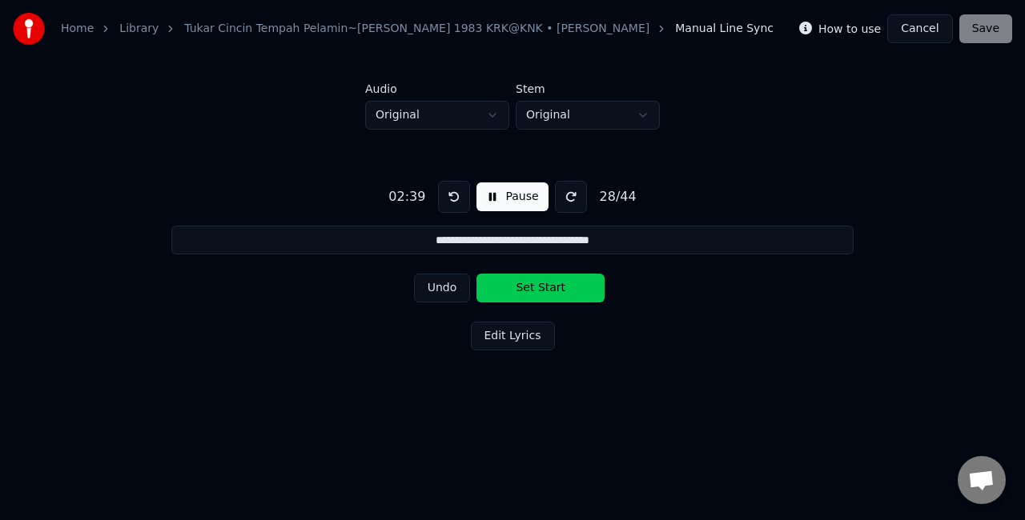
click at [536, 285] on button "Set Start" at bounding box center [540, 288] width 128 height 29
click at [527, 287] on button "Set End" at bounding box center [540, 288] width 128 height 29
click at [527, 287] on button "Set Start" at bounding box center [540, 288] width 128 height 29
click at [527, 287] on button "Set End" at bounding box center [540, 288] width 128 height 29
click at [527, 287] on button "Set Start" at bounding box center [540, 288] width 128 height 29
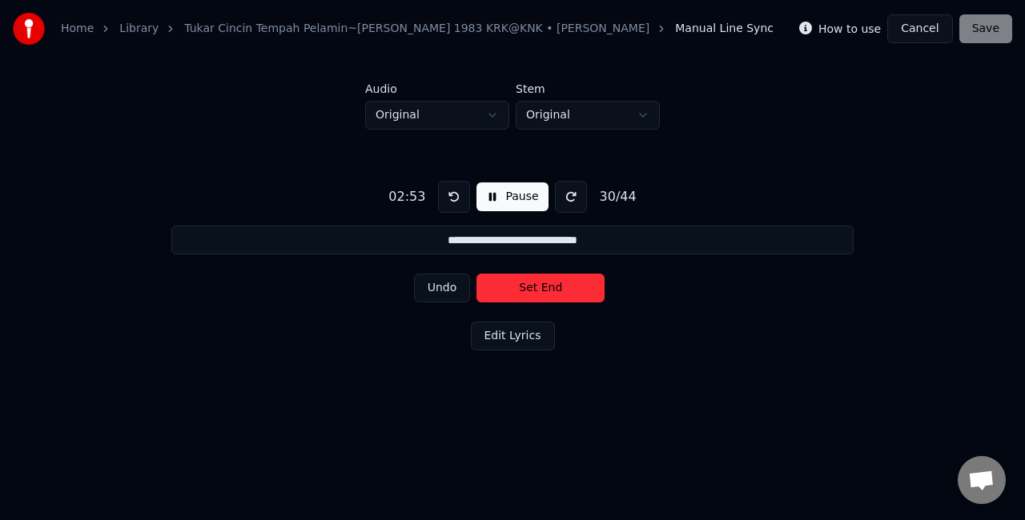
click at [527, 287] on button "Set End" at bounding box center [540, 288] width 128 height 29
click at [527, 287] on button "Set Start" at bounding box center [540, 288] width 128 height 29
click at [527, 287] on button "Set End" at bounding box center [540, 288] width 128 height 29
click at [525, 286] on button "Set Start" at bounding box center [540, 288] width 128 height 29
click at [529, 282] on button "Set End" at bounding box center [540, 288] width 128 height 29
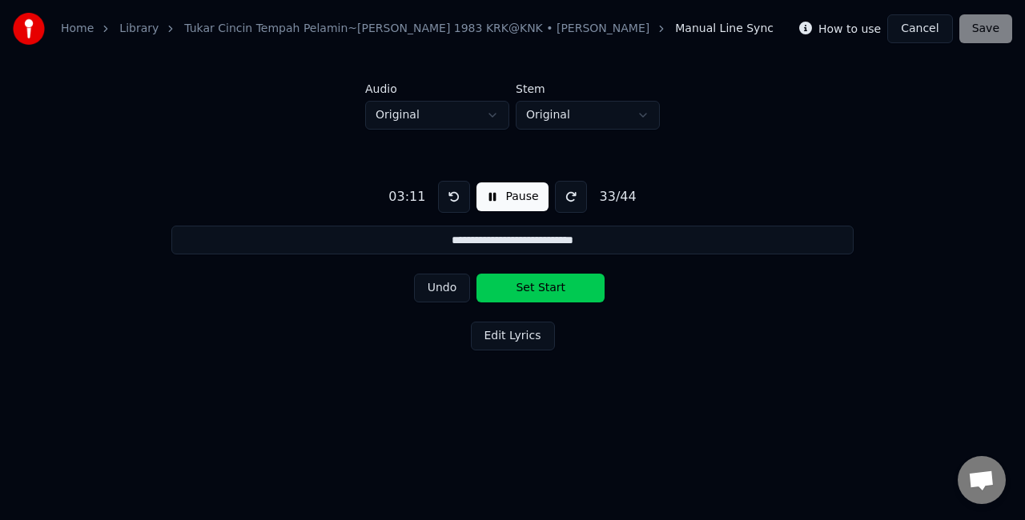
click at [529, 282] on button "Set Start" at bounding box center [540, 288] width 128 height 29
click at [529, 282] on button "Set End" at bounding box center [540, 288] width 128 height 29
click at [529, 282] on button "Set Start" at bounding box center [540, 288] width 128 height 29
click at [528, 282] on button "Set End" at bounding box center [540, 288] width 128 height 29
click at [528, 282] on button "Set Start" at bounding box center [540, 288] width 128 height 29
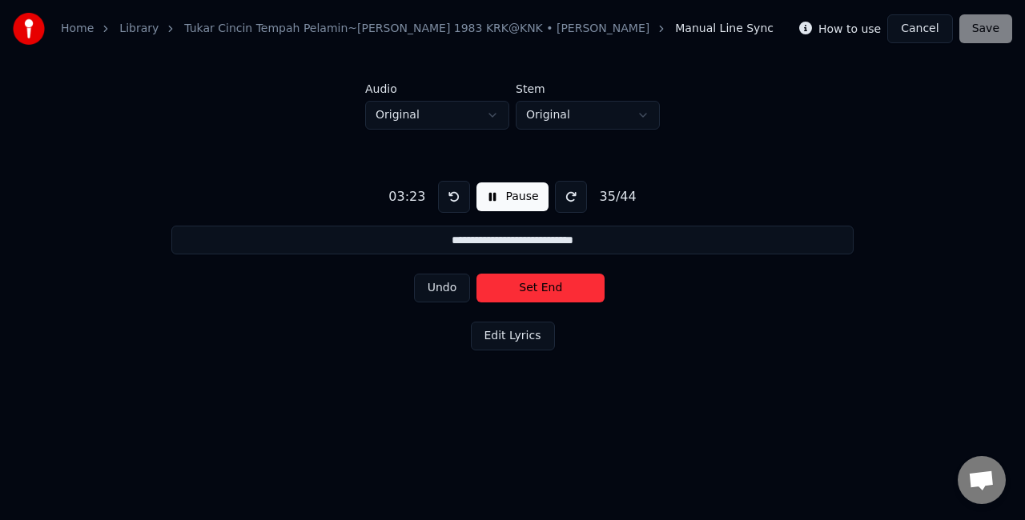
click at [528, 282] on button "Set End" at bounding box center [540, 288] width 128 height 29
click at [528, 282] on button "Set Start" at bounding box center [540, 288] width 128 height 29
click at [528, 282] on button "Set End" at bounding box center [540, 288] width 128 height 29
click at [528, 282] on button "Set Start" at bounding box center [540, 288] width 128 height 29
click at [528, 282] on button "Set End" at bounding box center [540, 288] width 128 height 29
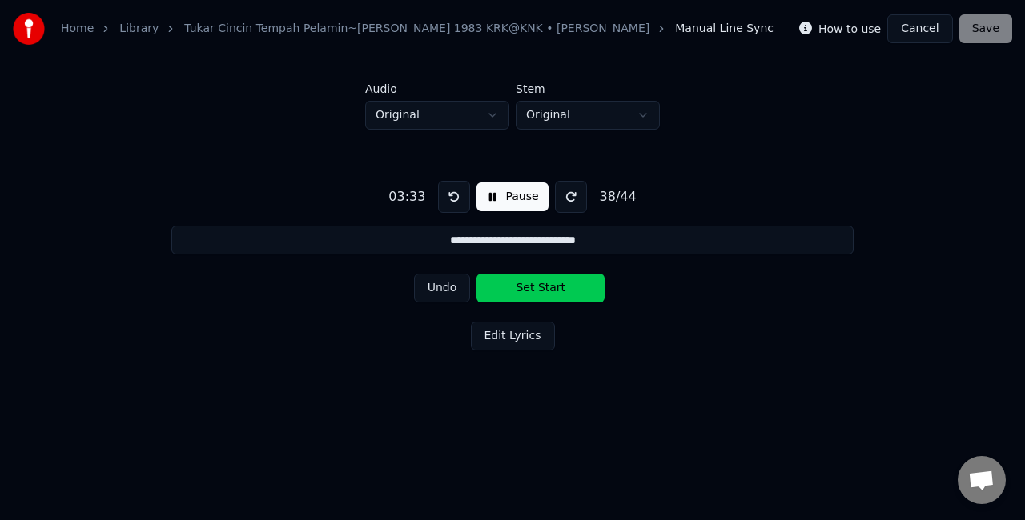
click at [528, 282] on button "Set Start" at bounding box center [540, 288] width 128 height 29
click at [528, 282] on button "Set End" at bounding box center [540, 288] width 128 height 29
click at [528, 282] on button "Set Start" at bounding box center [540, 288] width 128 height 29
click at [528, 282] on button "Set End" at bounding box center [540, 288] width 128 height 29
click at [528, 282] on button "Set Start" at bounding box center [540, 288] width 128 height 29
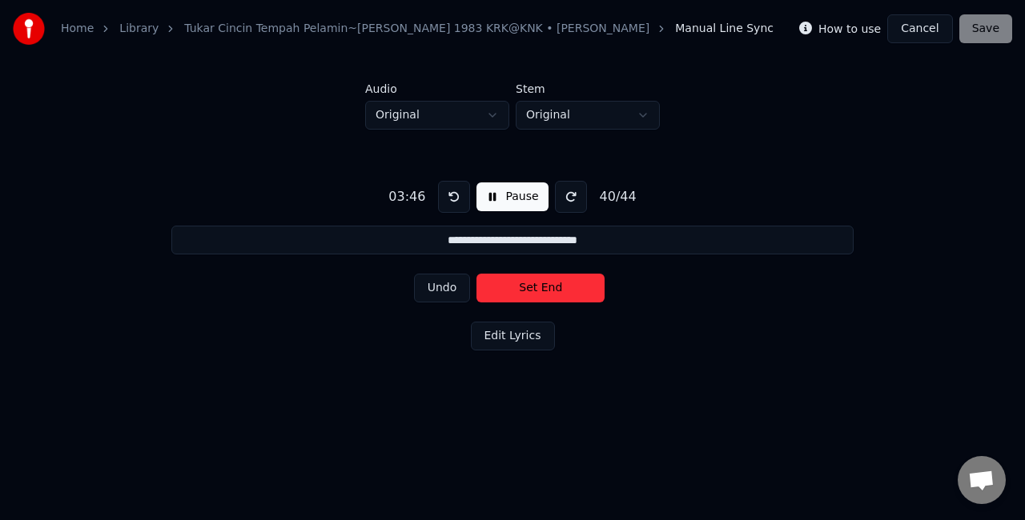
click at [527, 282] on button "Set End" at bounding box center [540, 288] width 128 height 29
click at [527, 282] on button "Set Start" at bounding box center [540, 288] width 128 height 29
click at [538, 283] on button "Set End" at bounding box center [540, 288] width 128 height 29
click at [538, 283] on button "Set Start" at bounding box center [540, 288] width 128 height 29
click at [538, 283] on button "Set End" at bounding box center [540, 288] width 128 height 29
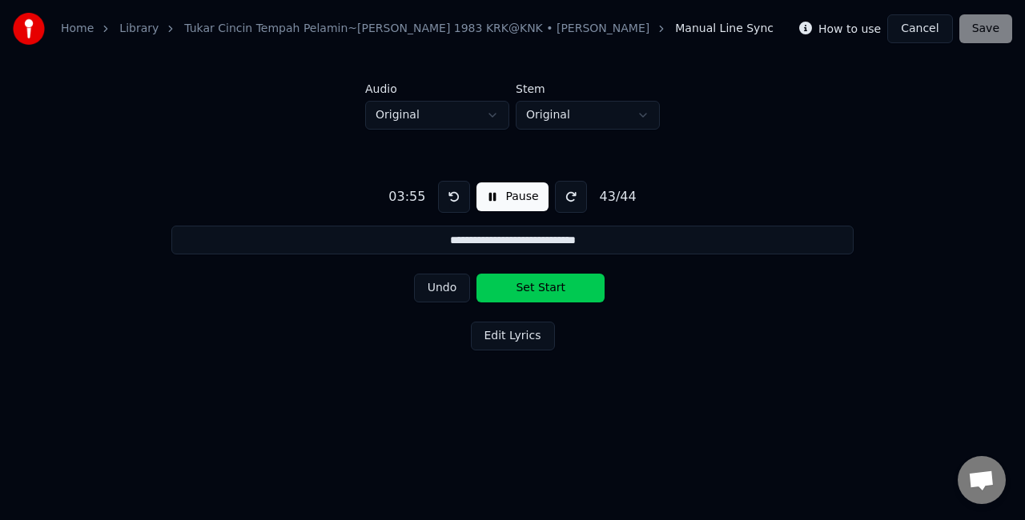
click at [538, 283] on button "Set Start" at bounding box center [540, 288] width 128 height 29
click at [539, 283] on button "Set End" at bounding box center [540, 288] width 128 height 29
type input "**********"
click at [539, 283] on button "Set Start" at bounding box center [540, 288] width 128 height 29
click at [539, 283] on button "Set End" at bounding box center [540, 288] width 128 height 29
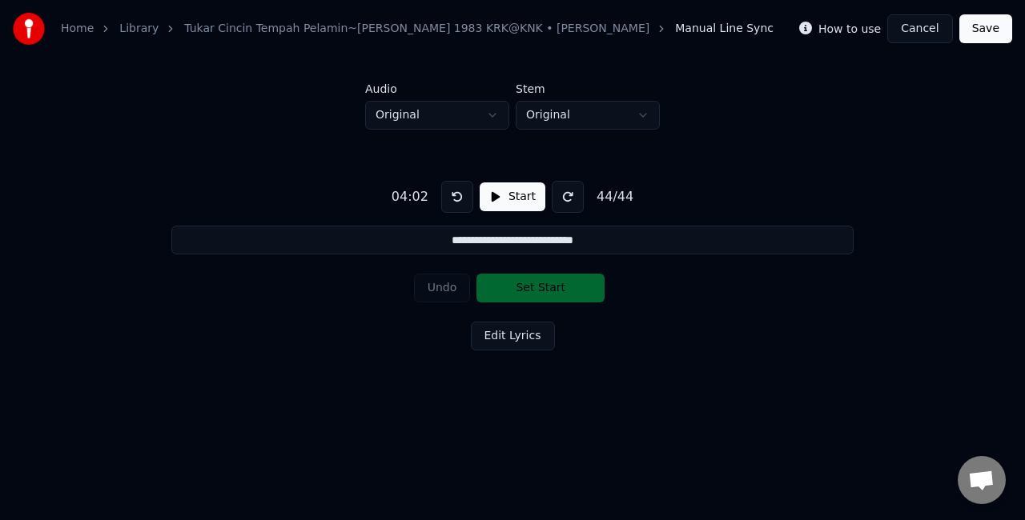
click at [994, 43] on div "Home Library Tukar Cincin Tempah Pelamin~Zaleha Hamid 1983 KRK@KNK • Zaleha Ham…" at bounding box center [512, 29] width 1025 height 58
click at [990, 22] on button "Save" at bounding box center [985, 28] width 53 height 29
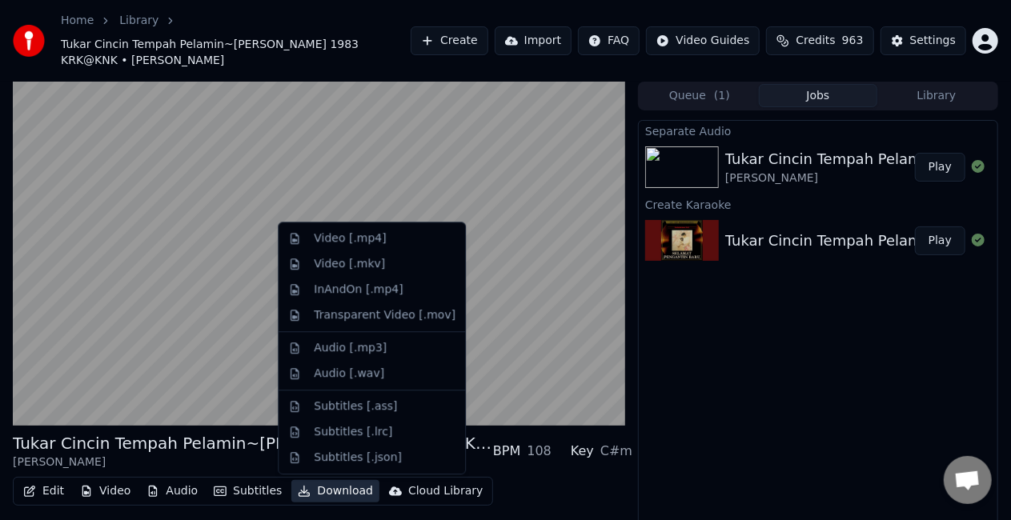
click at [339, 492] on button "Download" at bounding box center [335, 491] width 88 height 22
click at [341, 237] on div "Video [.mp4]" at bounding box center [350, 239] width 72 height 16
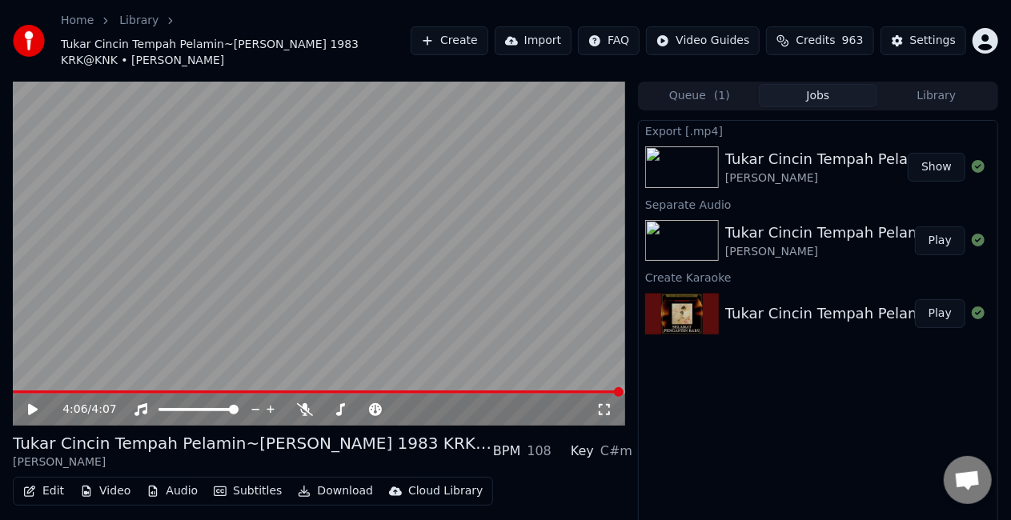
click at [942, 164] on button "Show" at bounding box center [937, 167] width 58 height 29
drag, startPoint x: 851, startPoint y: 16, endPoint x: 762, endPoint y: 21, distance: 89.0
click at [762, 21] on div "Home Library Tukar Cincin Tempah Pelamin~Zaleha Hamid 1983 KRK@KNK • Zaleha Ham…" at bounding box center [505, 41] width 1011 height 82
click at [54, 488] on button "Edit" at bounding box center [44, 491] width 54 height 22
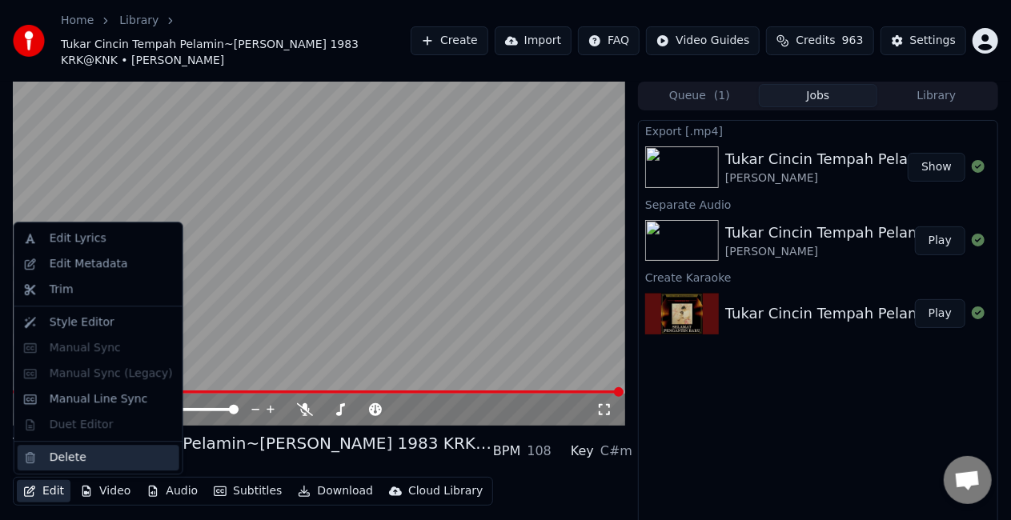
click at [61, 459] on div "Delete" at bounding box center [68, 458] width 37 height 16
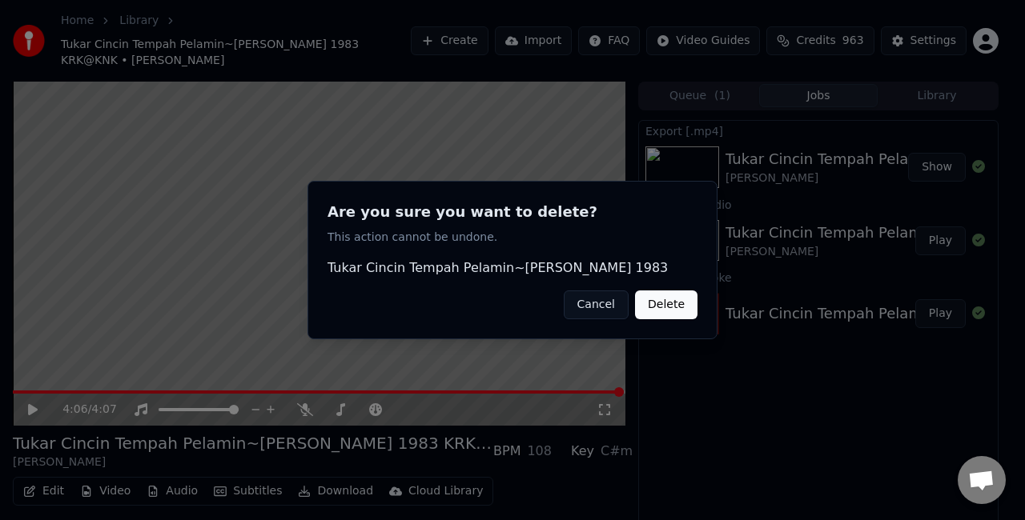
click at [673, 303] on button "Delete" at bounding box center [666, 305] width 62 height 29
